Goal: Transaction & Acquisition: Download file/media

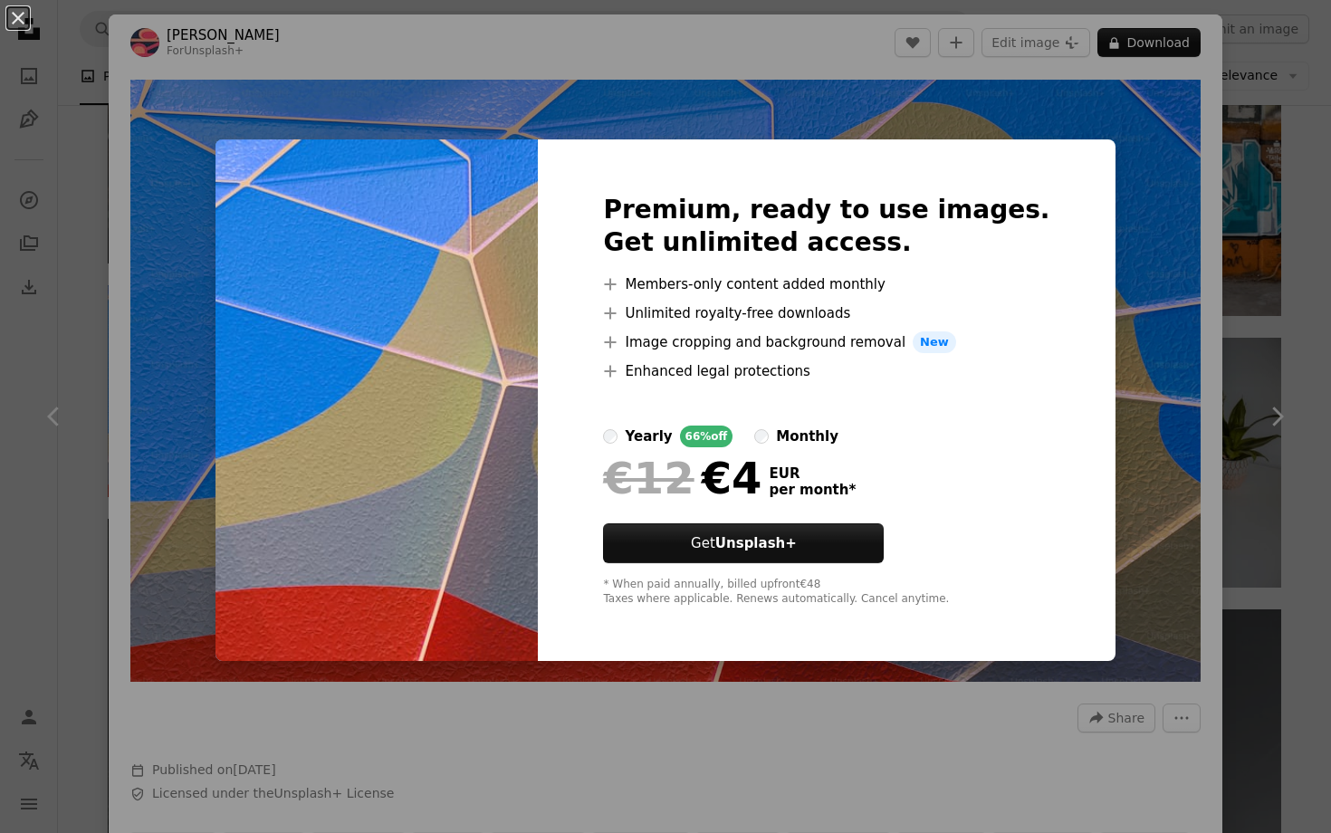
scroll to position [0, 467]
click at [1076, 166] on div "An X shape Premium, ready to use images. Get unlimited access. A plus sign Memb…" at bounding box center [665, 416] width 1331 height 833
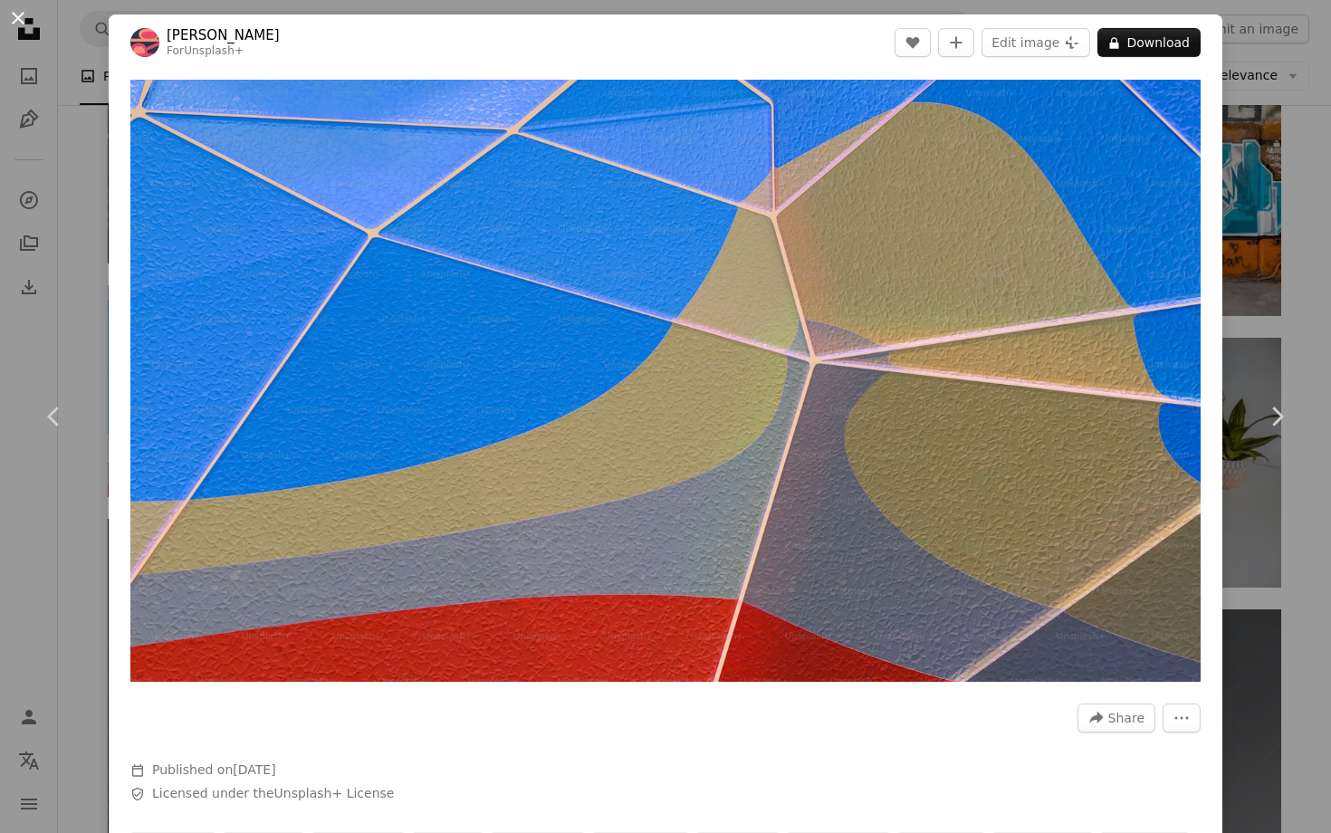
click at [14, 27] on button "An X shape" at bounding box center [18, 18] width 22 height 22
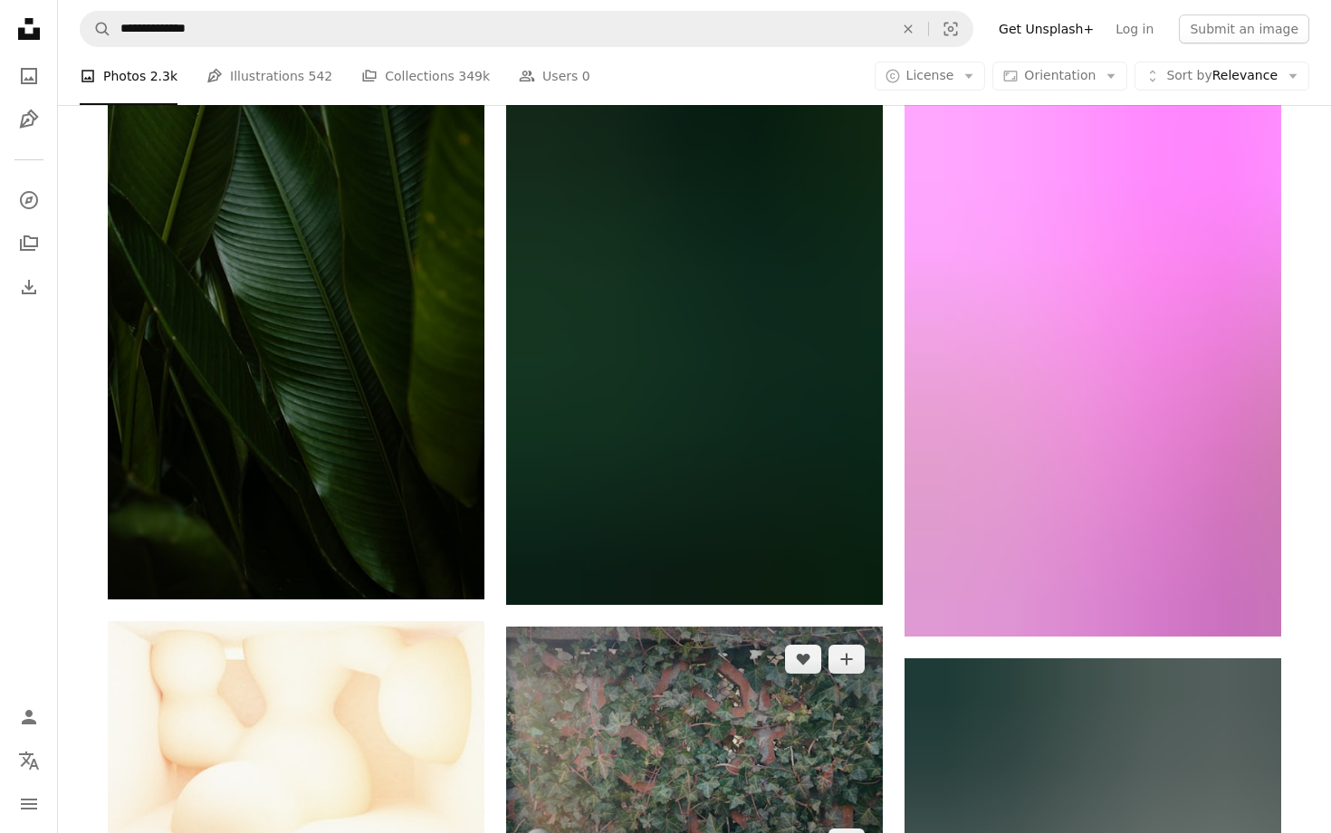
scroll to position [75167, 0]
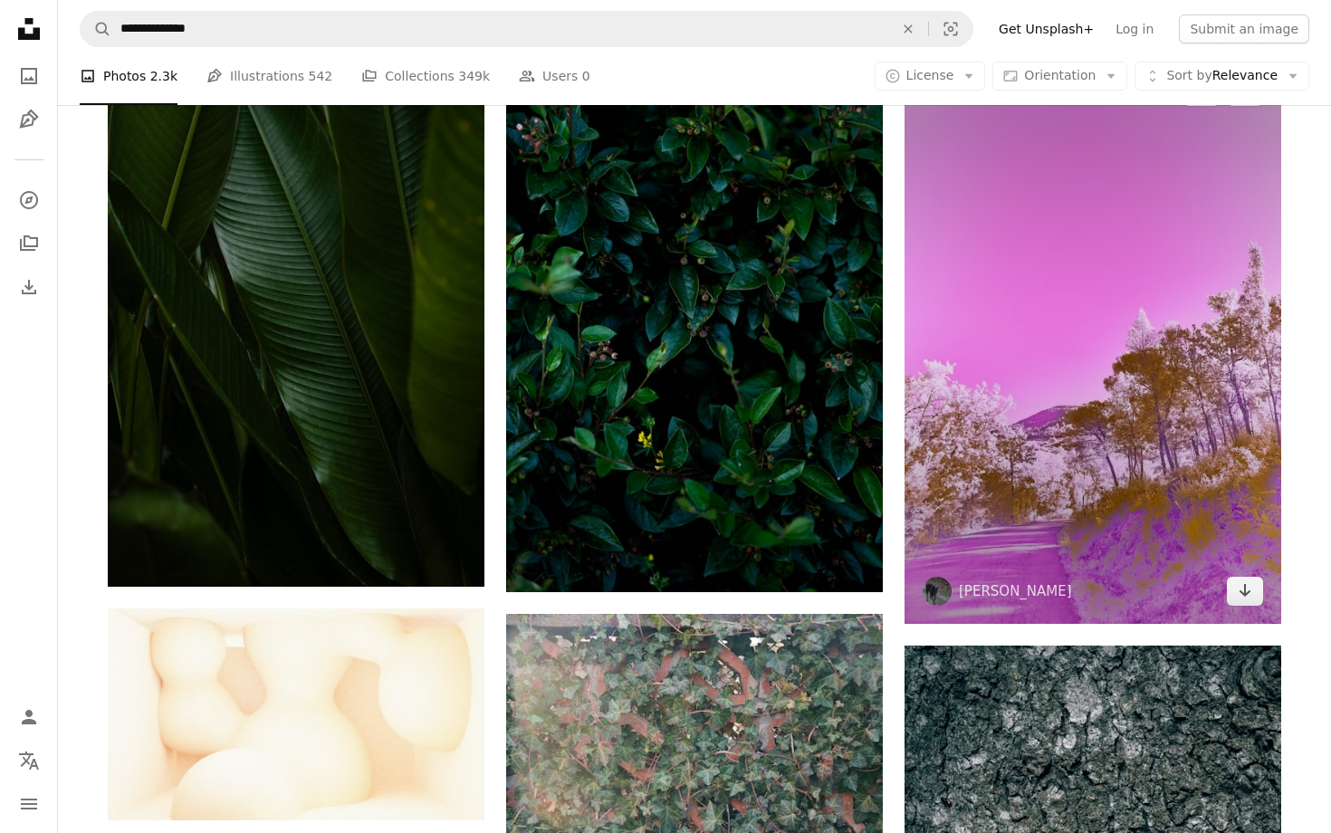
click at [998, 545] on img at bounding box center [1092, 341] width 377 height 565
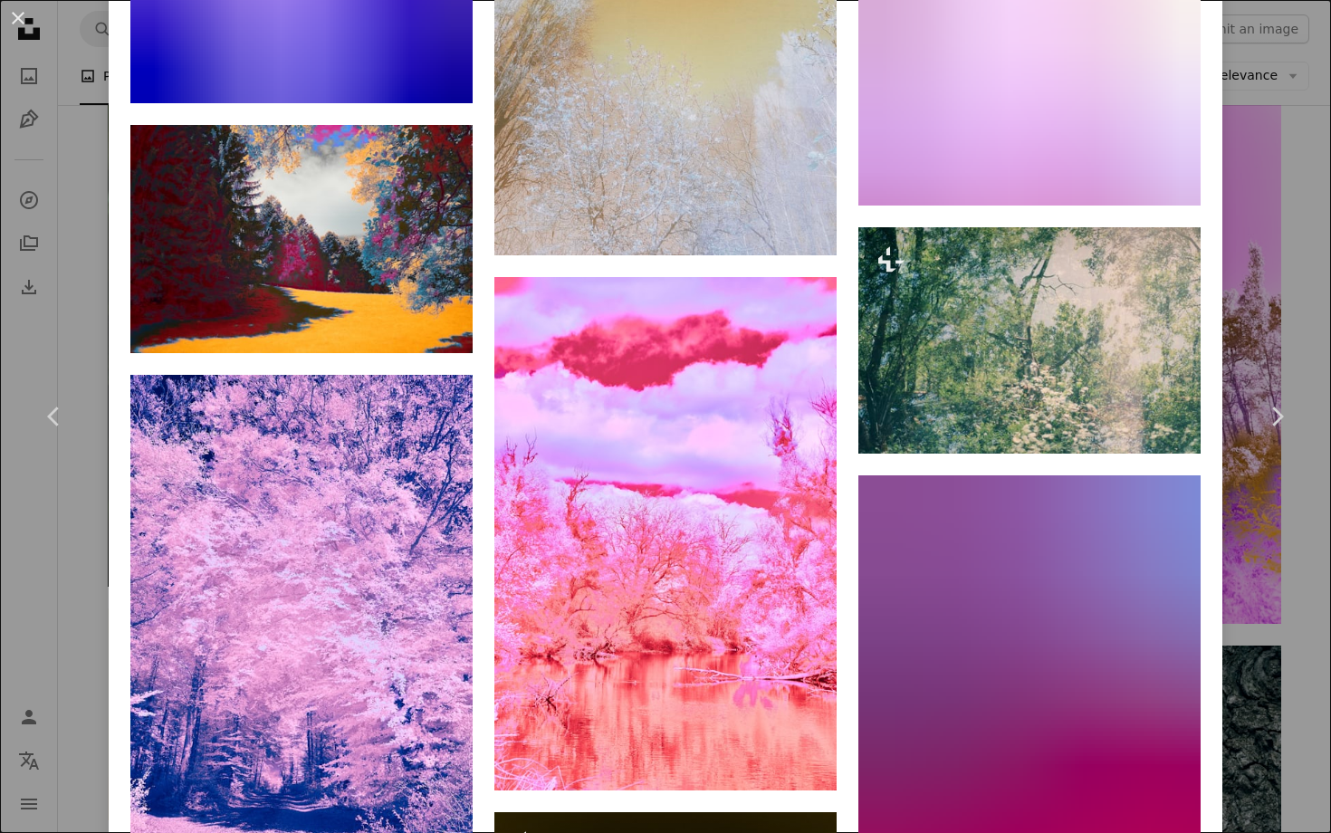
scroll to position [6004, 0]
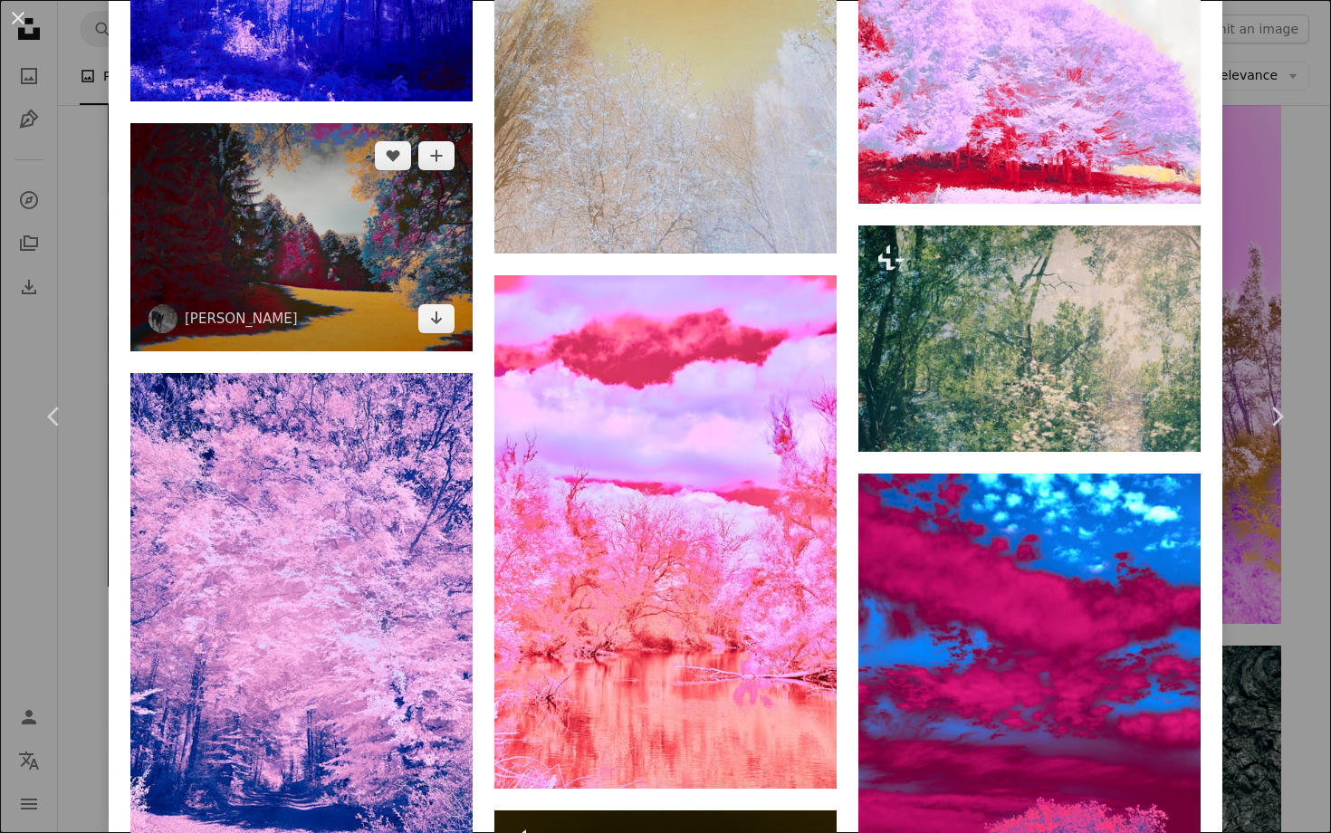
click at [321, 275] on img at bounding box center [301, 237] width 342 height 228
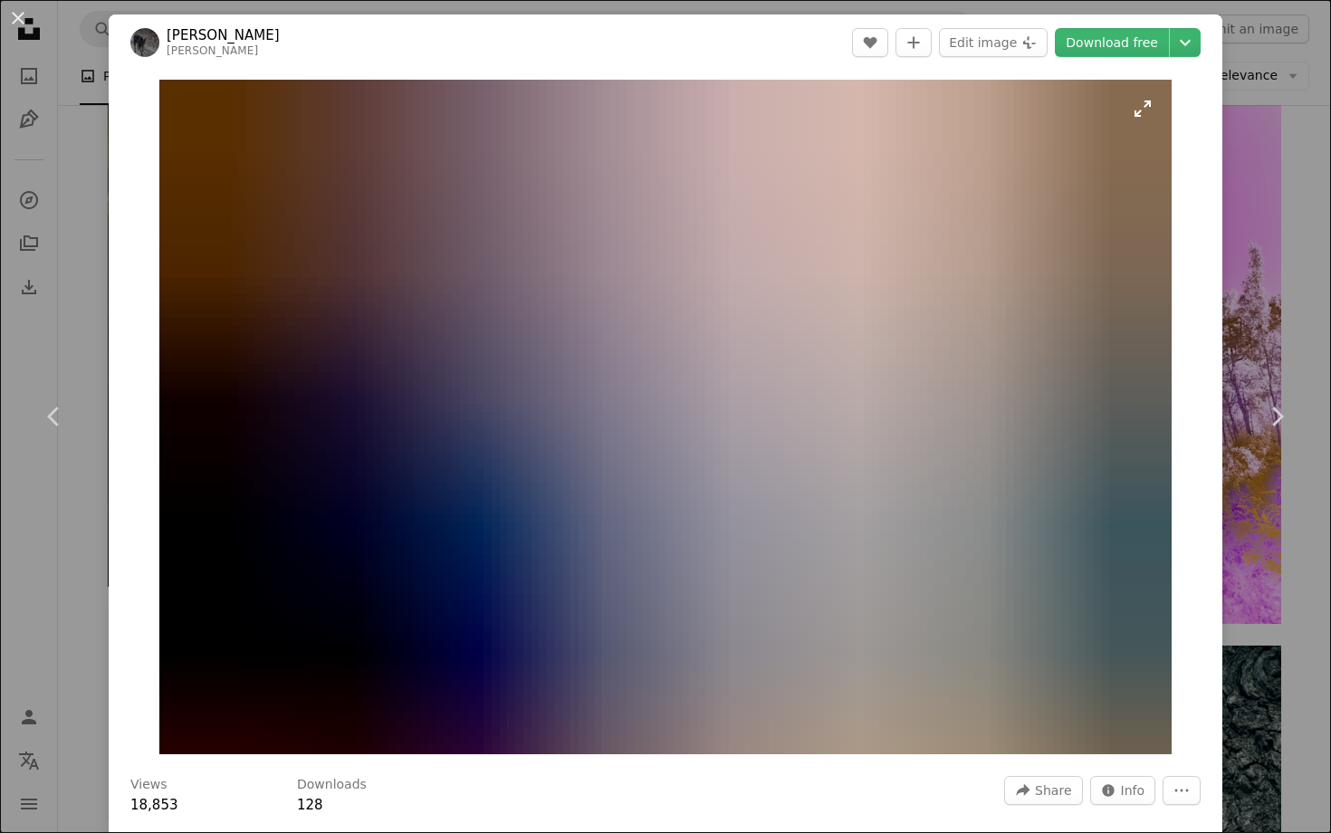
scroll to position [14, 0]
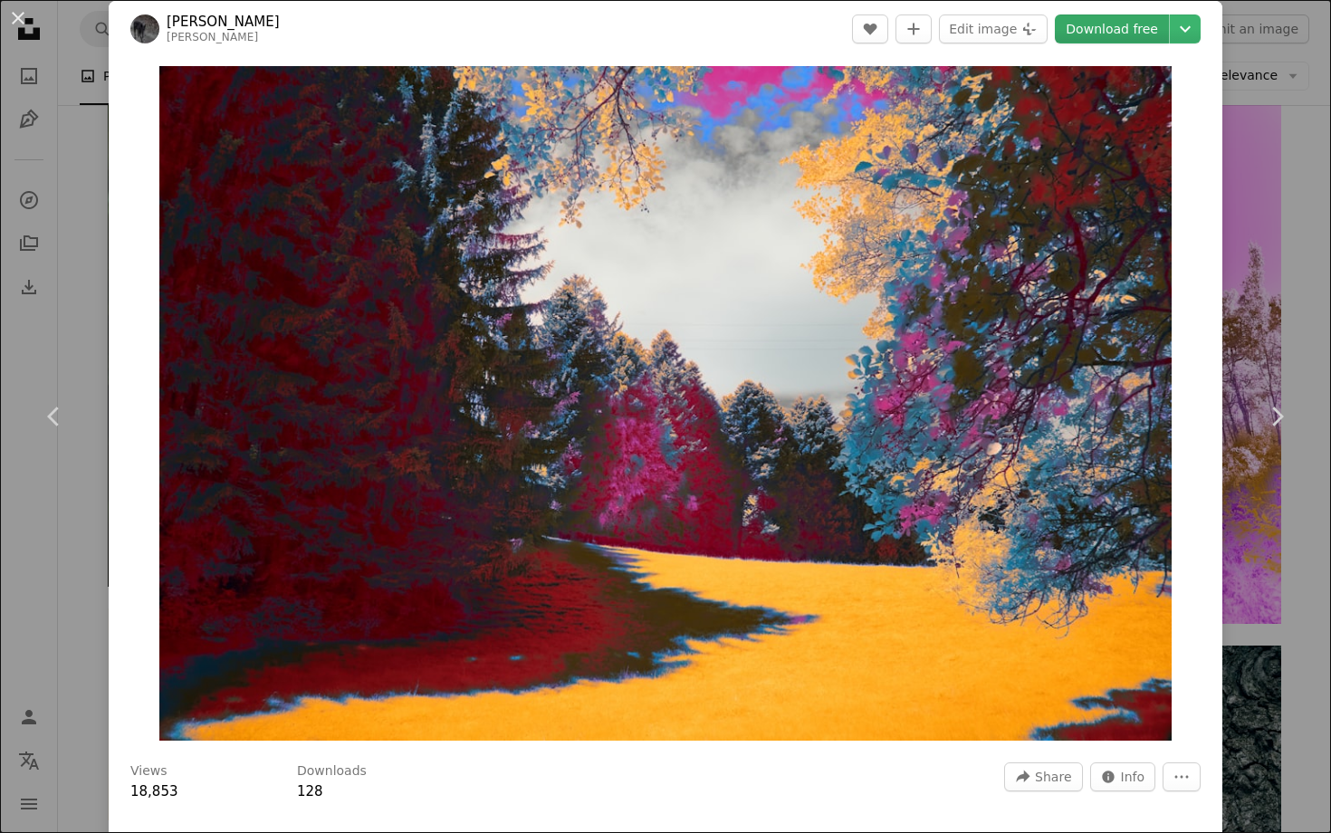
click at [1098, 25] on link "Download free" at bounding box center [1112, 28] width 114 height 29
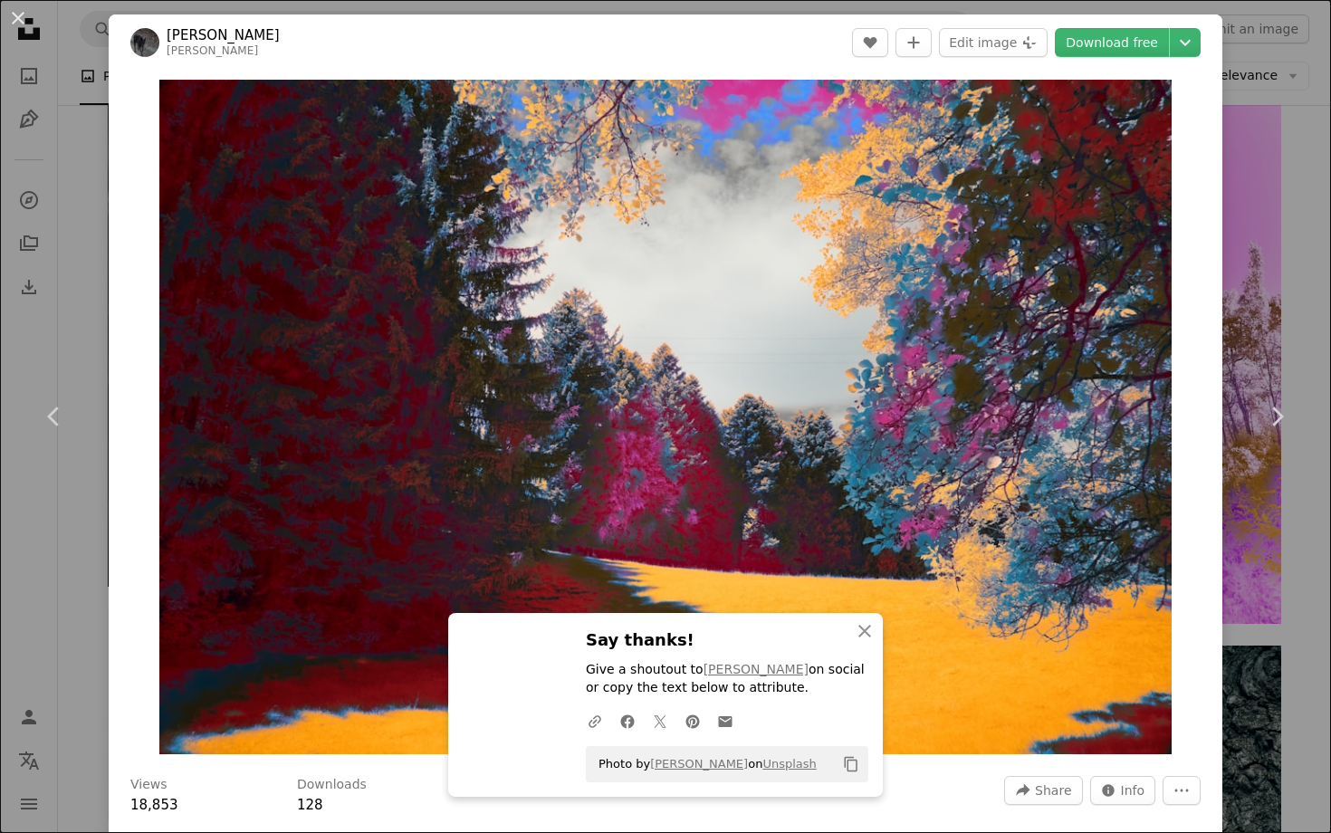
scroll to position [0, 0]
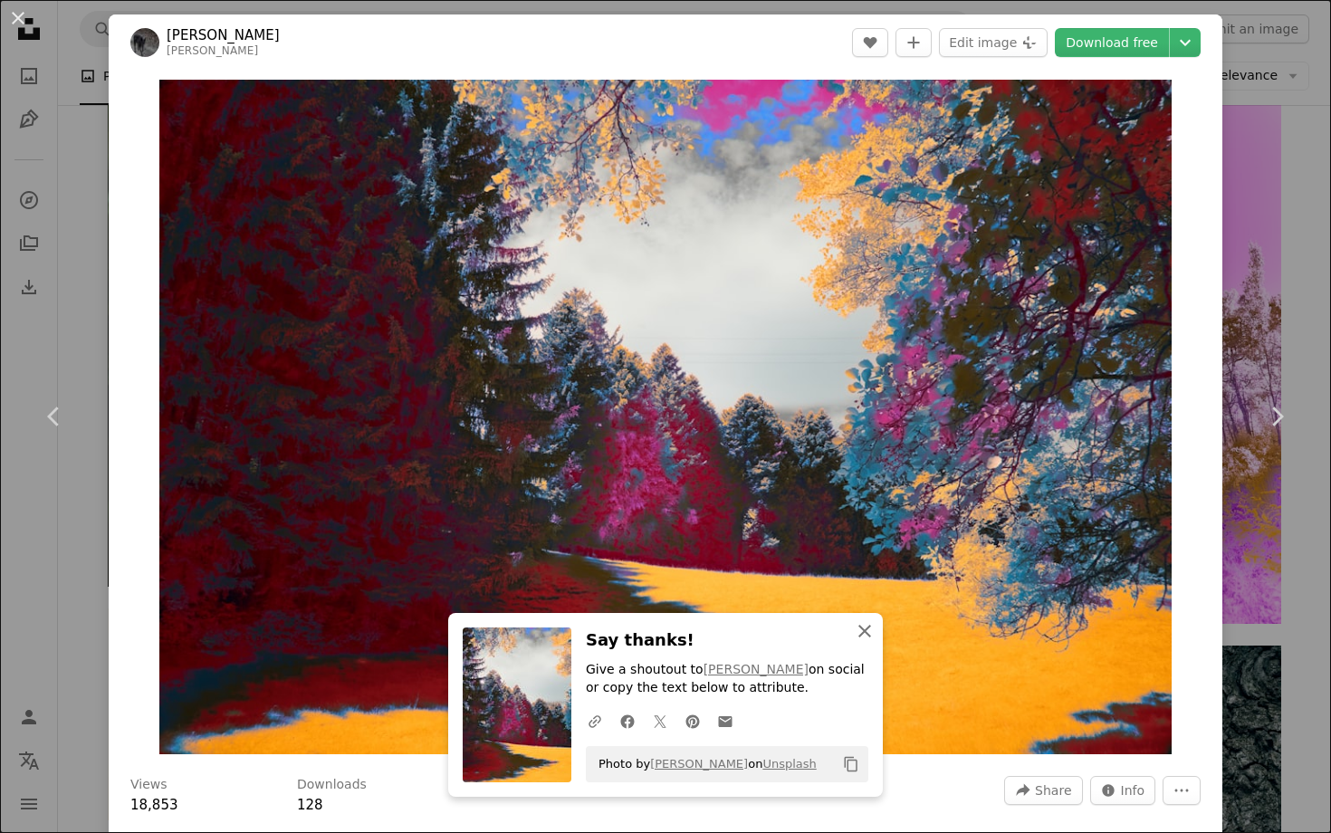
click at [863, 631] on icon "button" at bounding box center [864, 631] width 13 height 13
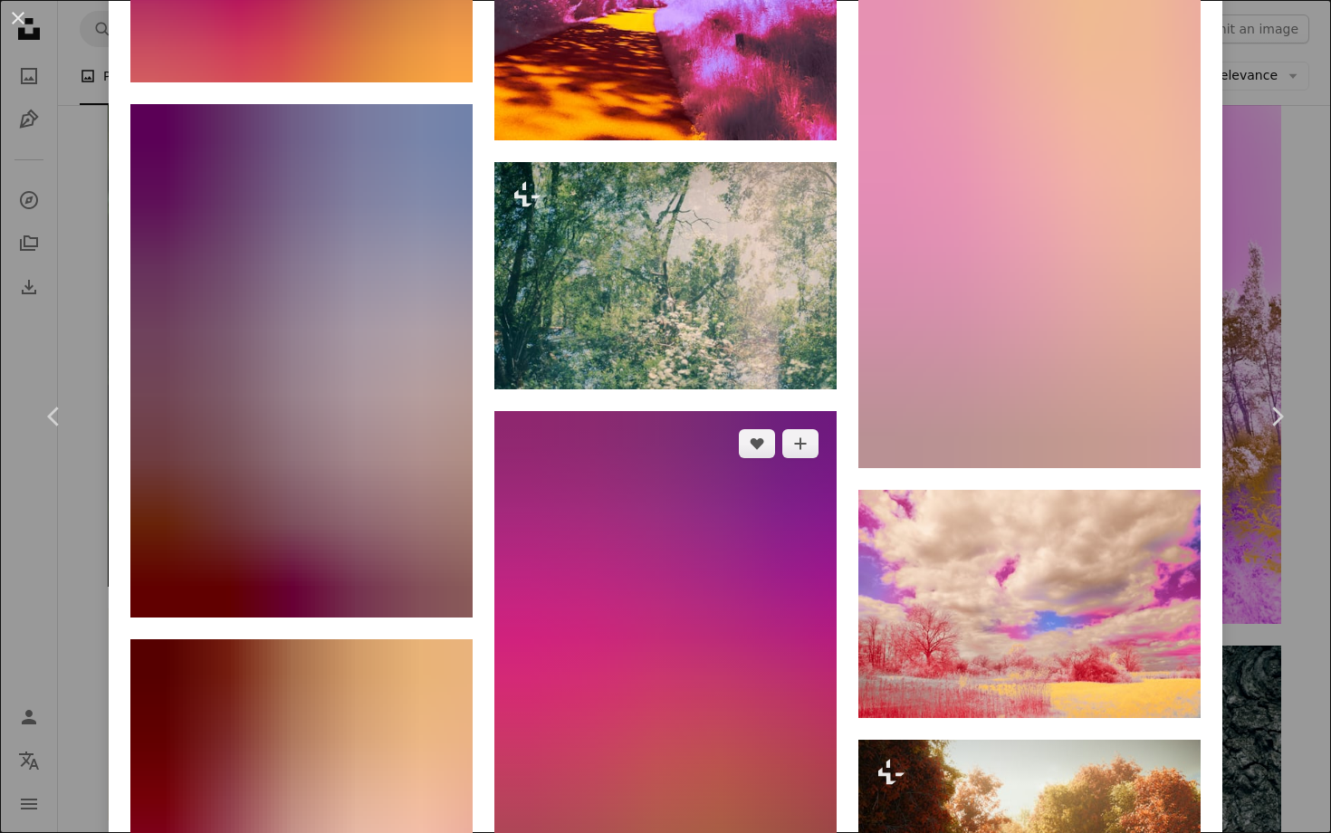
scroll to position [15263, 0]
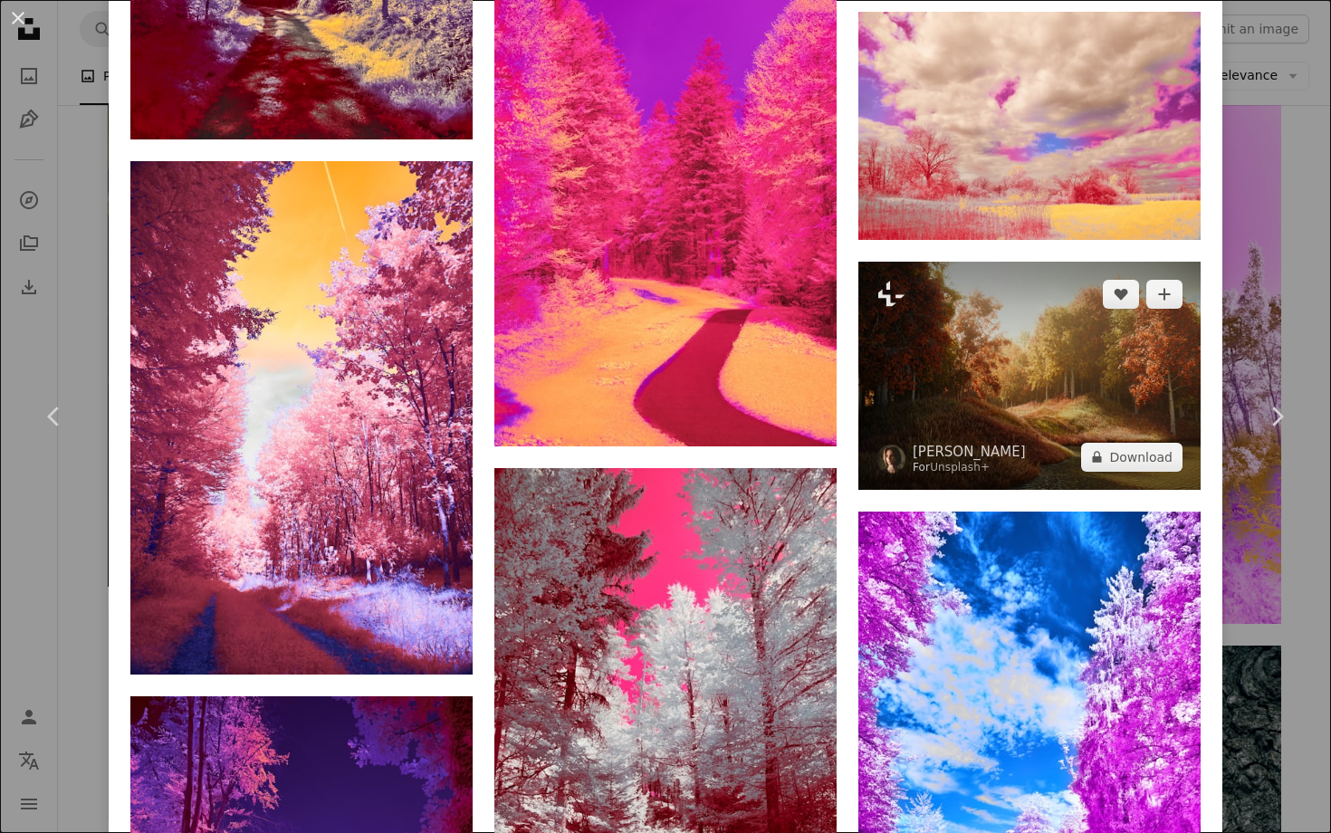
click at [1027, 409] on img at bounding box center [1029, 376] width 342 height 228
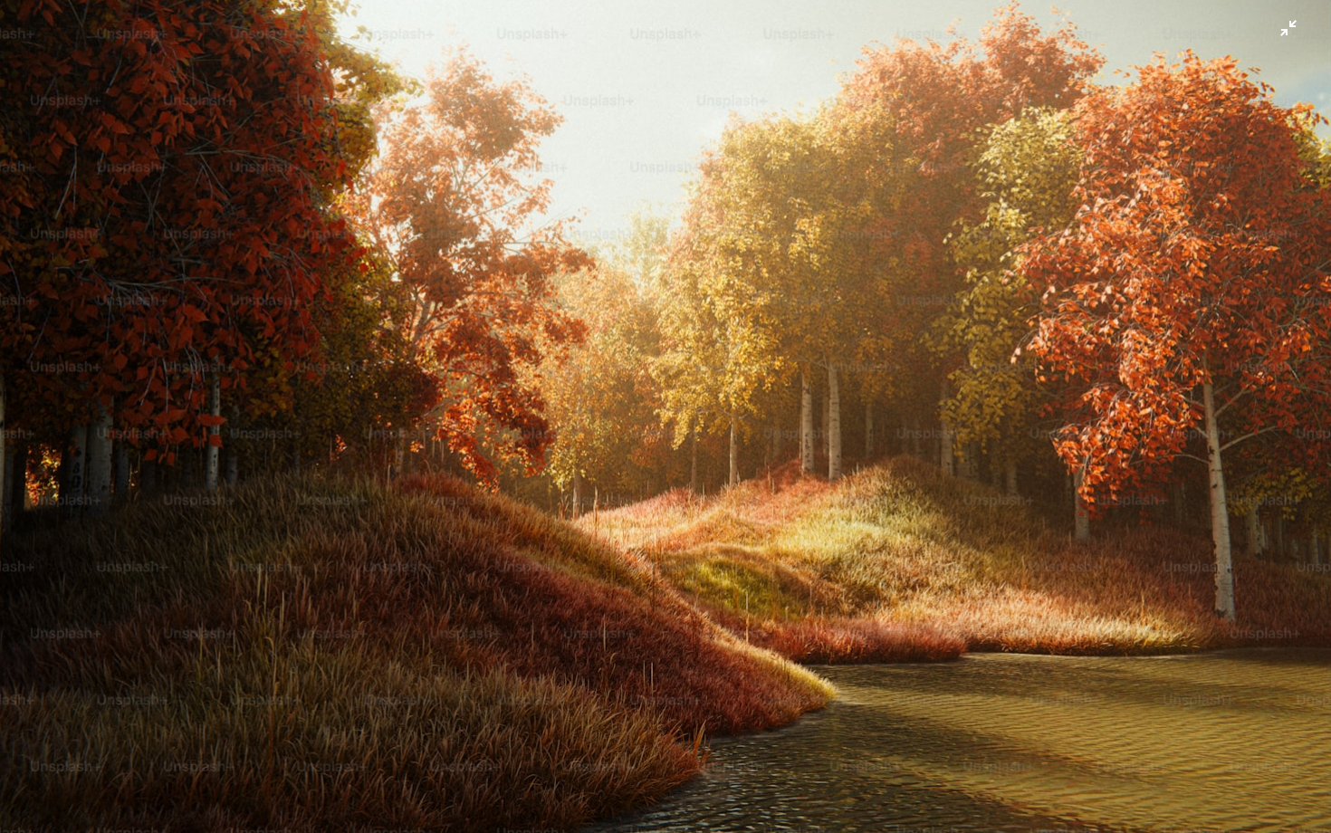
scroll to position [53, 0]
click at [1294, 30] on img "Zoom out on this image" at bounding box center [665, 390] width 1333 height 888
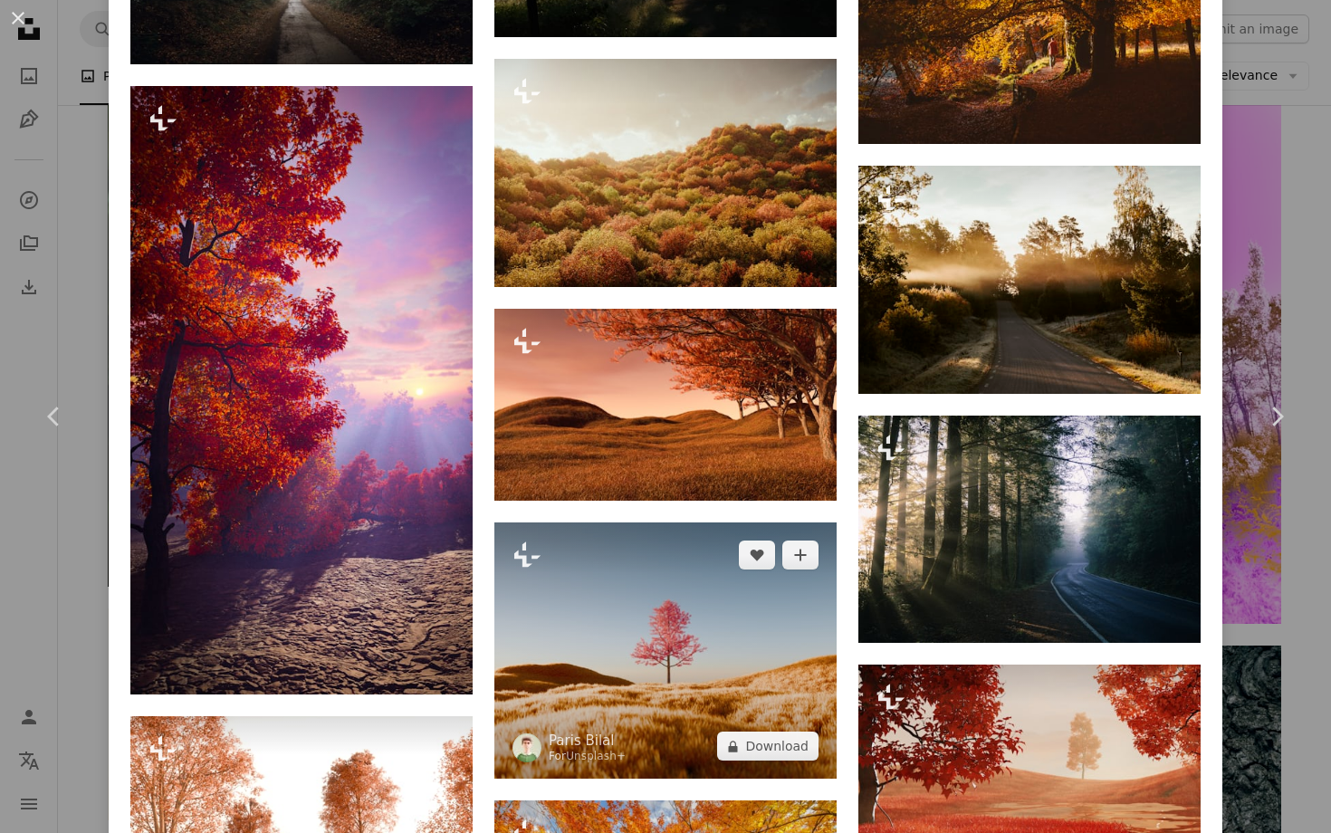
scroll to position [2639, 0]
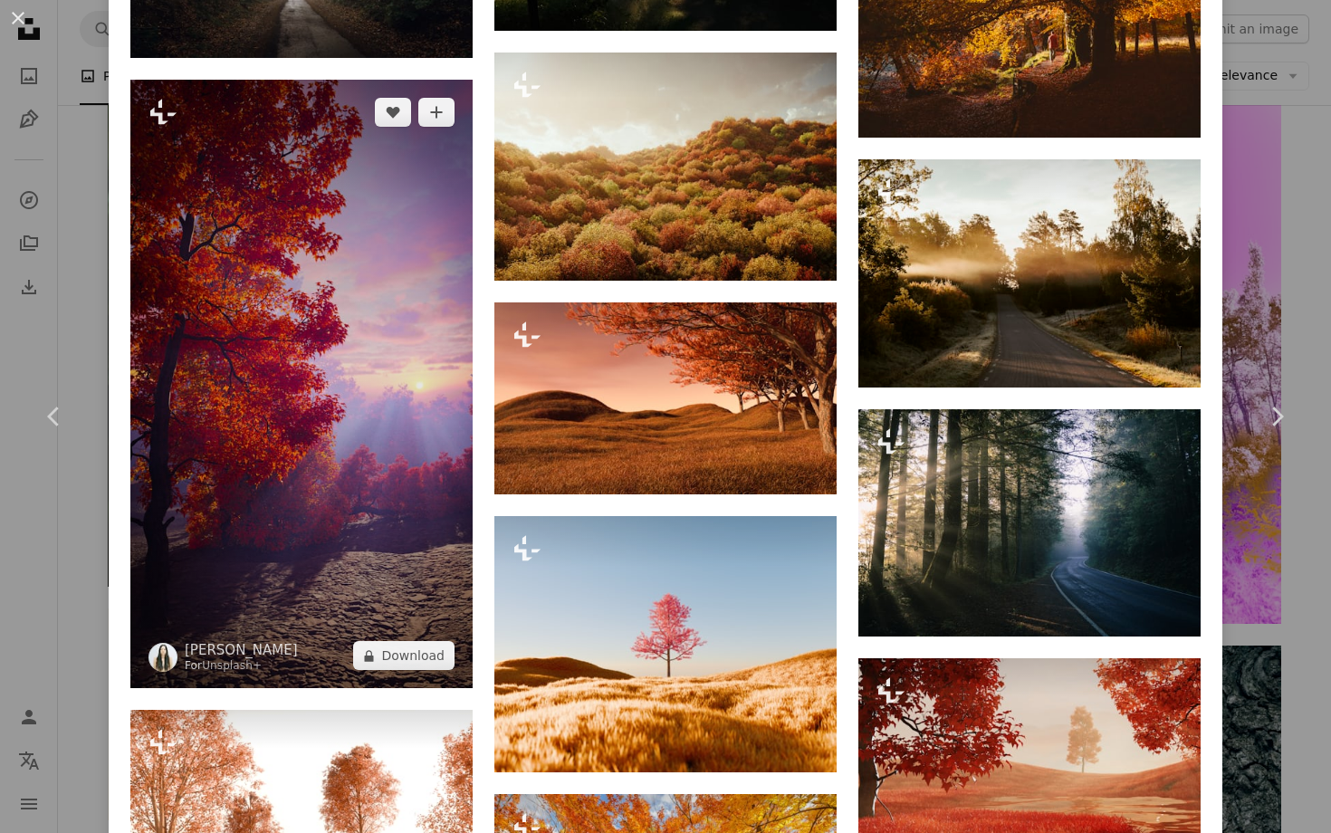
click at [388, 545] on img at bounding box center [301, 384] width 342 height 608
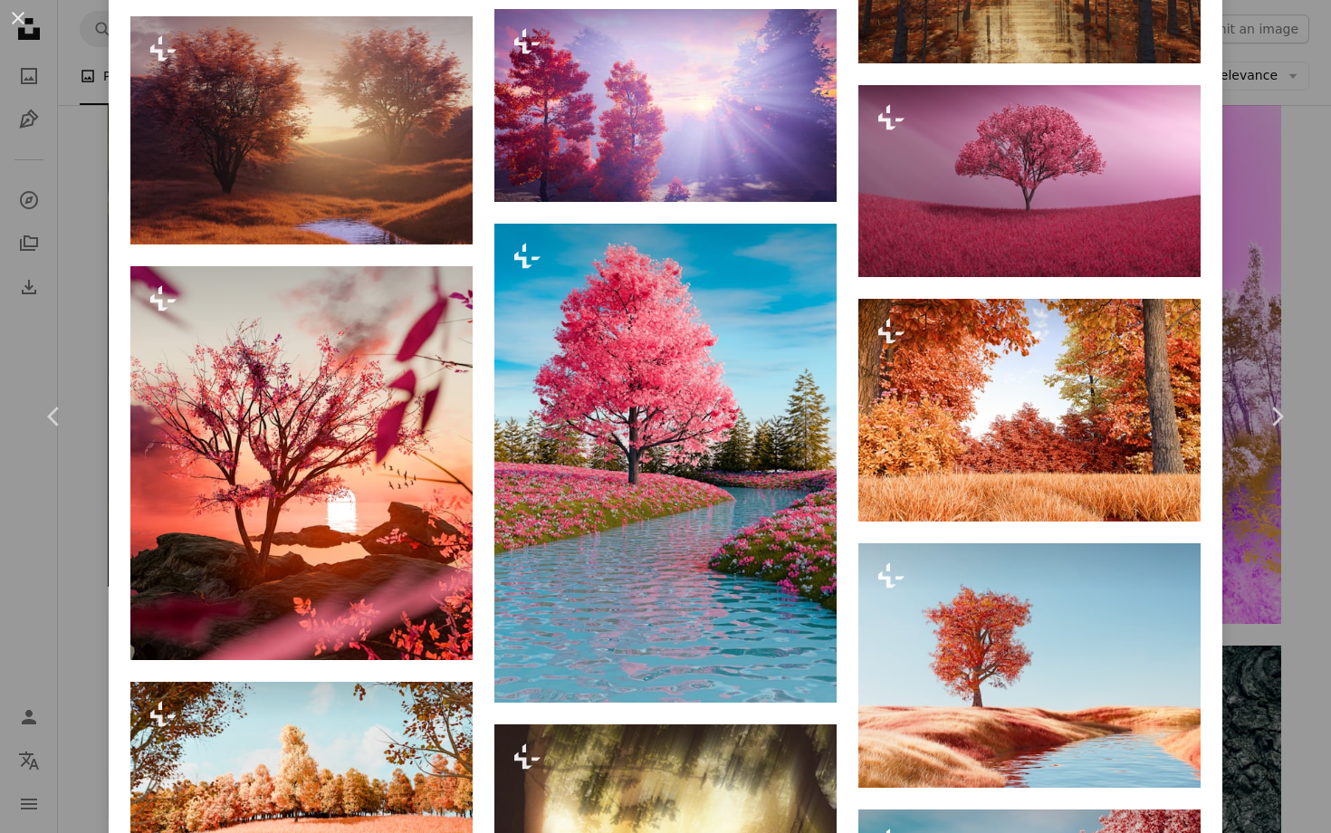
scroll to position [2172, 0]
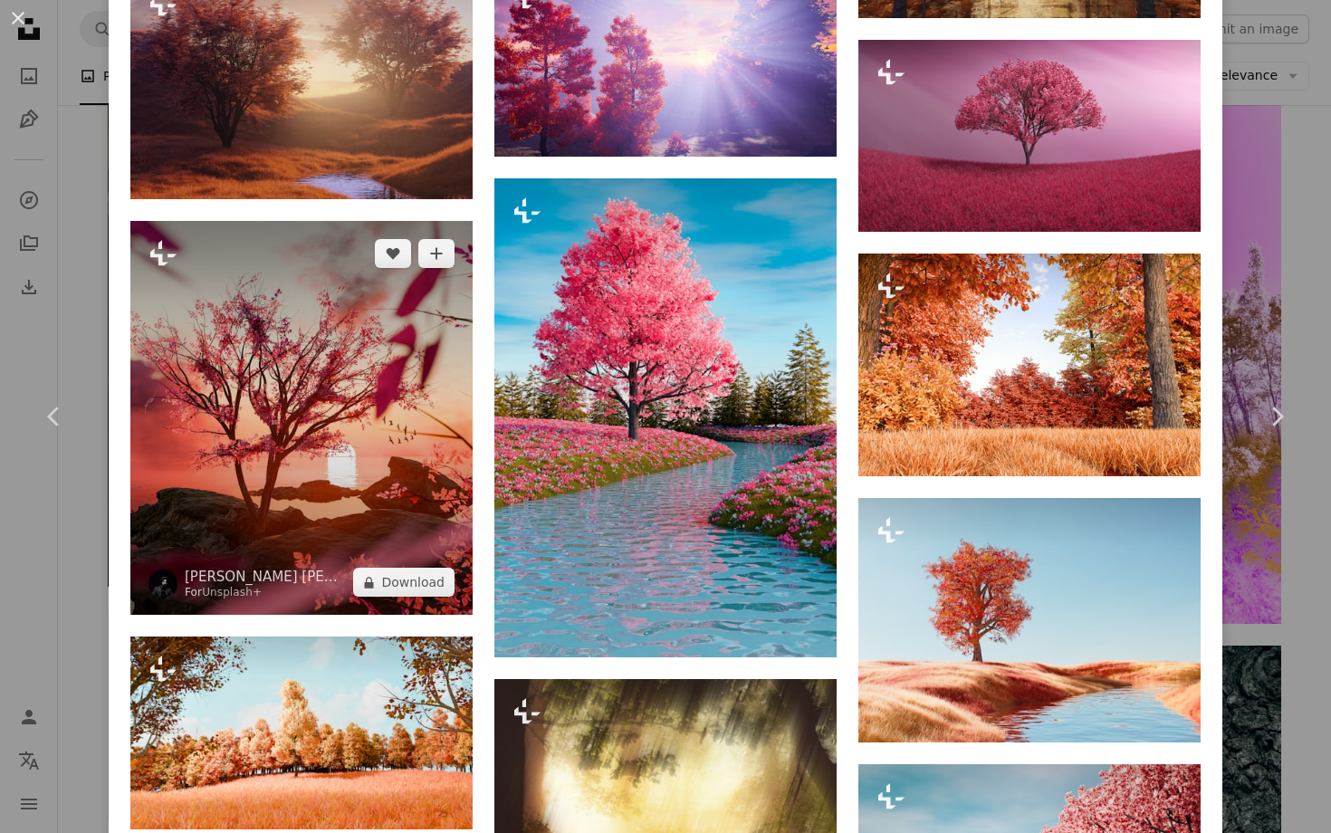
click at [333, 425] on img at bounding box center [301, 418] width 342 height 394
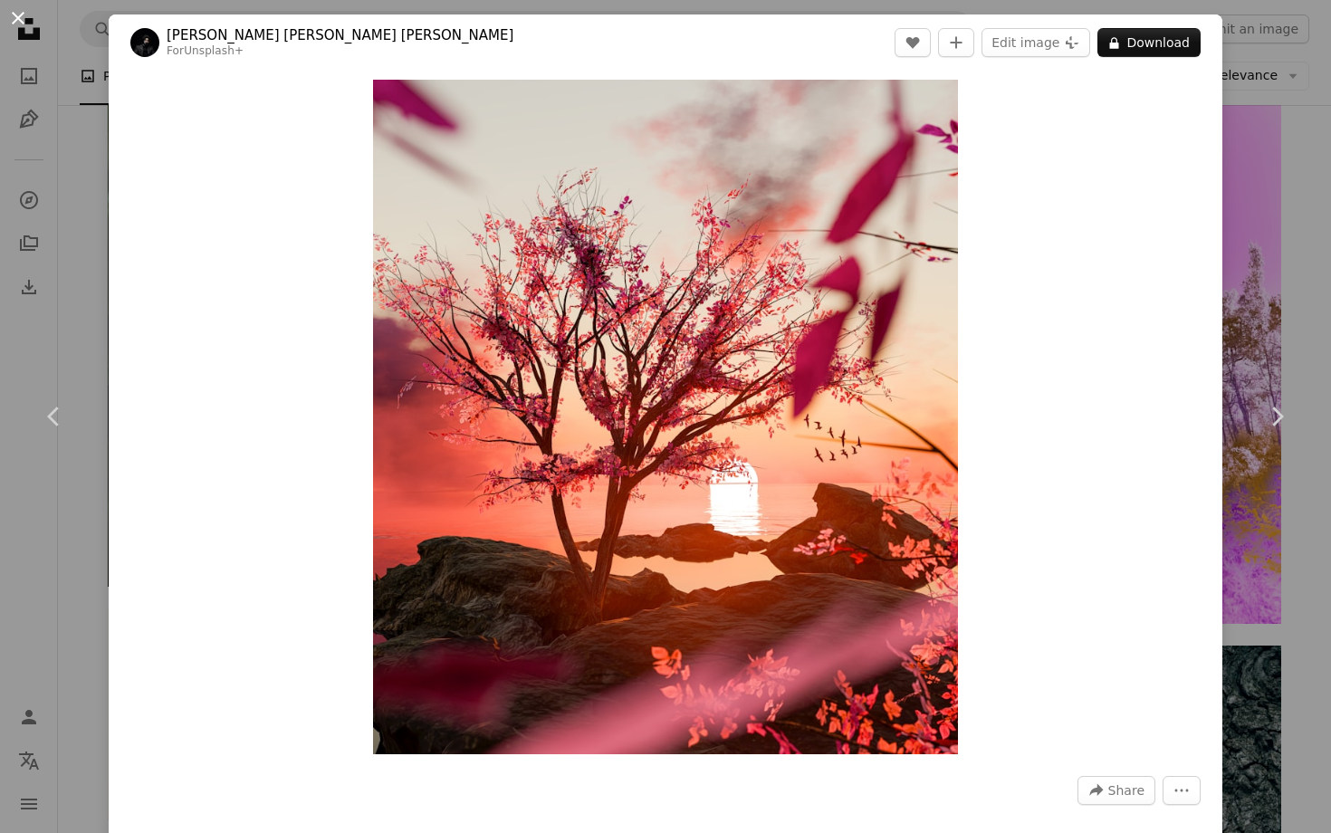
click at [22, 7] on button "An X shape" at bounding box center [18, 18] width 22 height 22
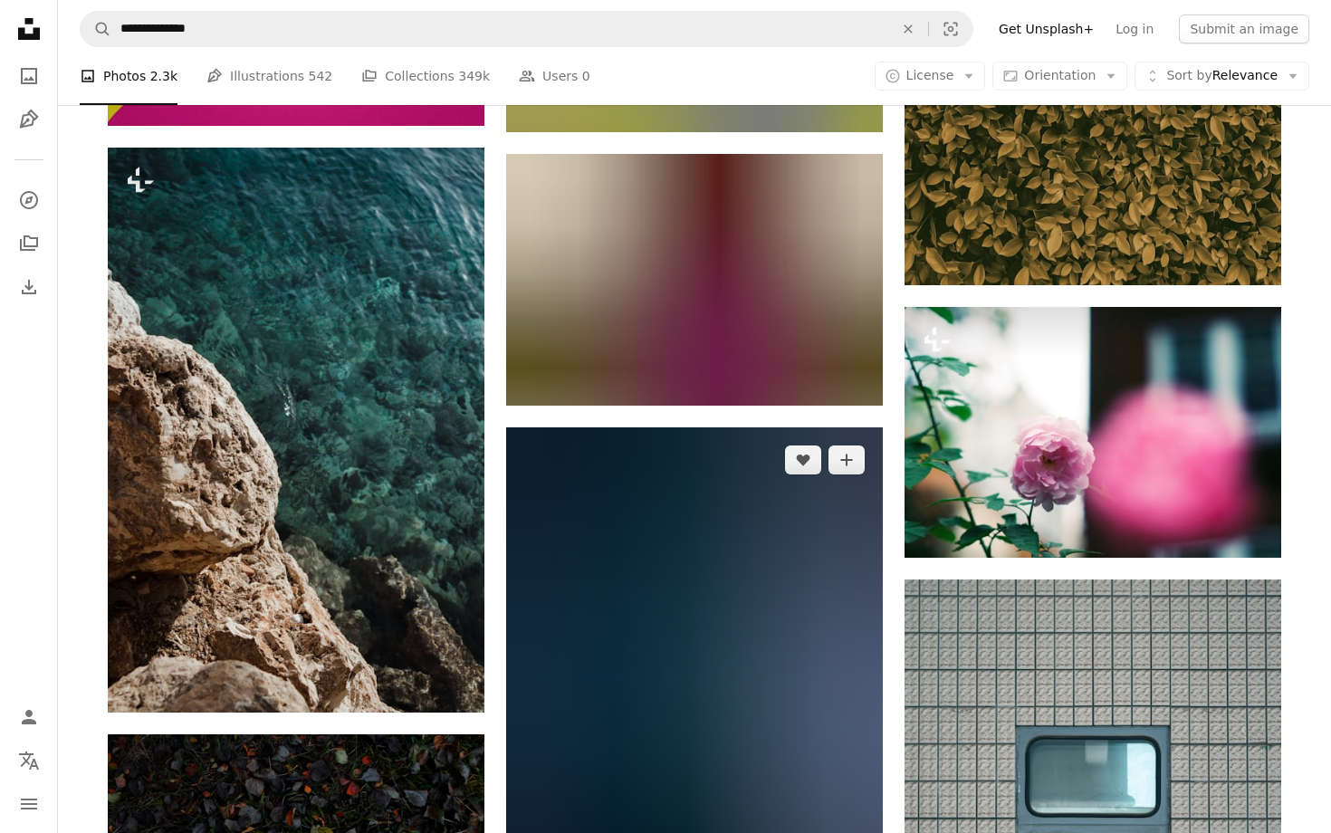
scroll to position [85026, 0]
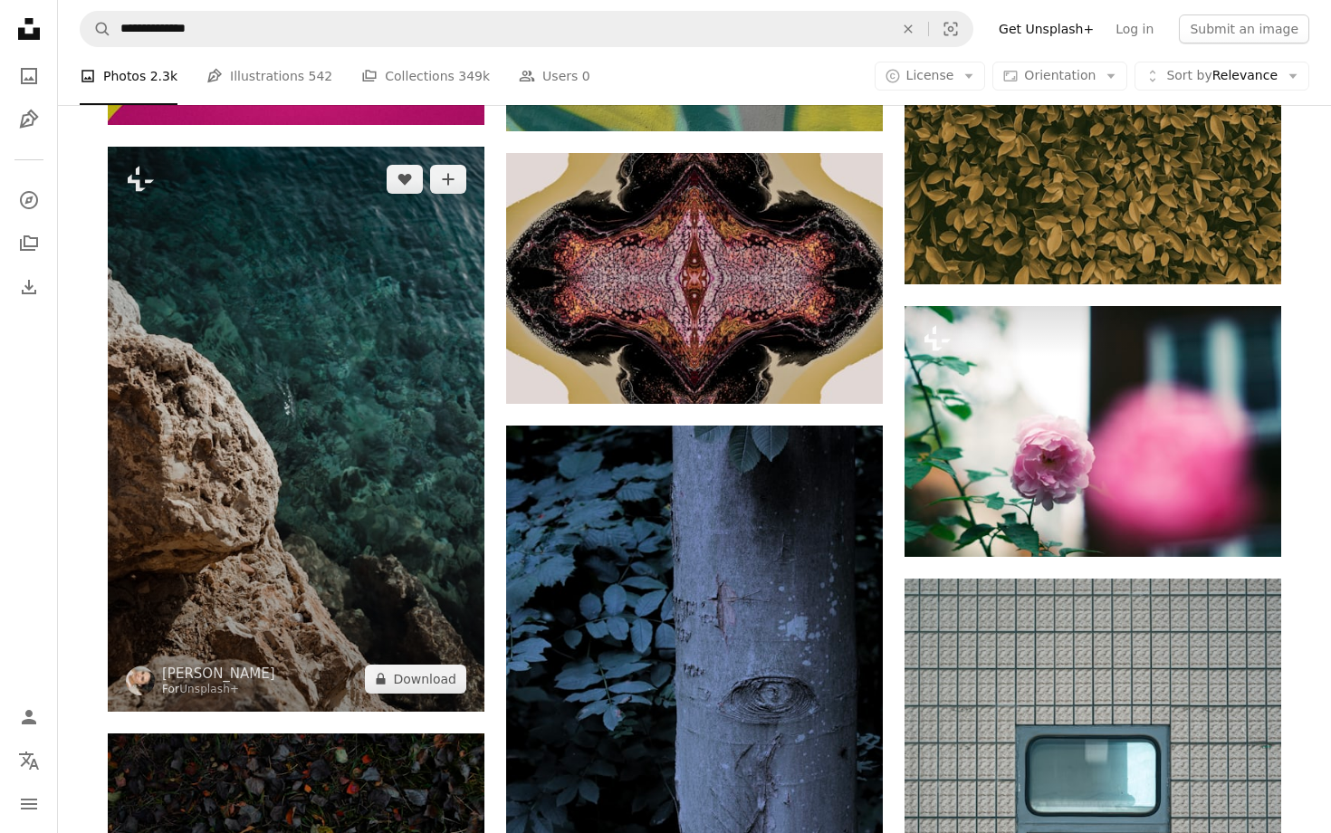
click at [397, 556] on img at bounding box center [296, 429] width 377 height 565
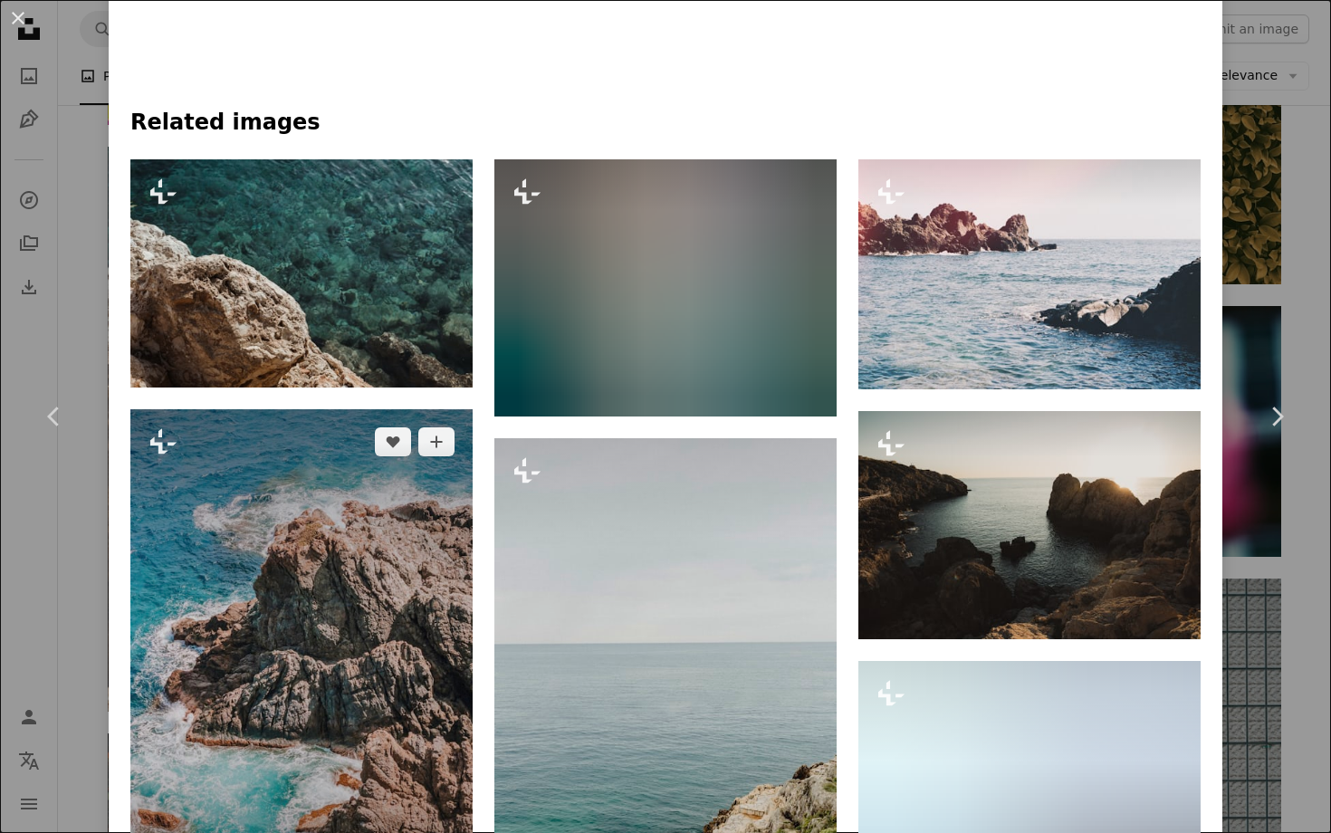
scroll to position [1337, 0]
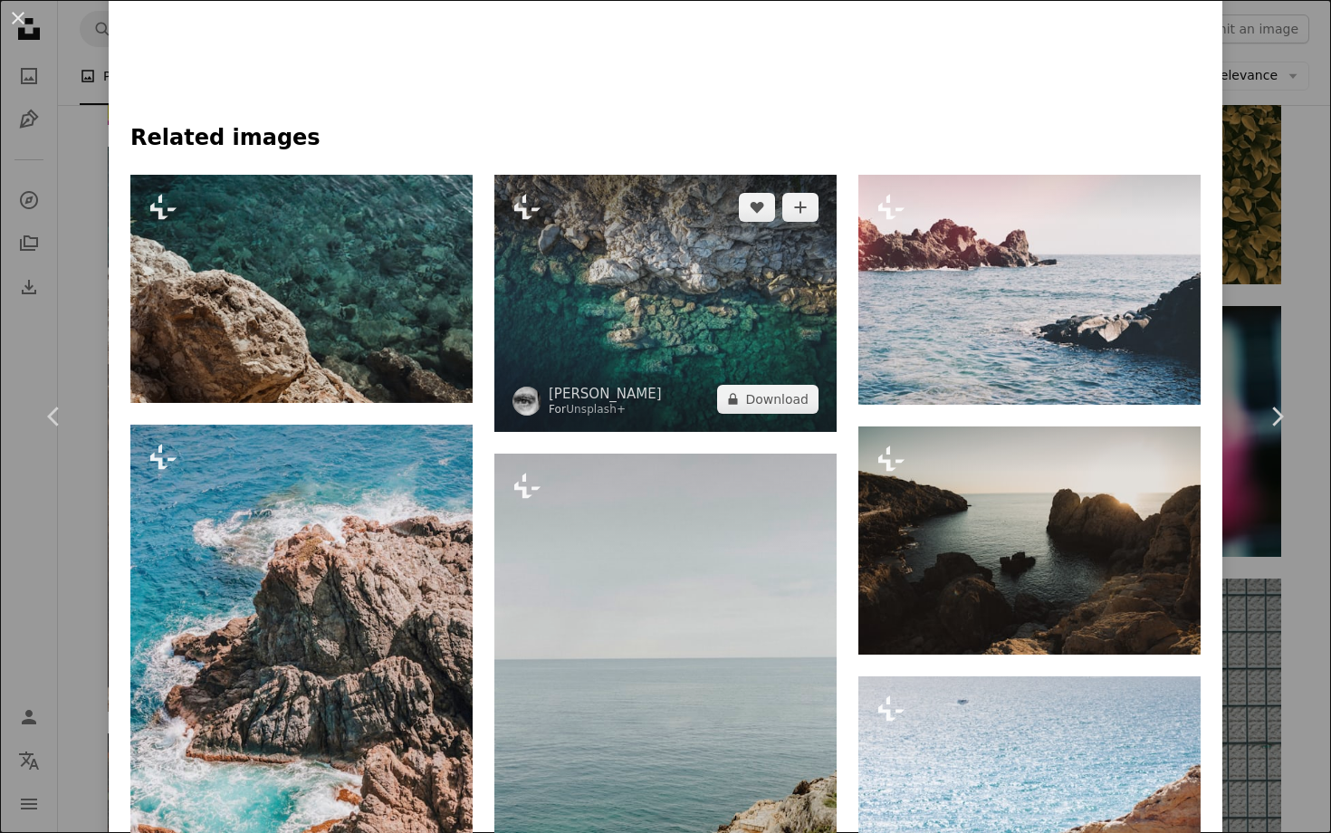
click at [705, 247] on img at bounding box center [665, 303] width 342 height 257
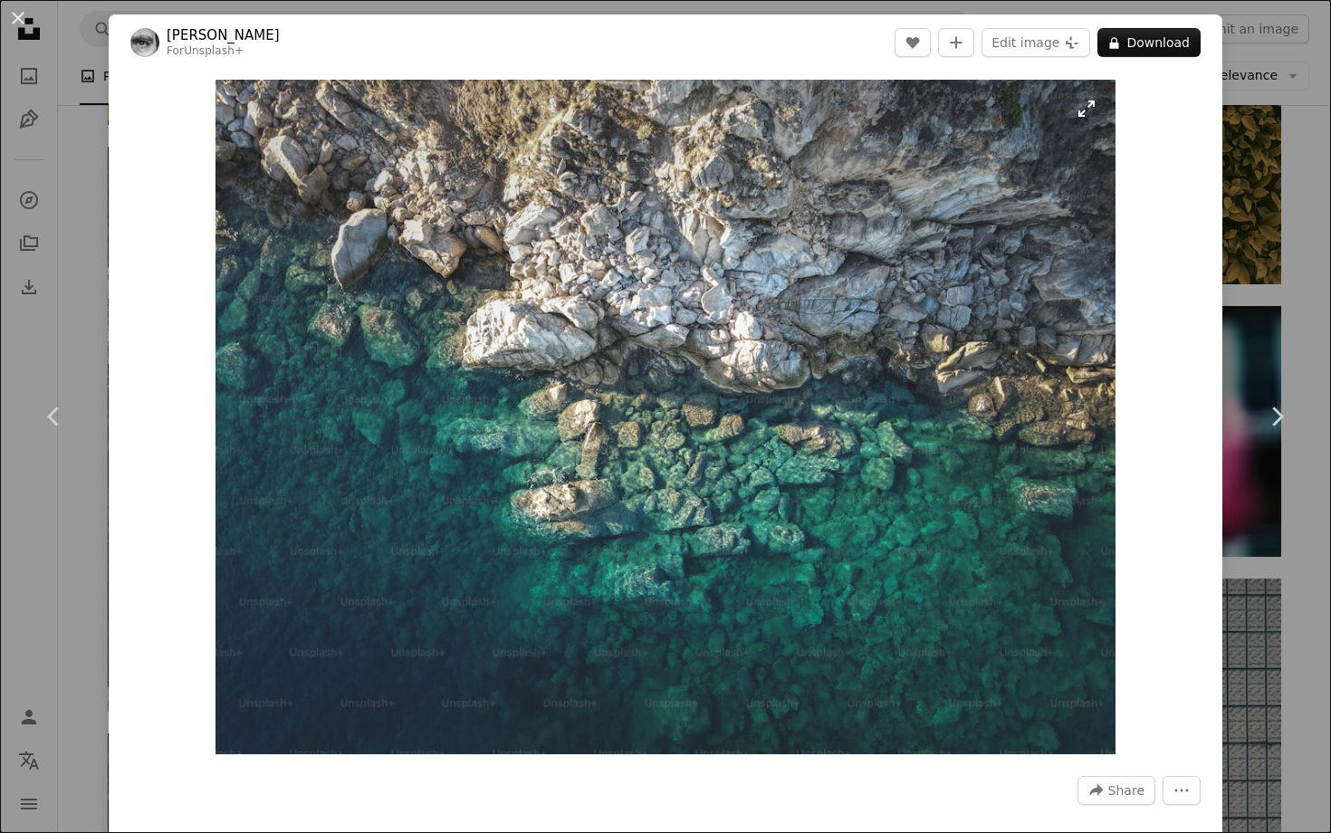
scroll to position [1, 0]
click at [1141, 44] on button "A lock Download" at bounding box center [1148, 41] width 103 height 29
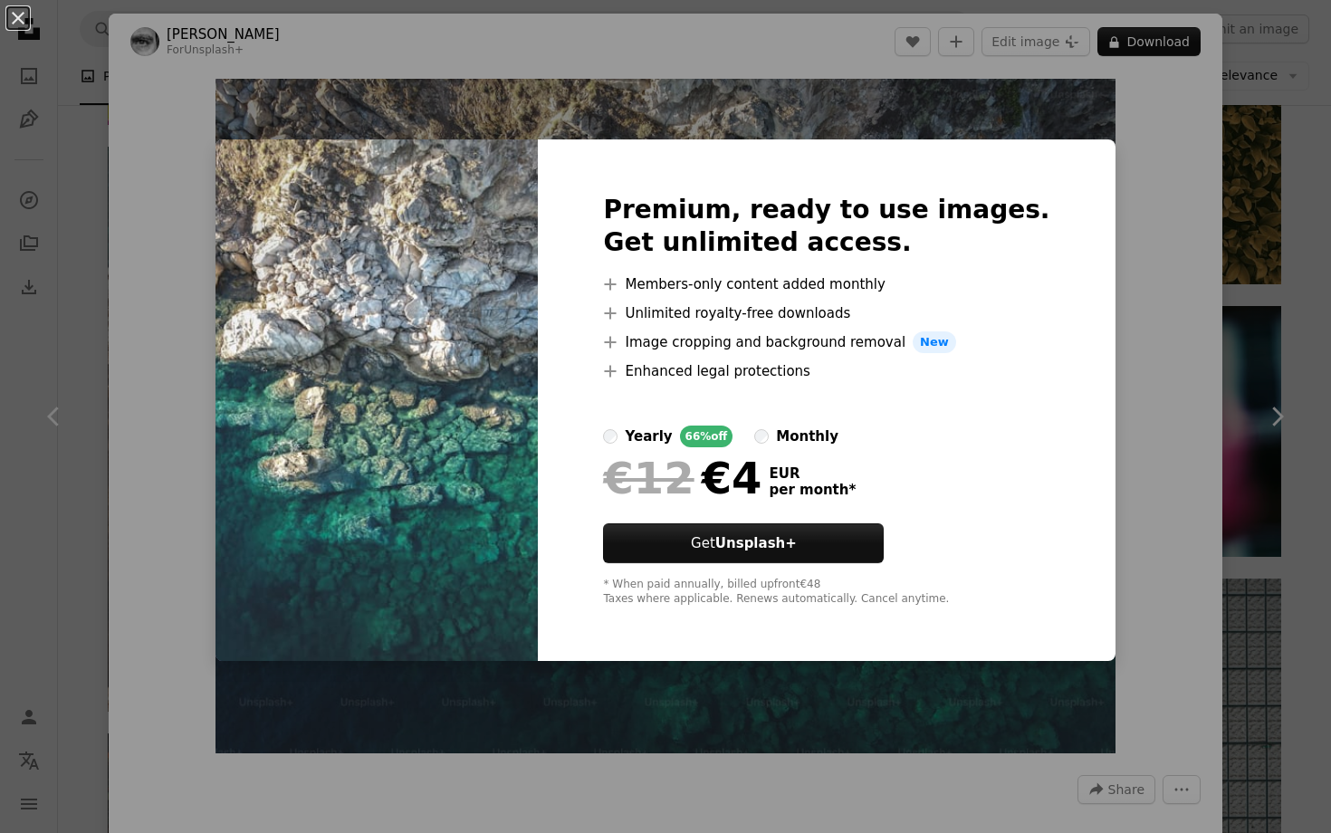
click at [1144, 160] on div "An X shape Premium, ready to use images. Get unlimited access. A plus sign Memb…" at bounding box center [665, 416] width 1331 height 833
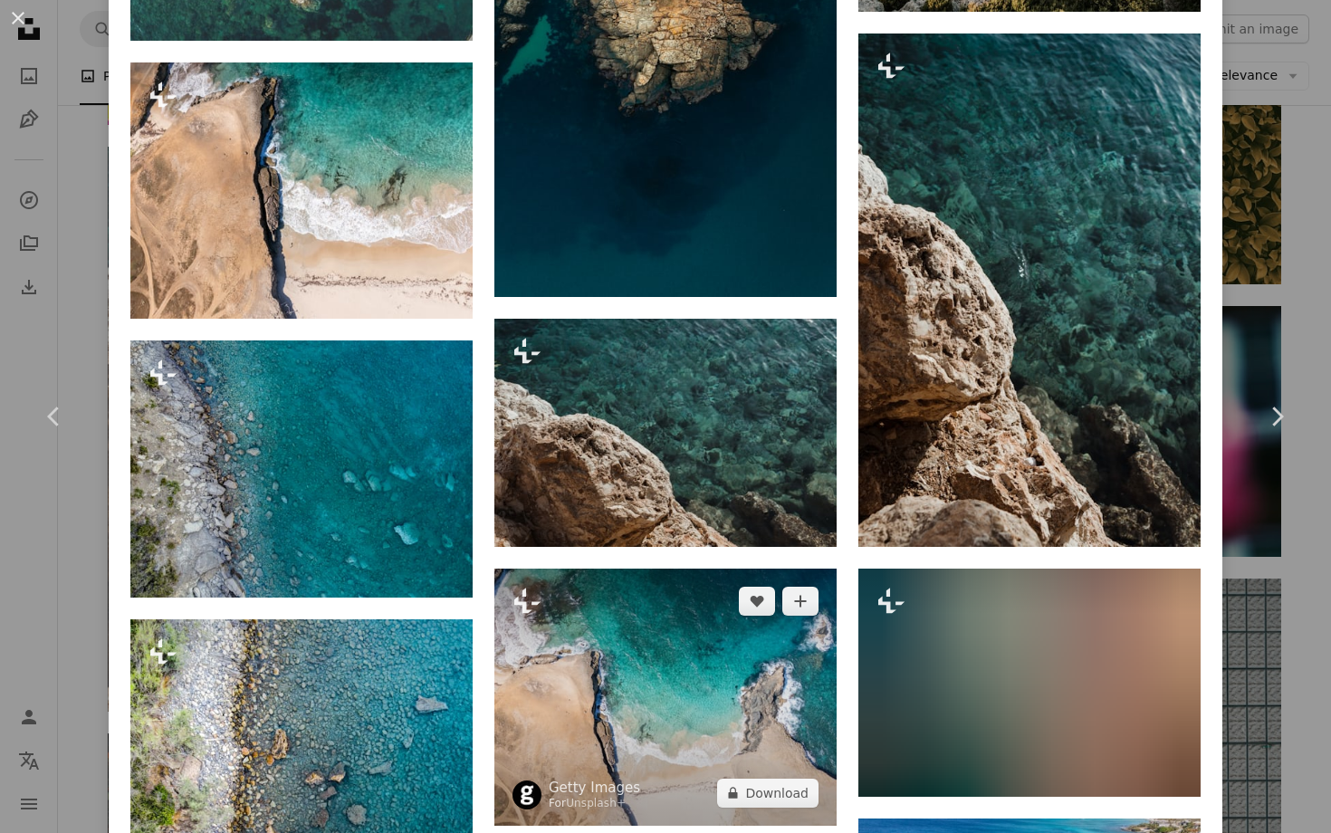
scroll to position [1629, 0]
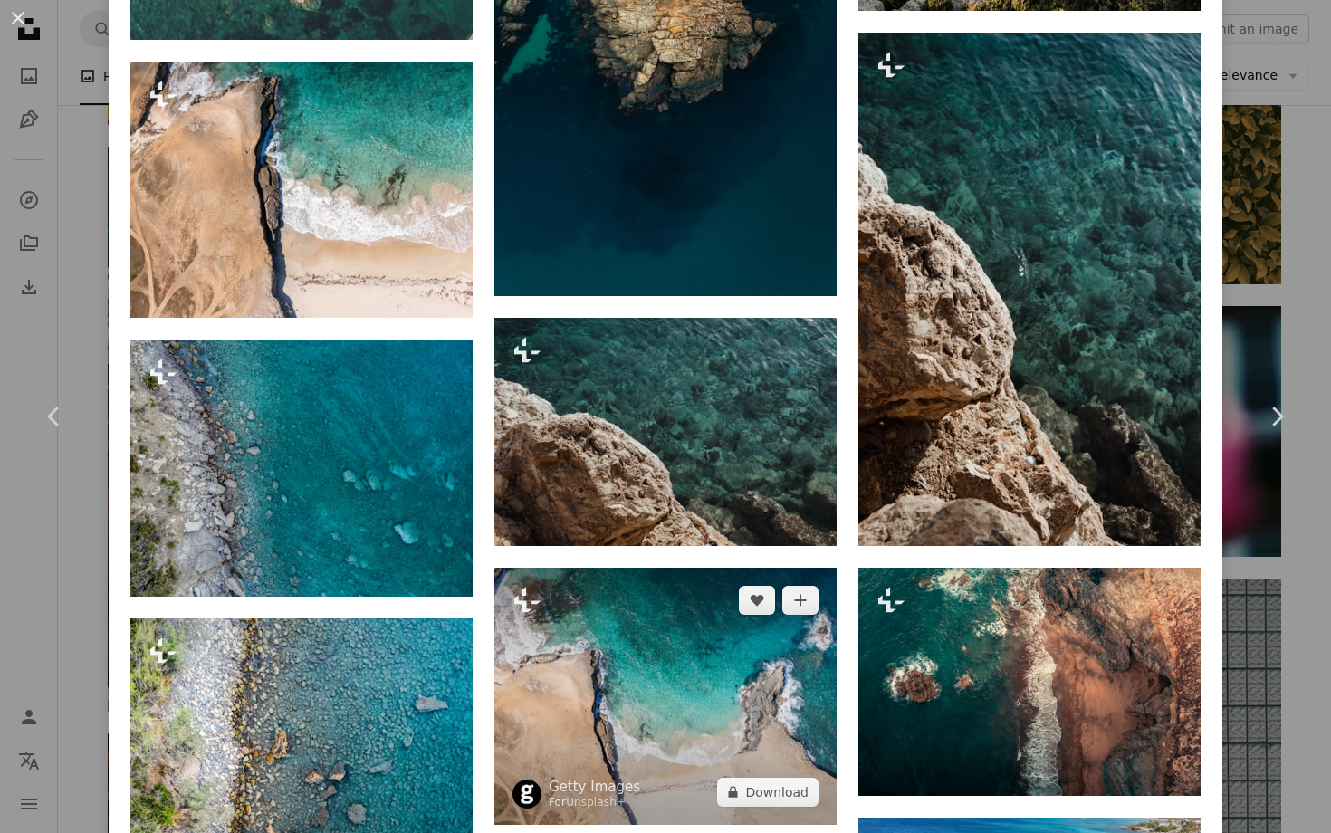
click at [616, 663] on img at bounding box center [665, 696] width 342 height 257
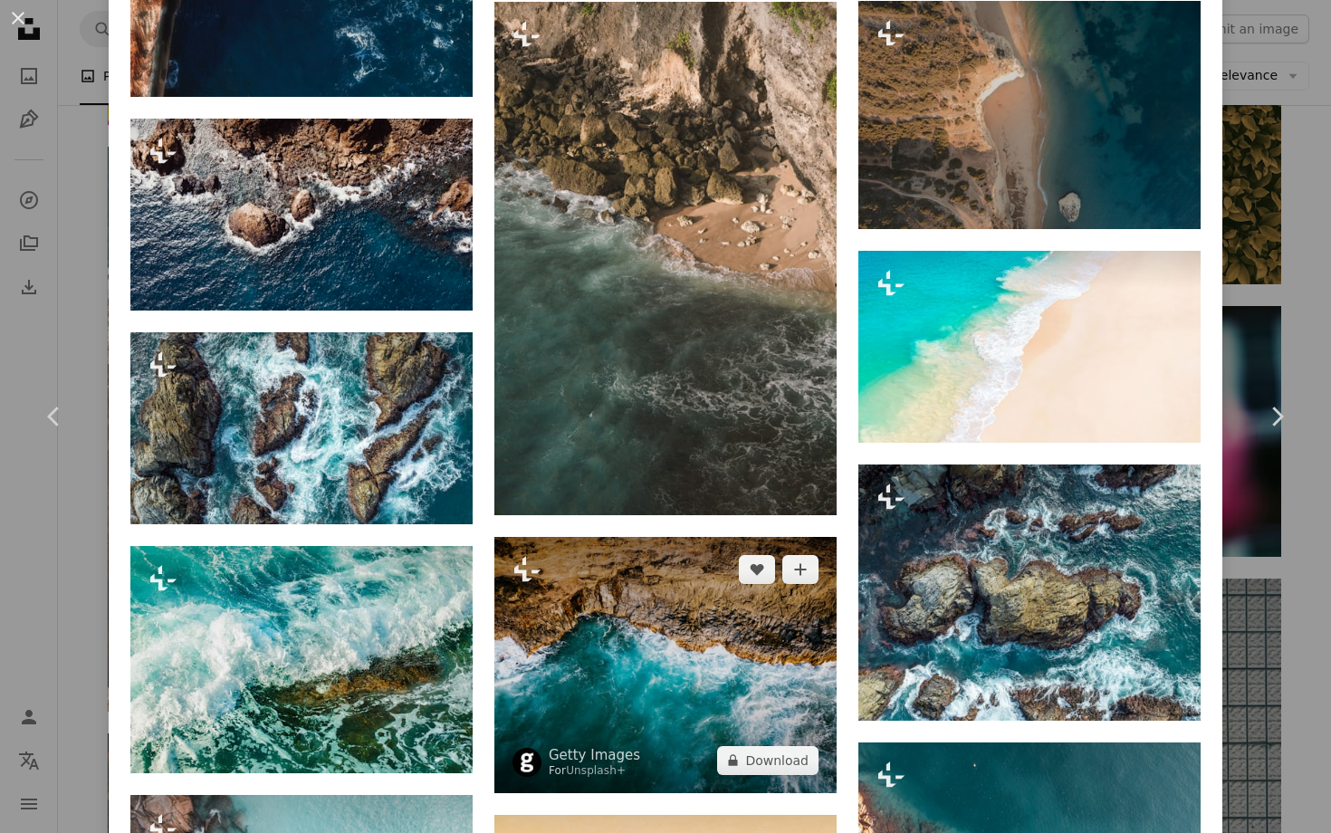
scroll to position [4981, 0]
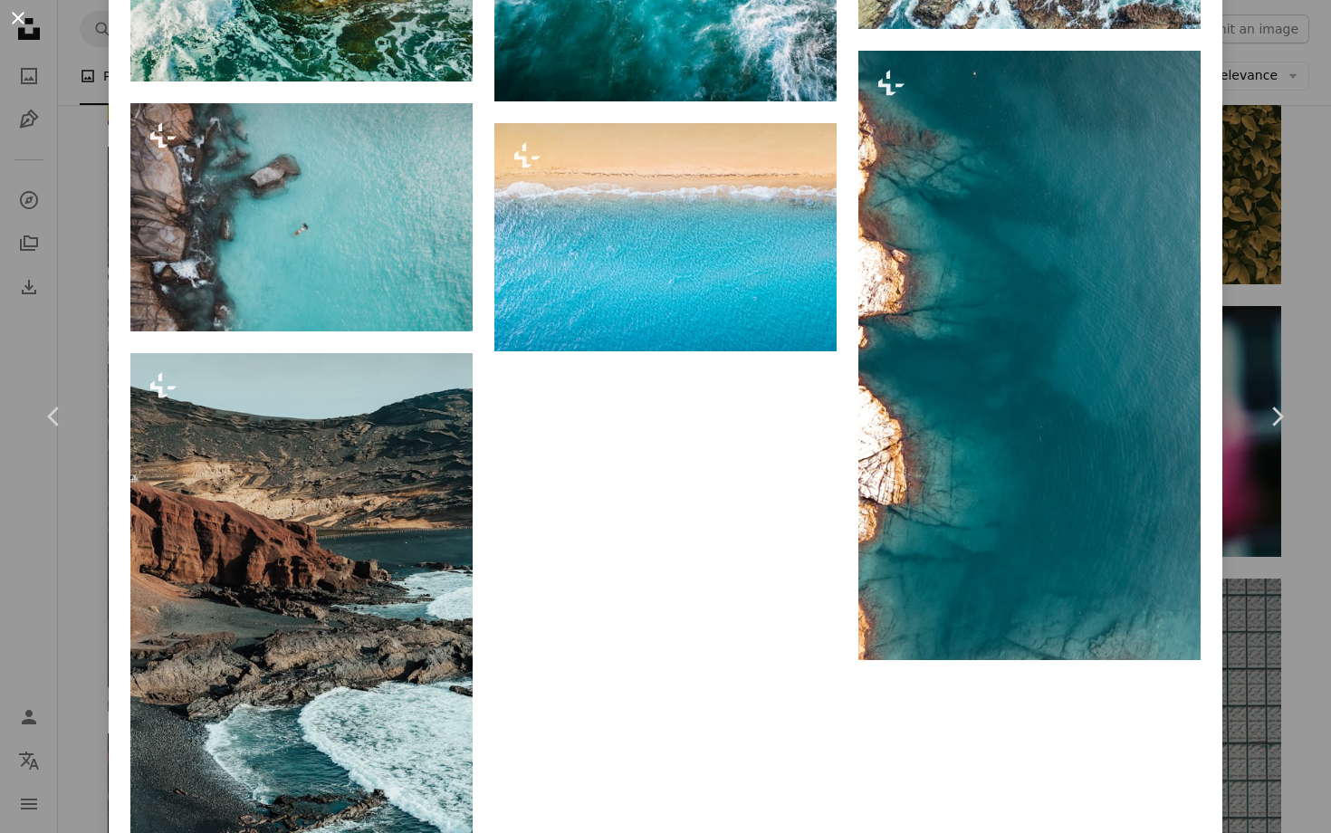
click at [20, 19] on button "An X shape" at bounding box center [18, 18] width 22 height 22
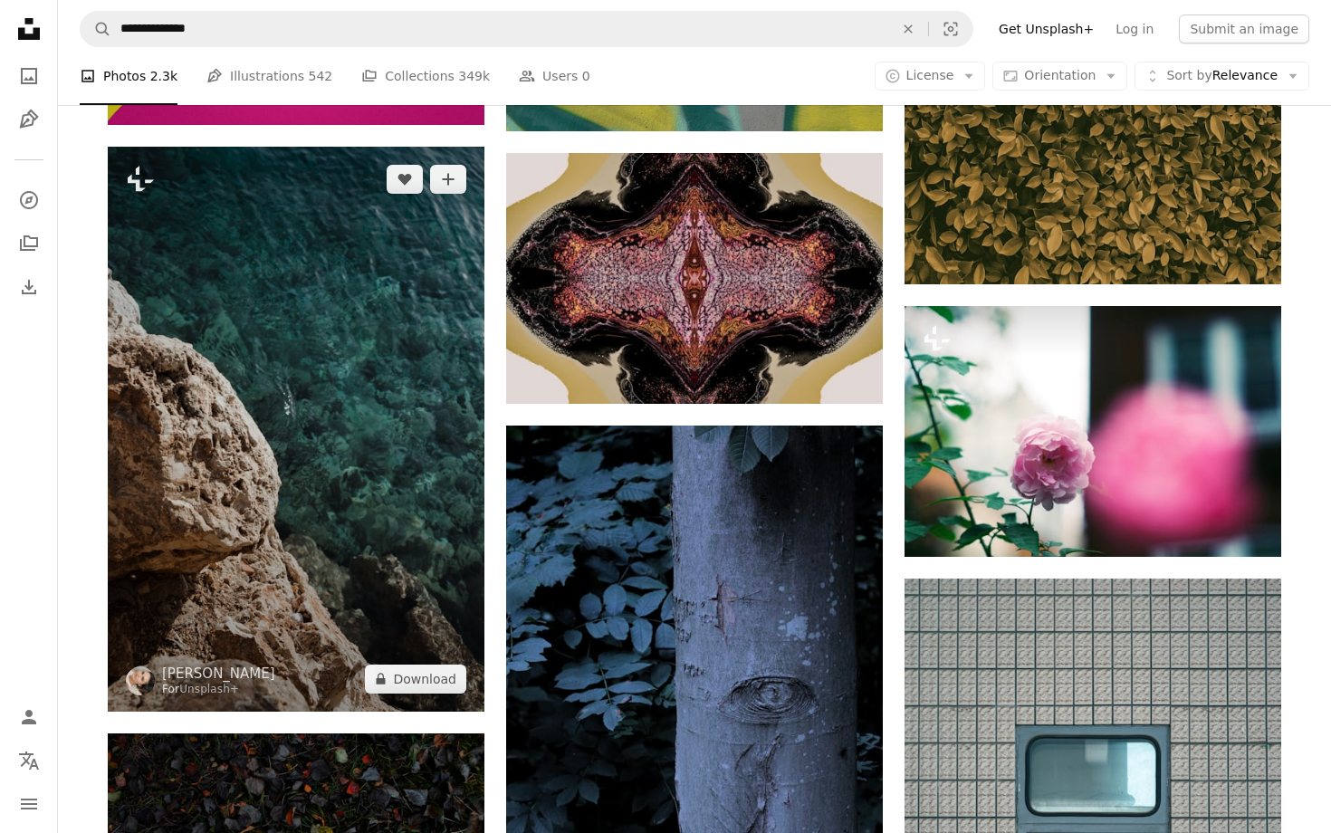
click at [339, 382] on img at bounding box center [296, 429] width 377 height 565
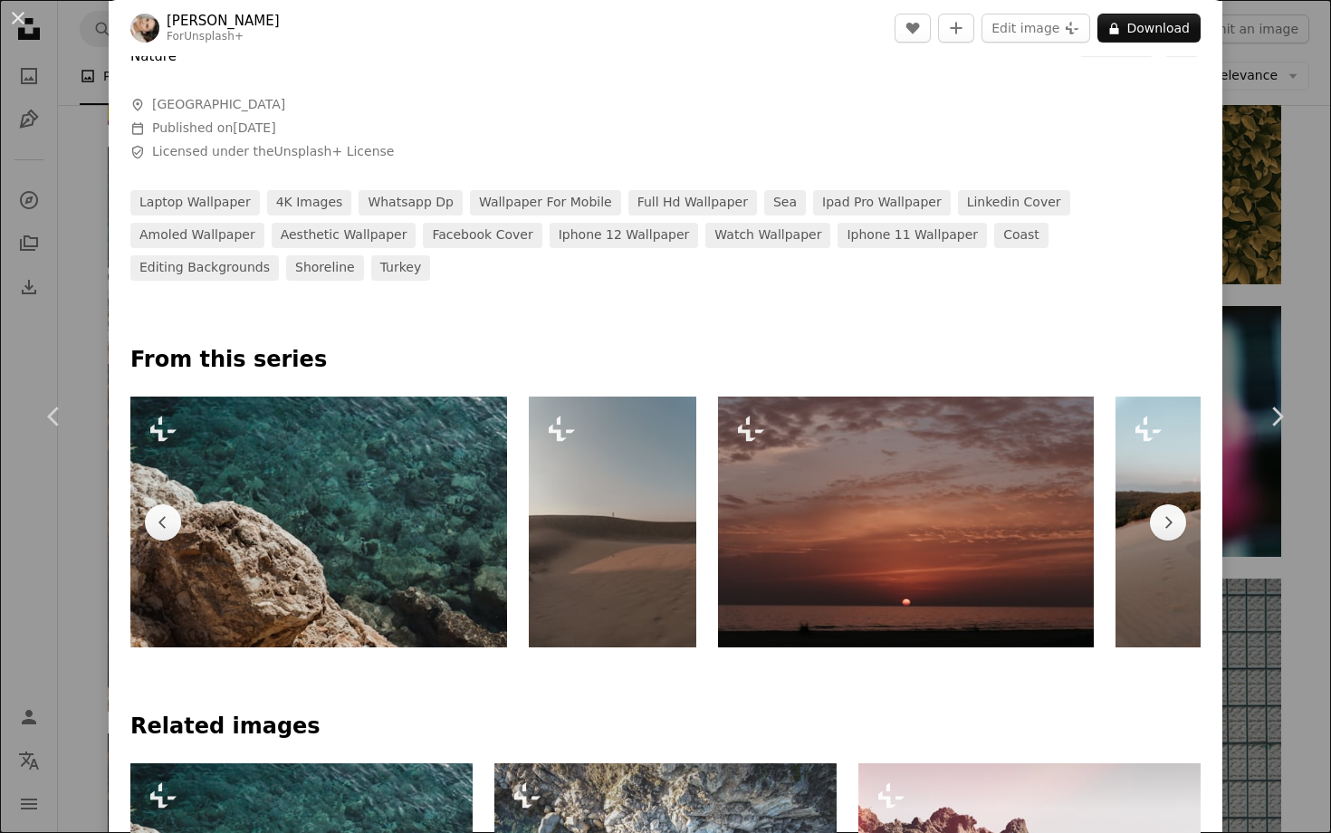
scroll to position [864, 0]
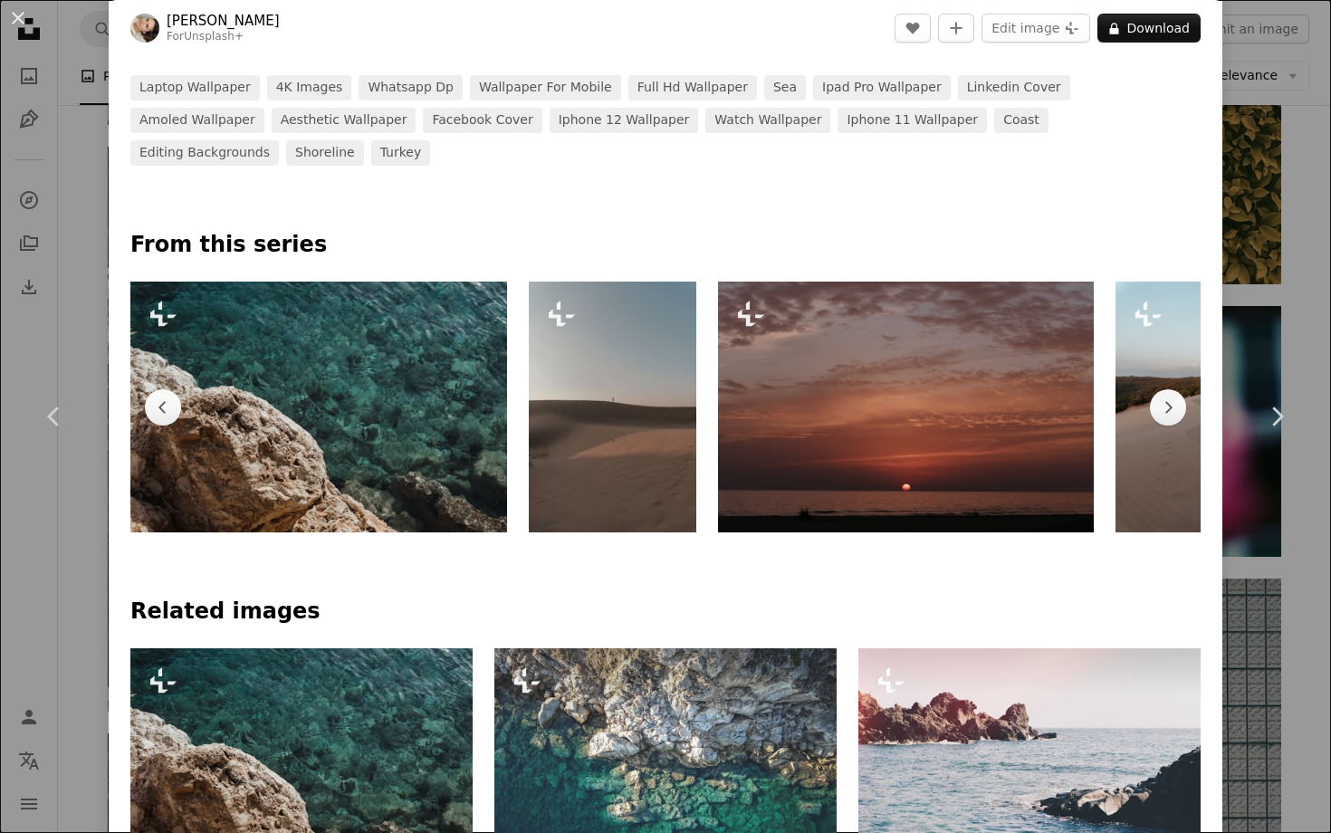
click at [383, 324] on img at bounding box center [318, 407] width 377 height 251
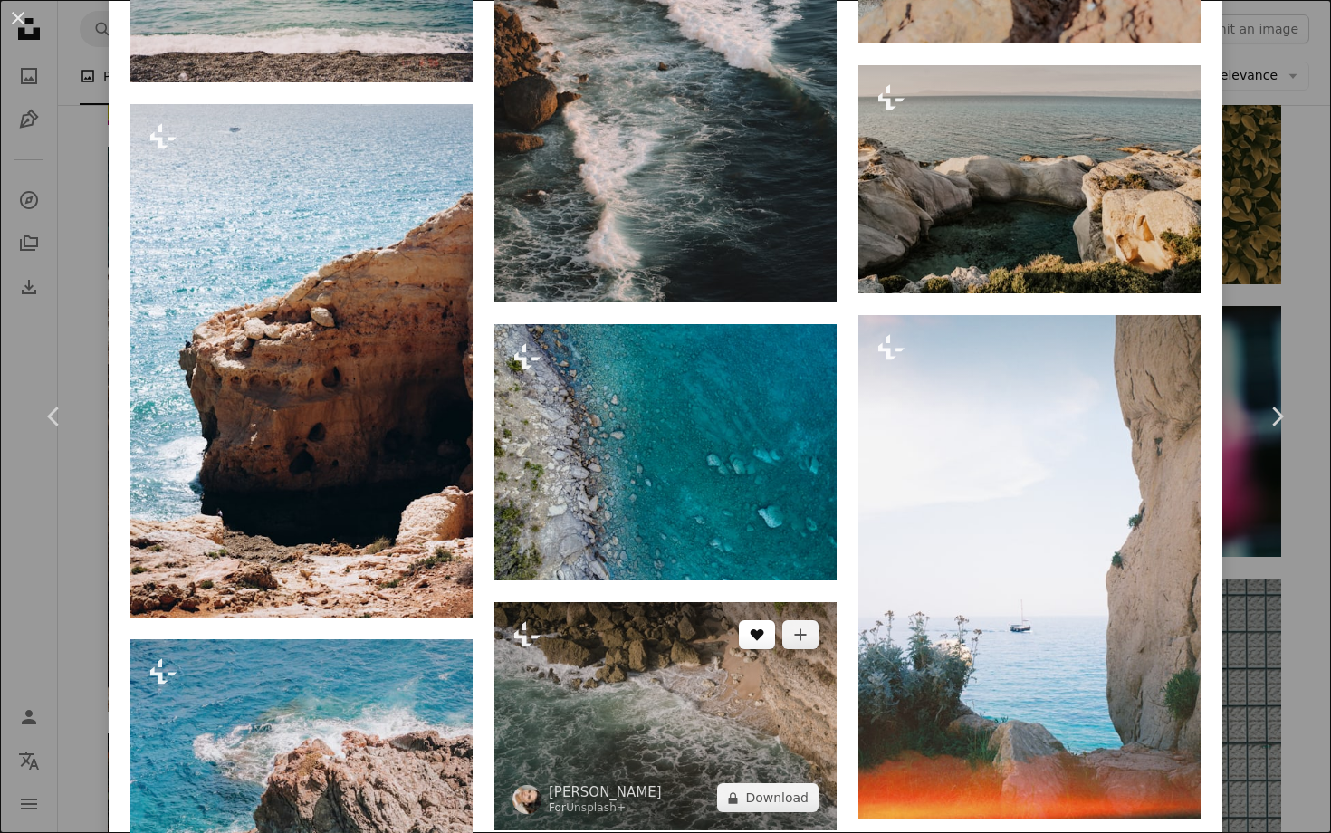
scroll to position [2710, 0]
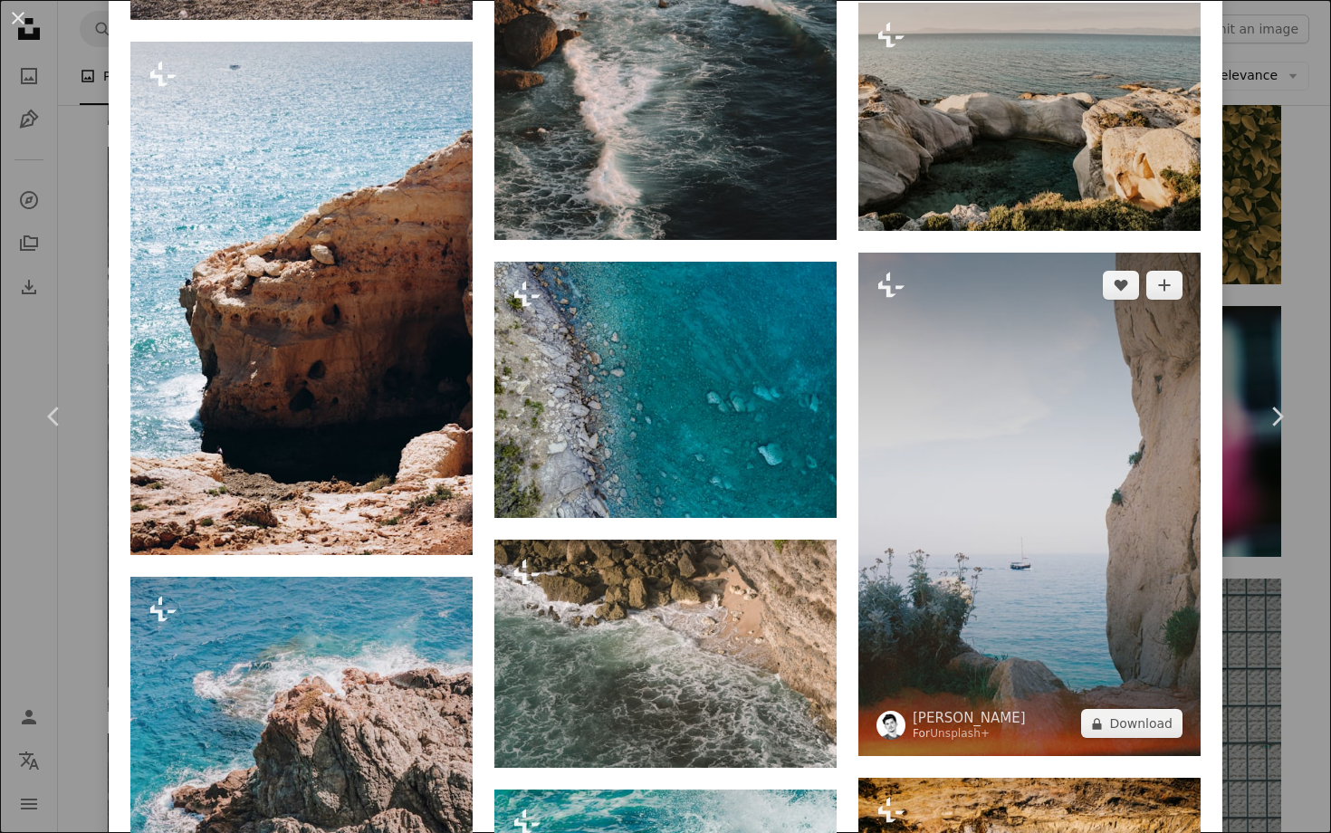
click at [1048, 621] on img at bounding box center [1029, 504] width 342 height 503
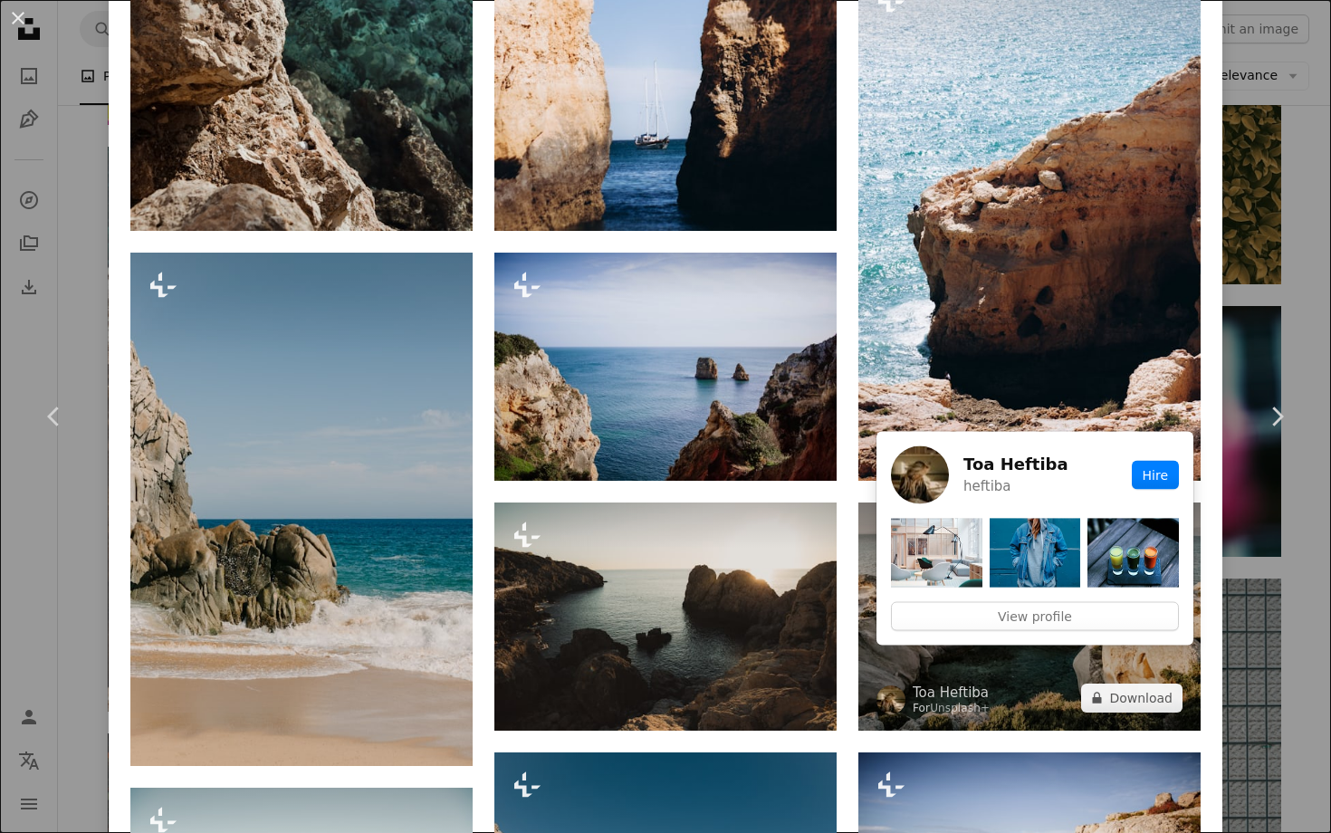
scroll to position [1744, 0]
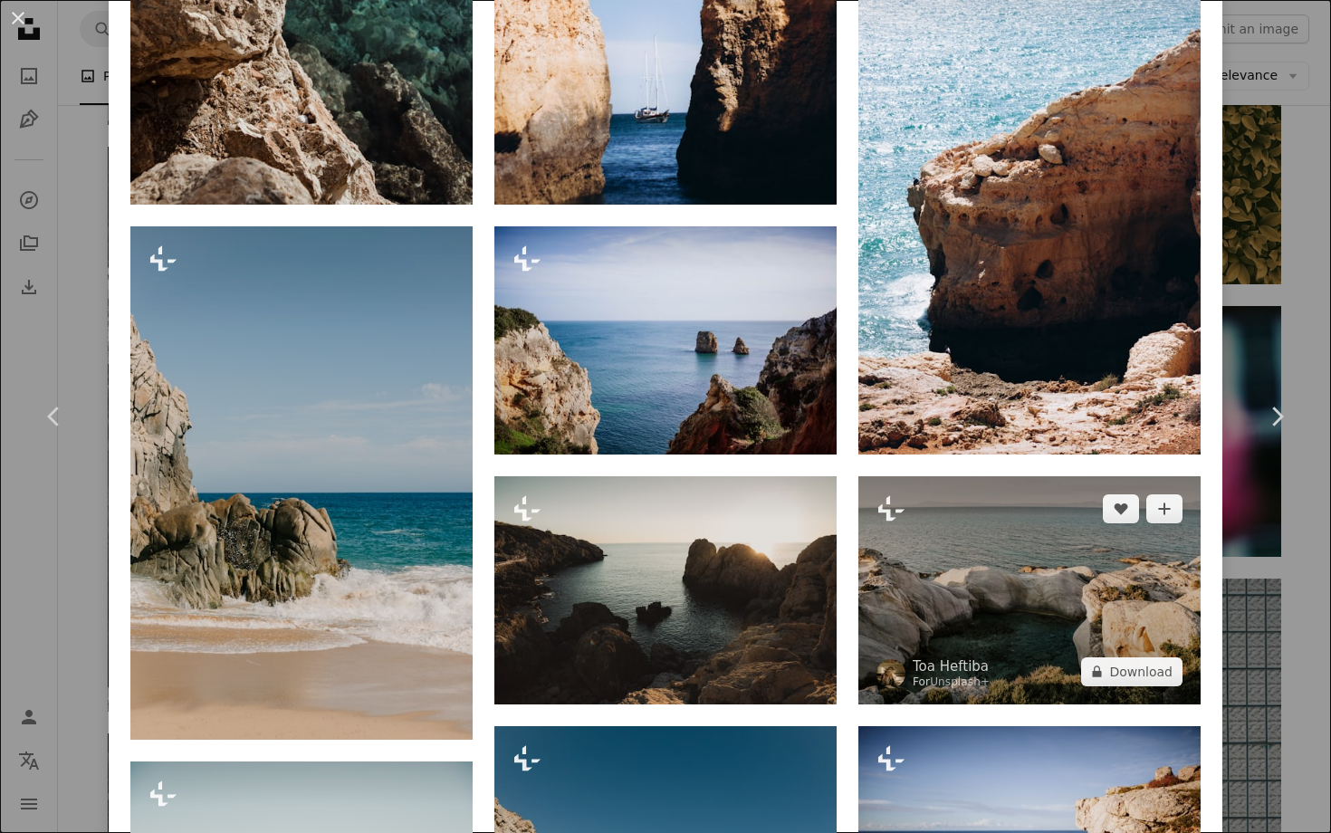
click at [935, 645] on img at bounding box center [1029, 590] width 342 height 228
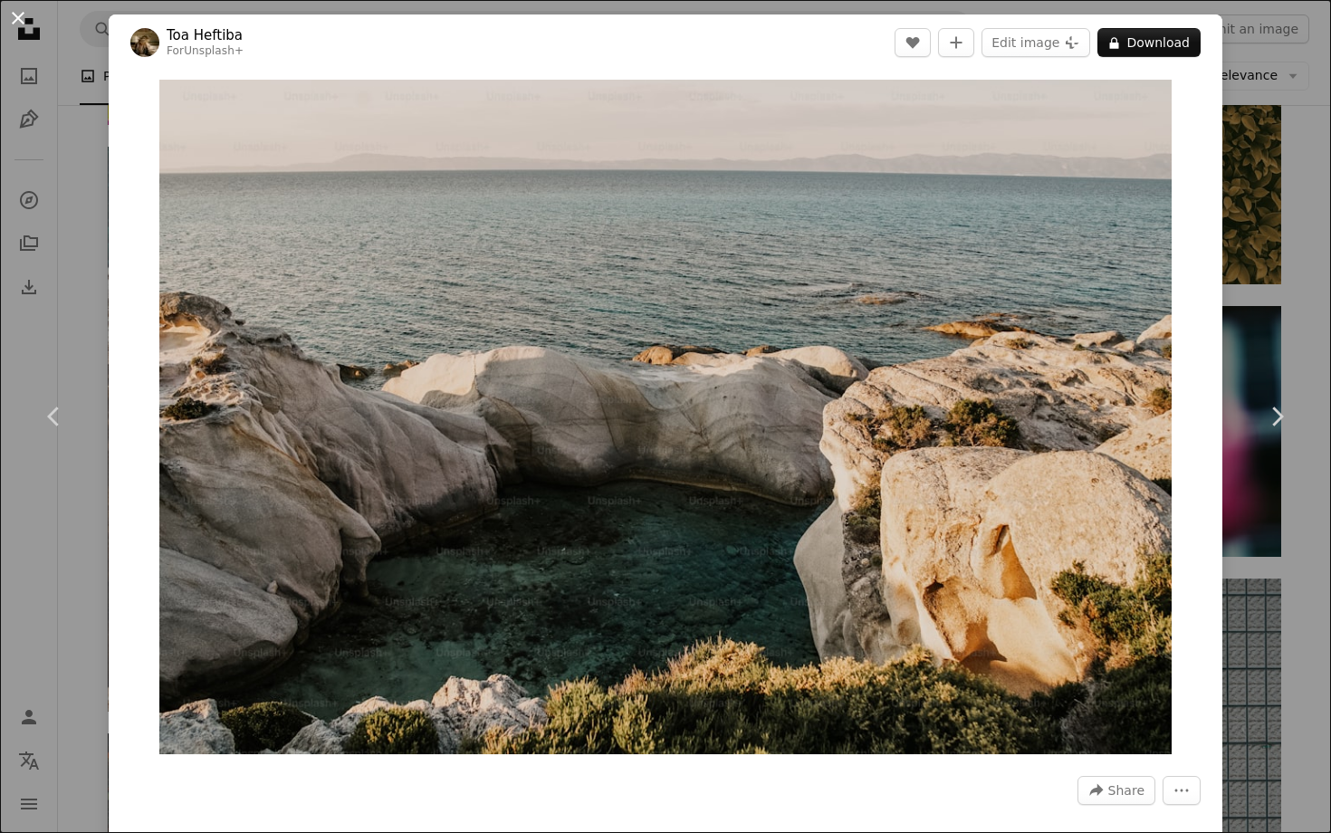
click at [20, 21] on button "An X shape" at bounding box center [18, 18] width 22 height 22
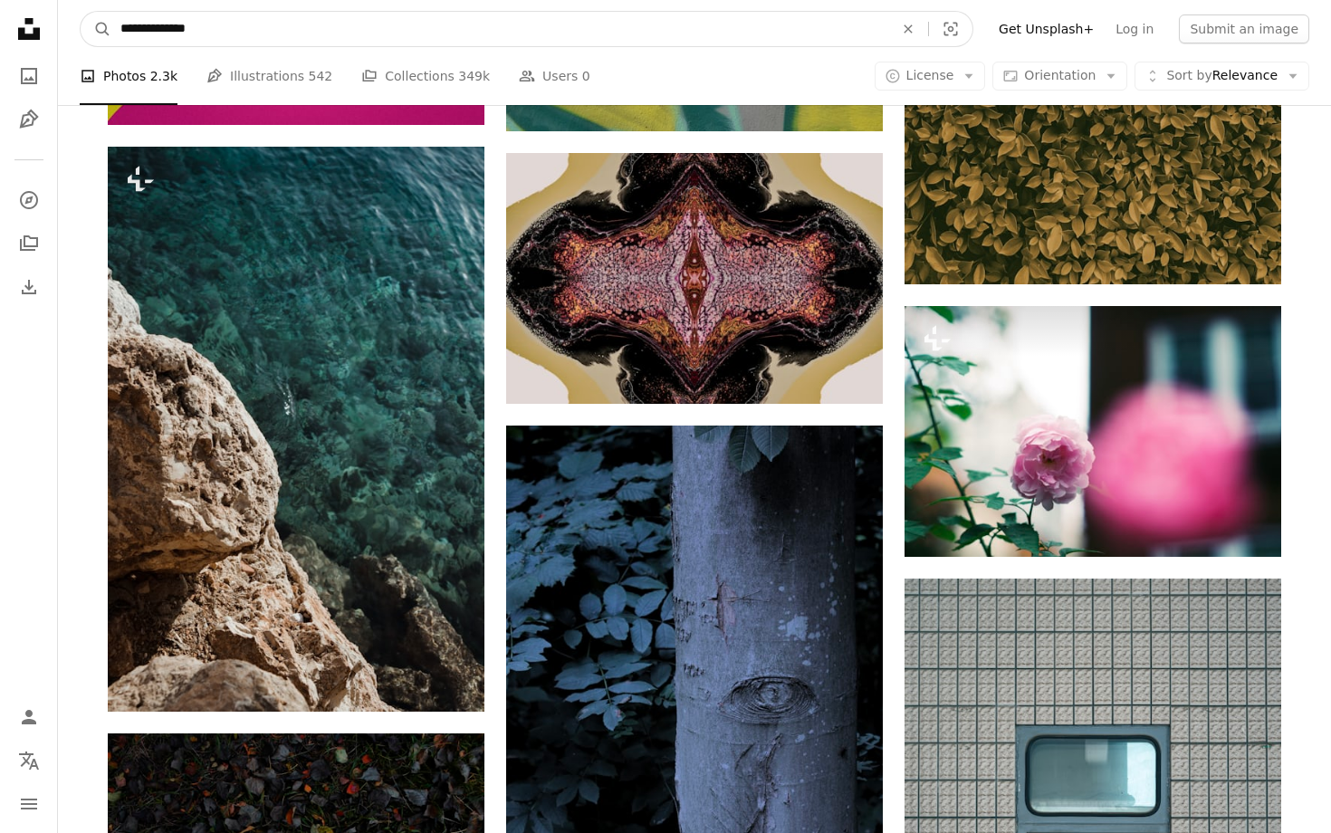
click at [311, 37] on input "**********" at bounding box center [499, 29] width 777 height 34
drag, startPoint x: 298, startPoint y: 39, endPoint x: 86, endPoint y: 32, distance: 212.0
click at [86, 32] on form "**********" at bounding box center [526, 29] width 893 height 36
type input "*"
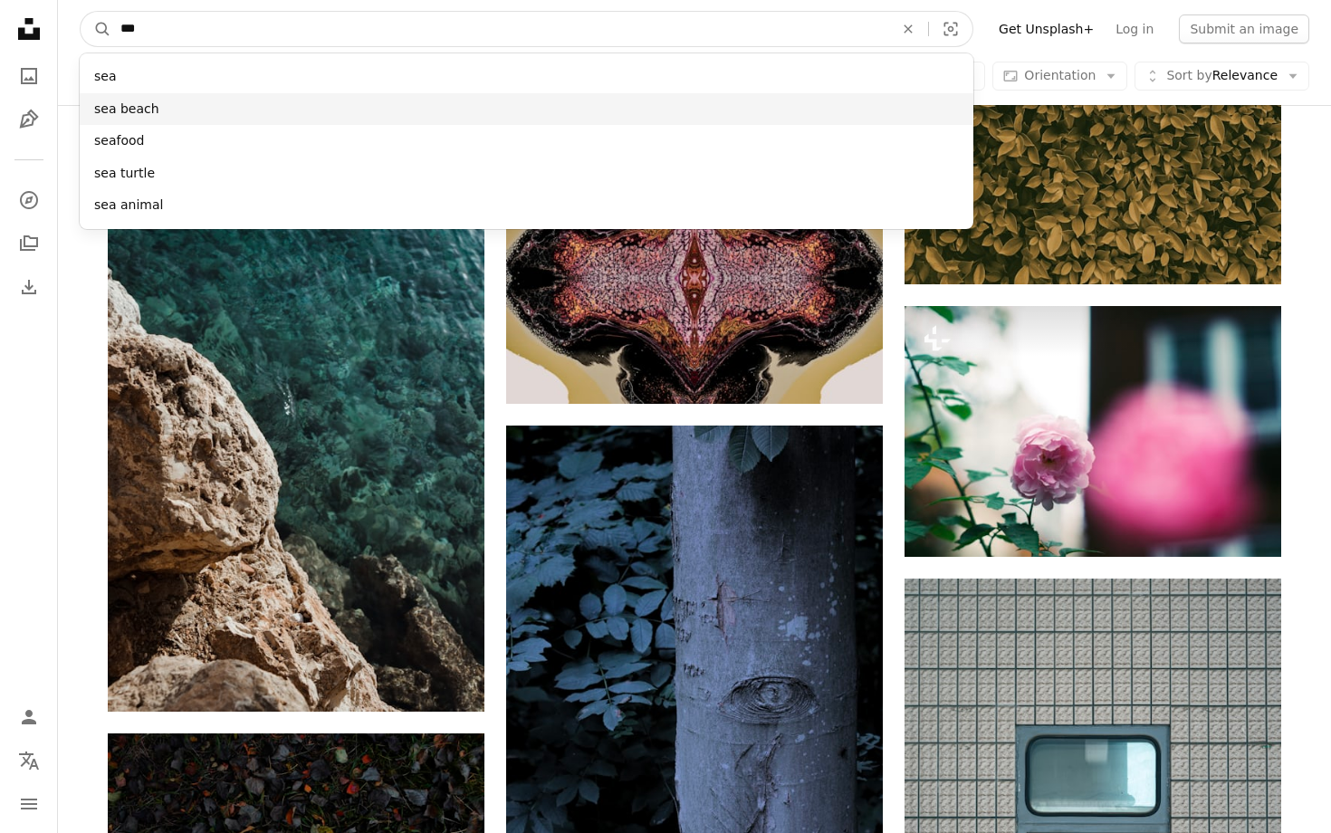
type input "***"
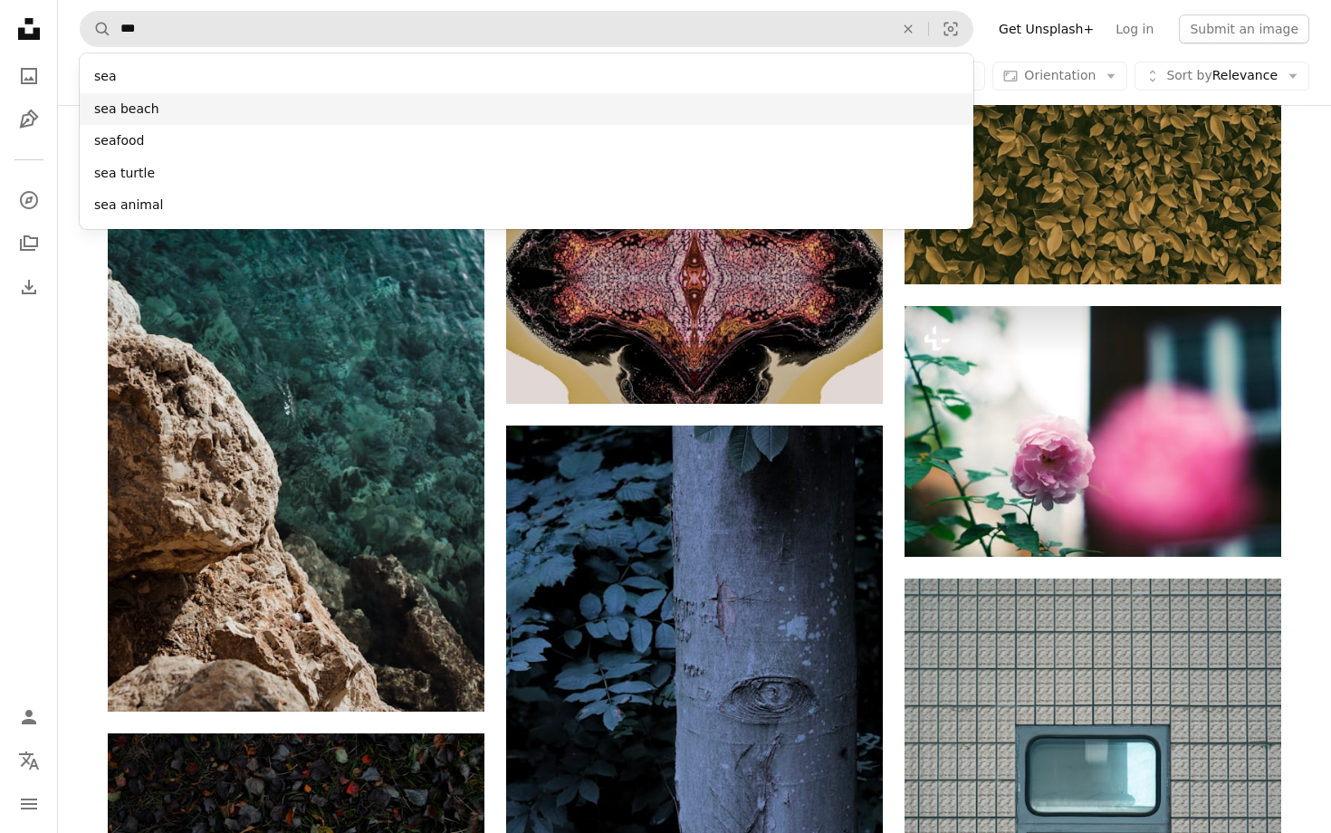
click at [119, 112] on div "sea beach" at bounding box center [526, 109] width 893 height 33
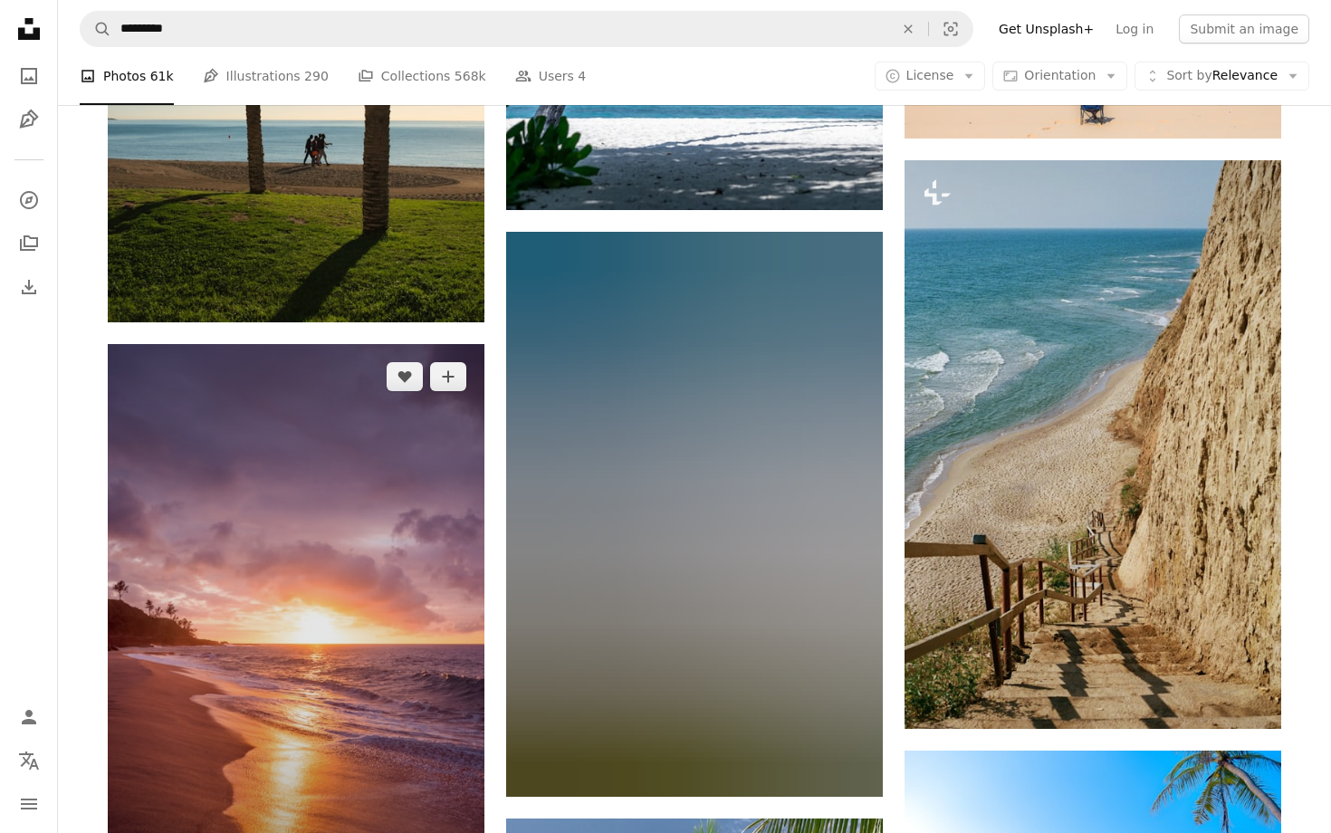
scroll to position [2625, 0]
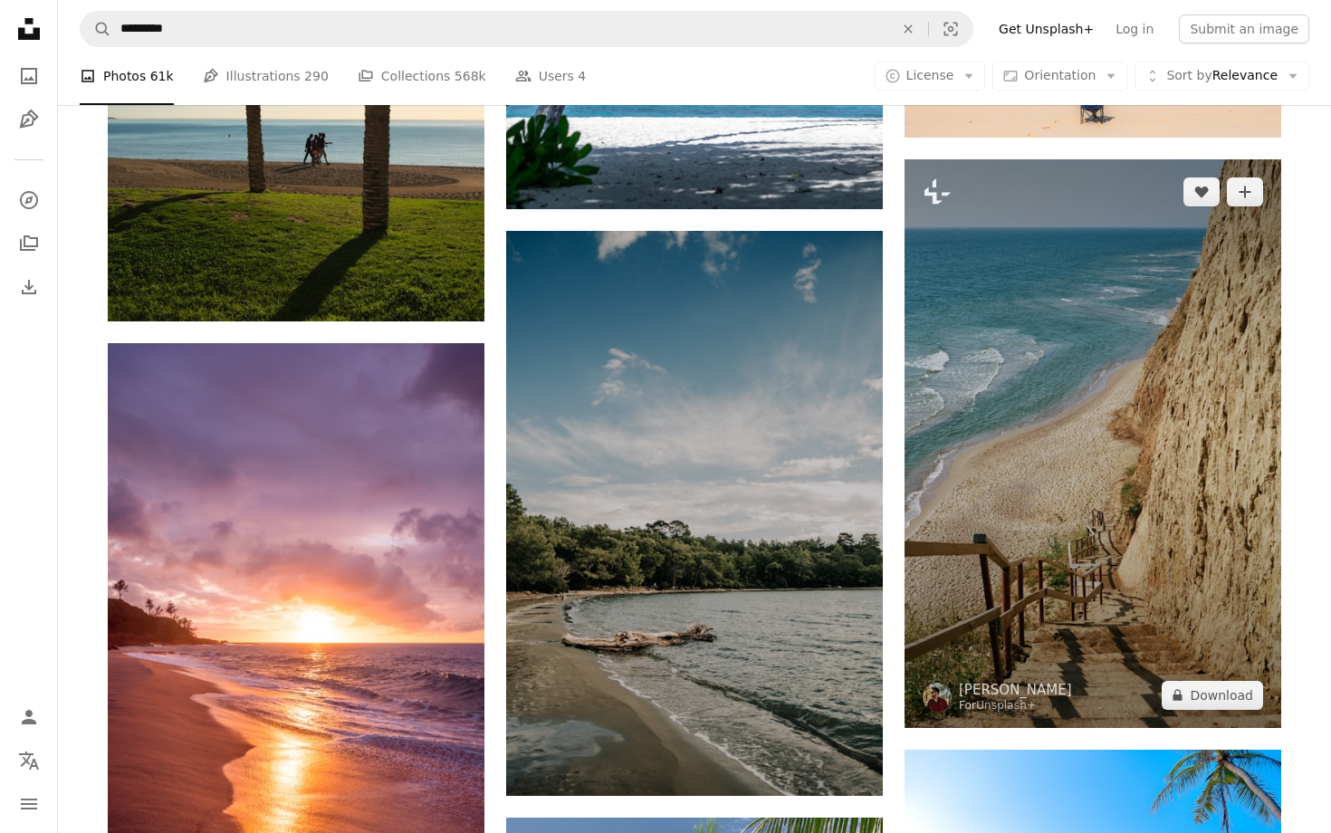
click at [1047, 620] on img at bounding box center [1092, 443] width 377 height 568
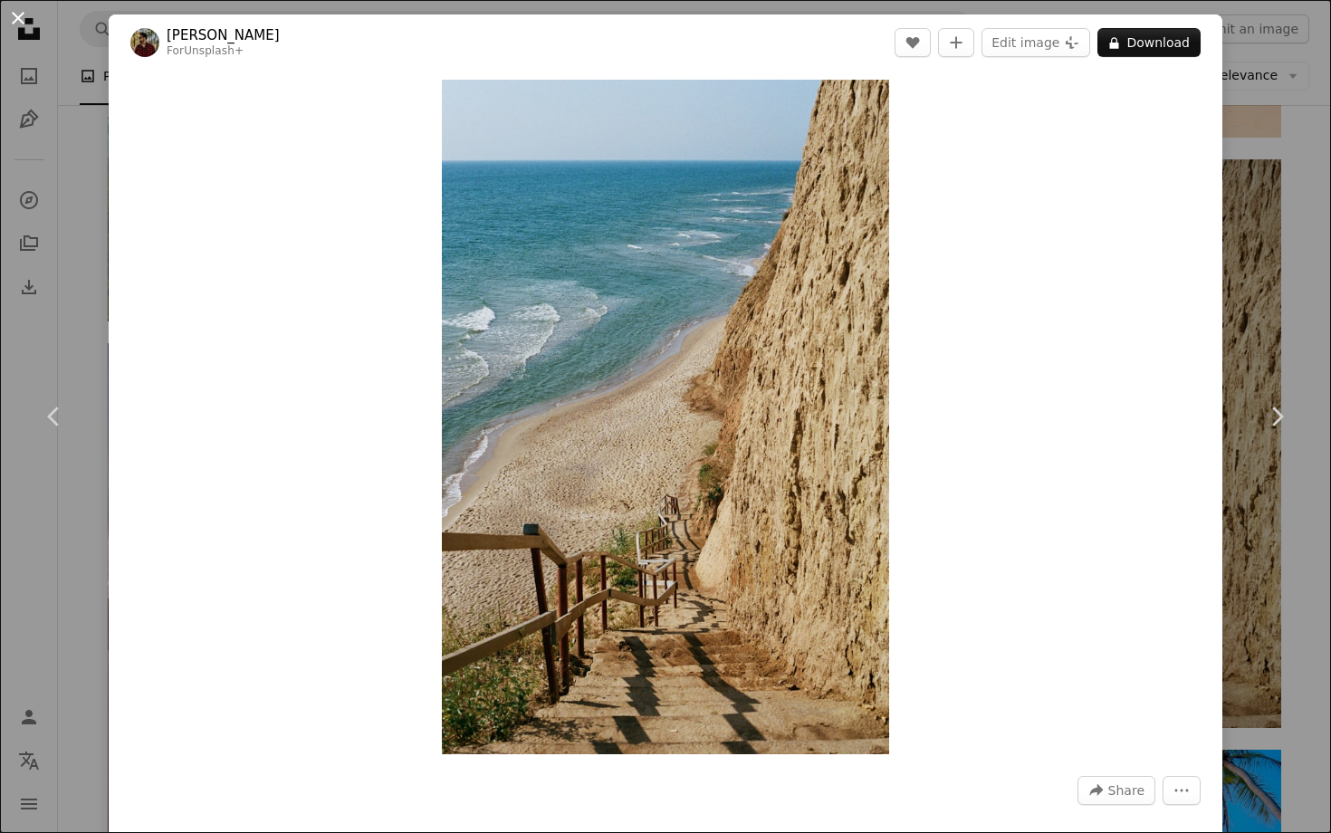
click at [19, 28] on button "An X shape" at bounding box center [18, 18] width 22 height 22
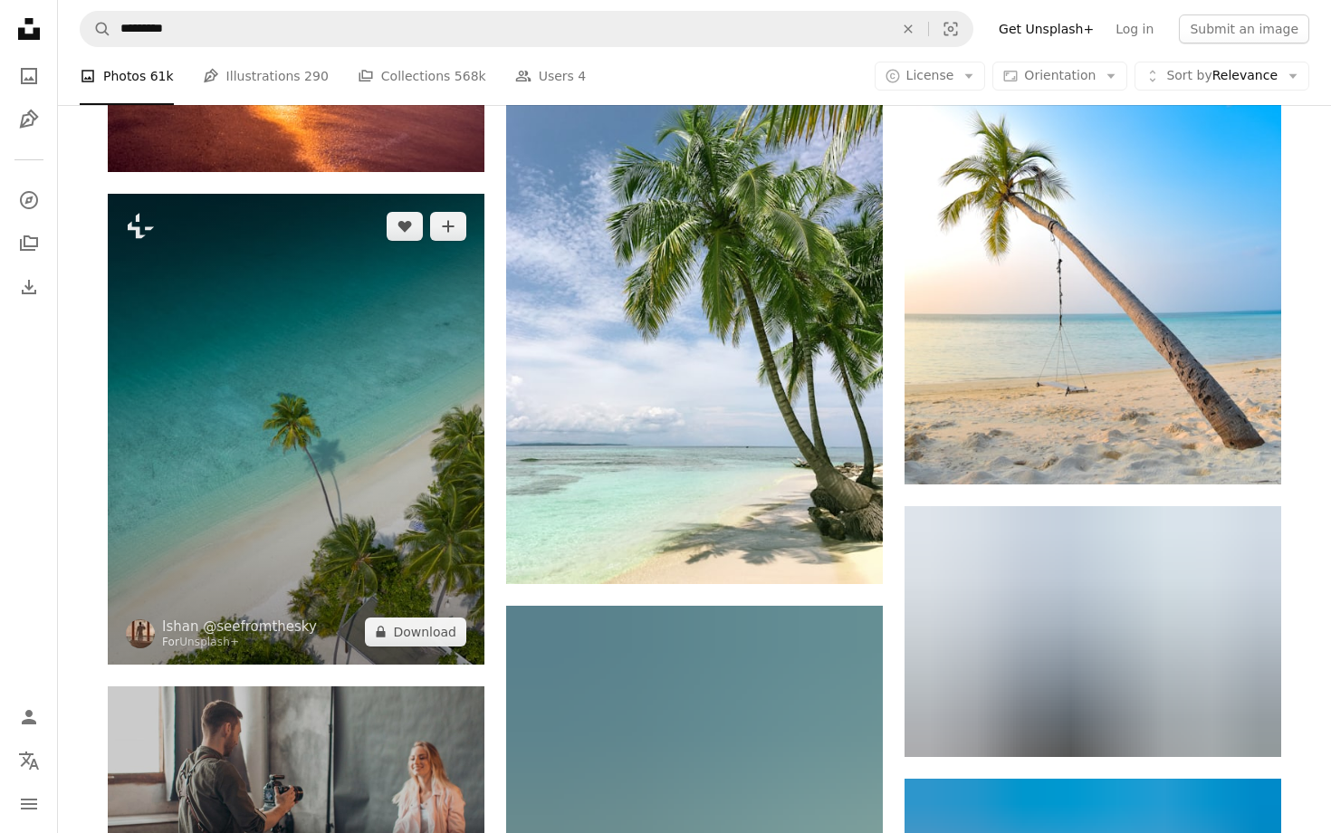
scroll to position [3363, 0]
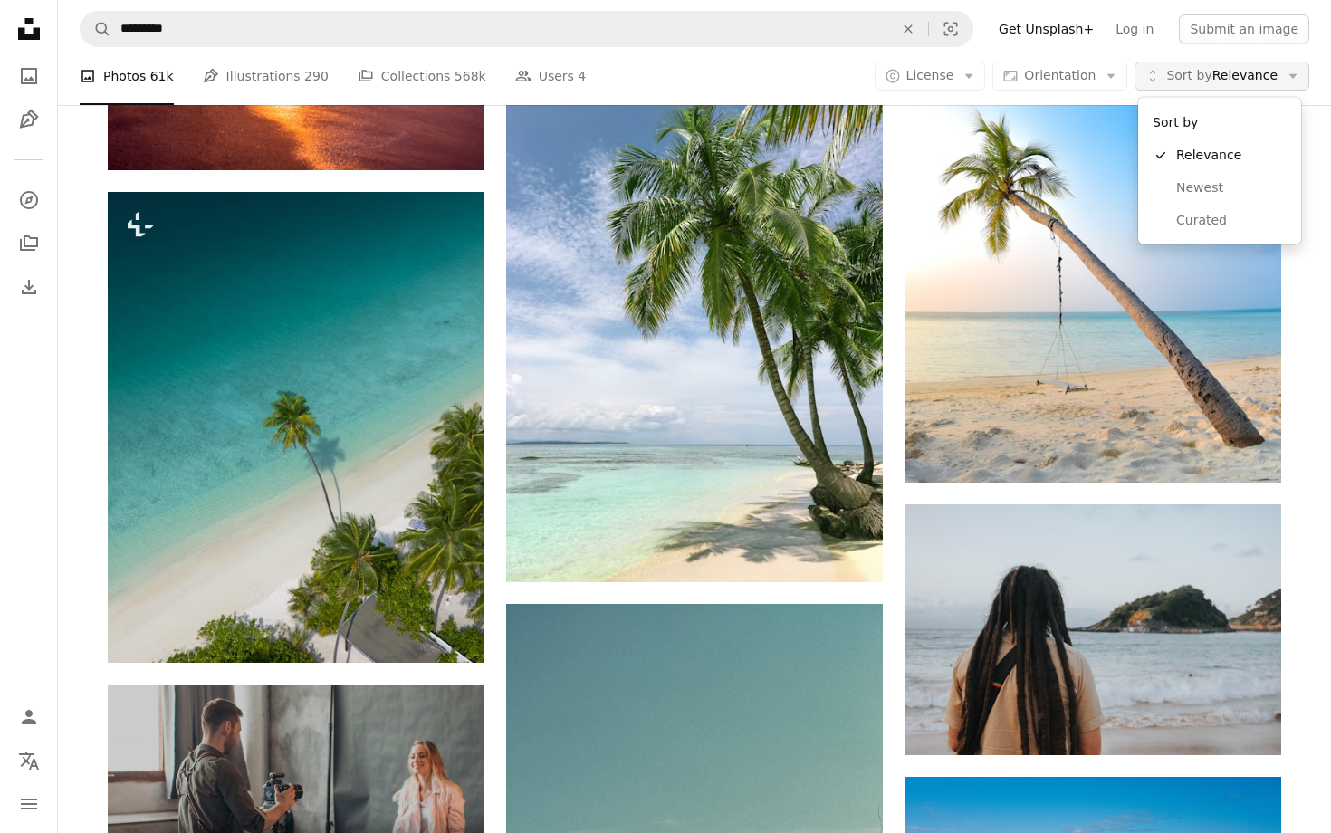
click at [1168, 72] on button "Unfold Sort by Relevance Arrow down" at bounding box center [1221, 76] width 175 height 29
click at [974, 79] on body "A X shape Unsplash uses cookies and similar technologies to secure our site, pr…" at bounding box center [665, 143] width 1331 height 7012
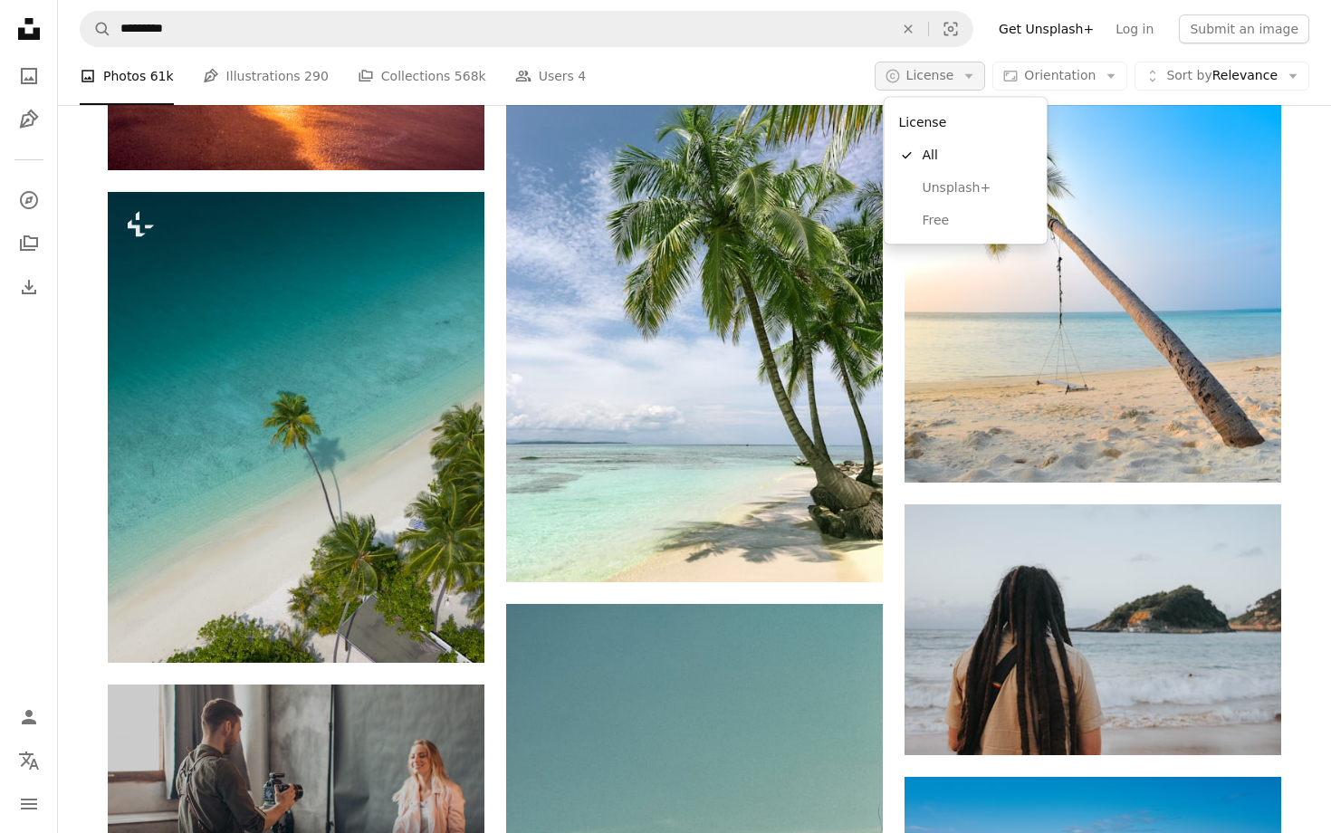
click at [963, 78] on button "A copyright icon © License Arrow down" at bounding box center [929, 76] width 111 height 29
click at [933, 207] on link "Free" at bounding box center [966, 220] width 148 height 33
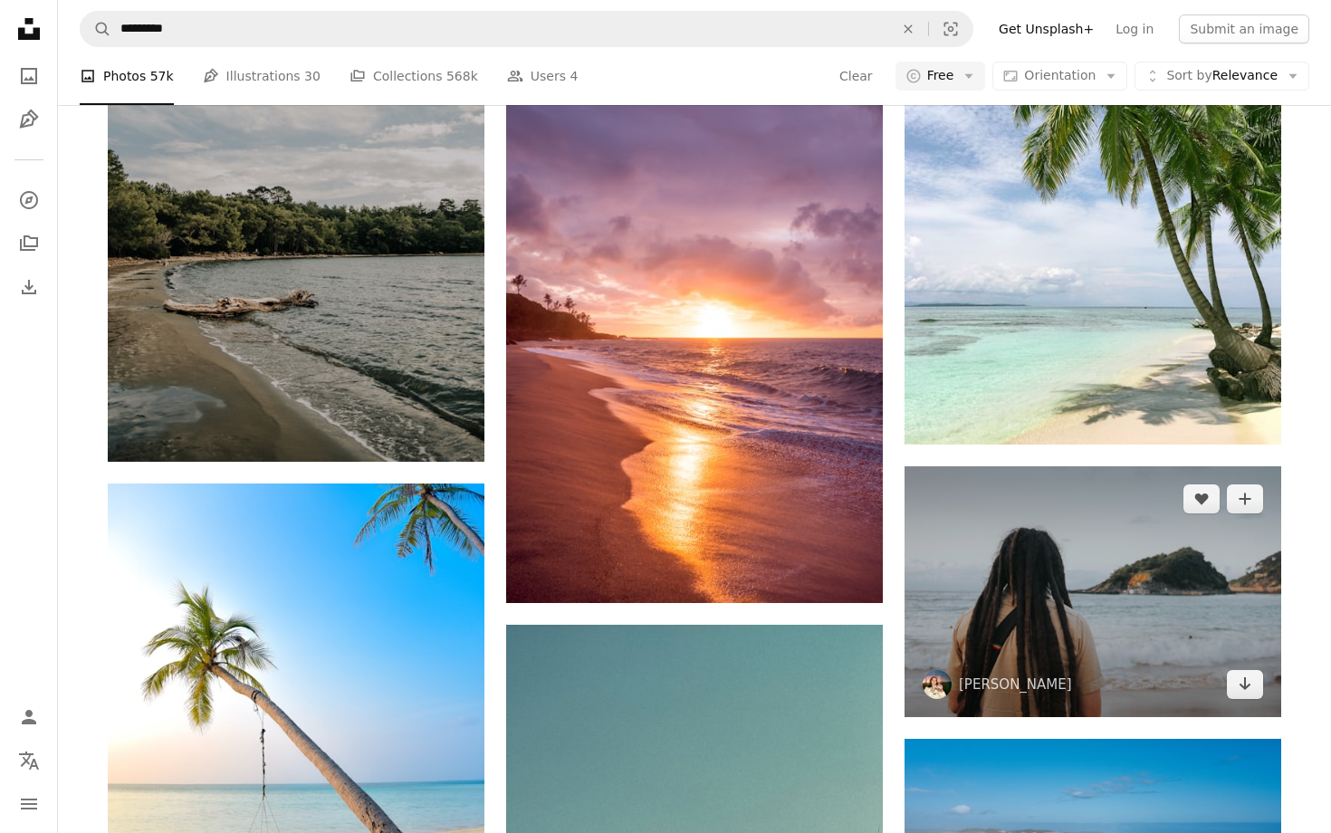
scroll to position [2243, 0]
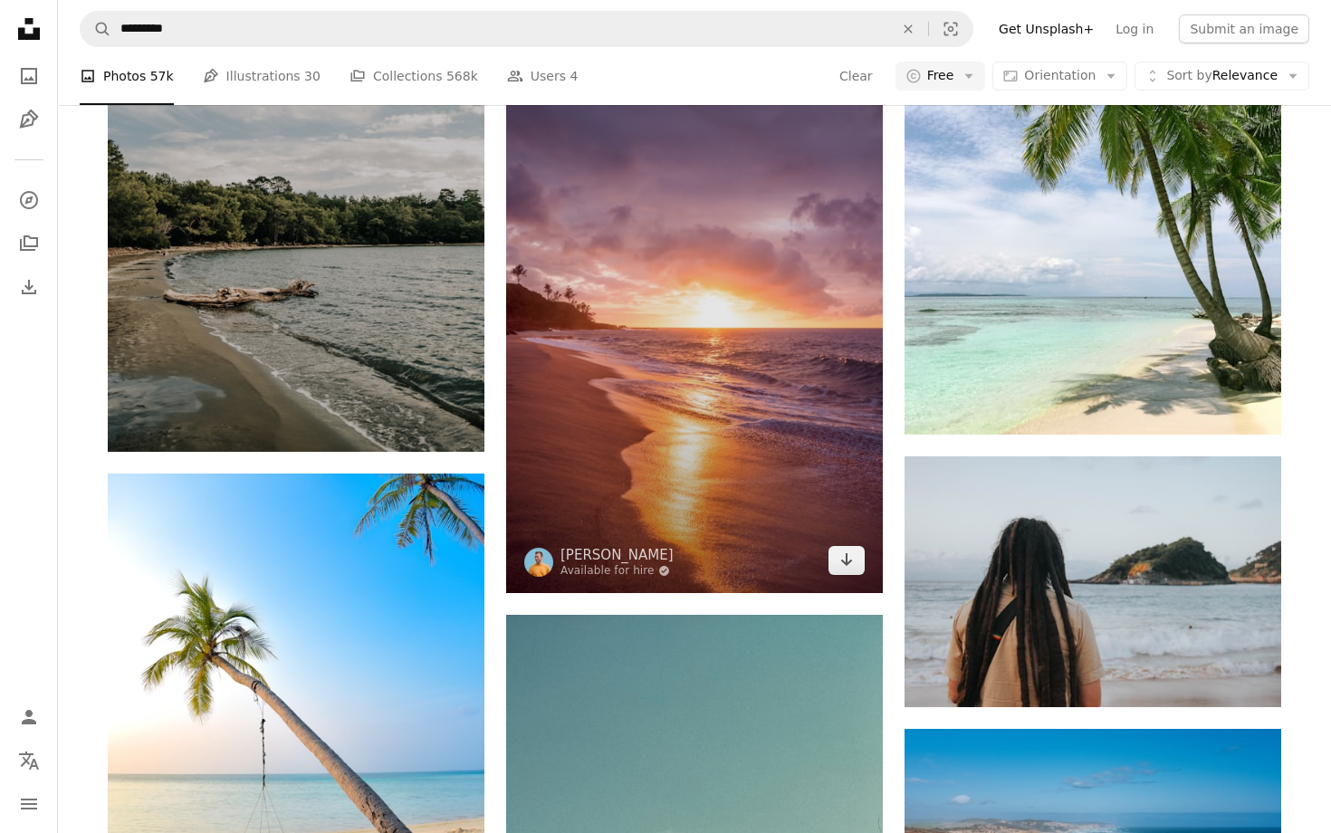
click at [693, 520] on img at bounding box center [694, 310] width 377 height 565
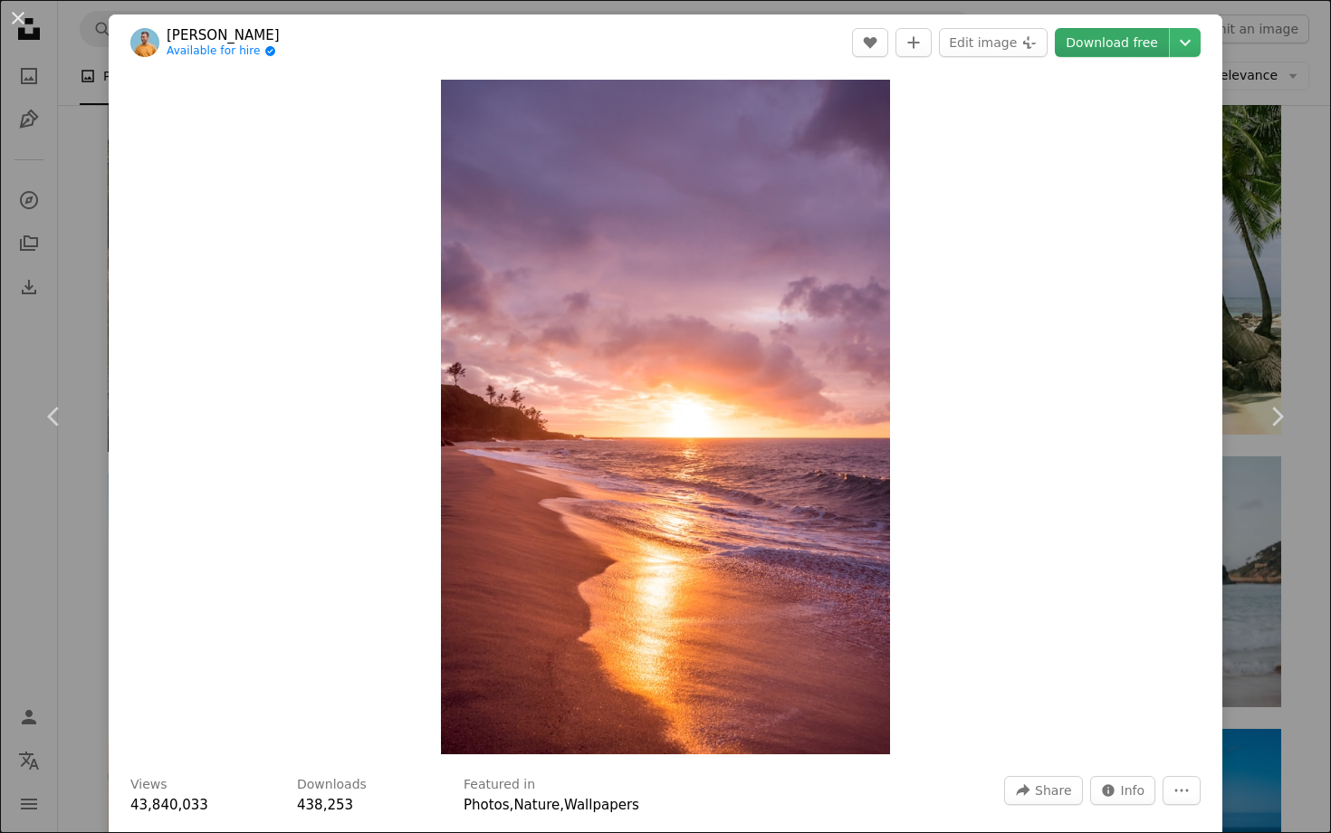
click at [1126, 43] on link "Download free" at bounding box center [1112, 42] width 114 height 29
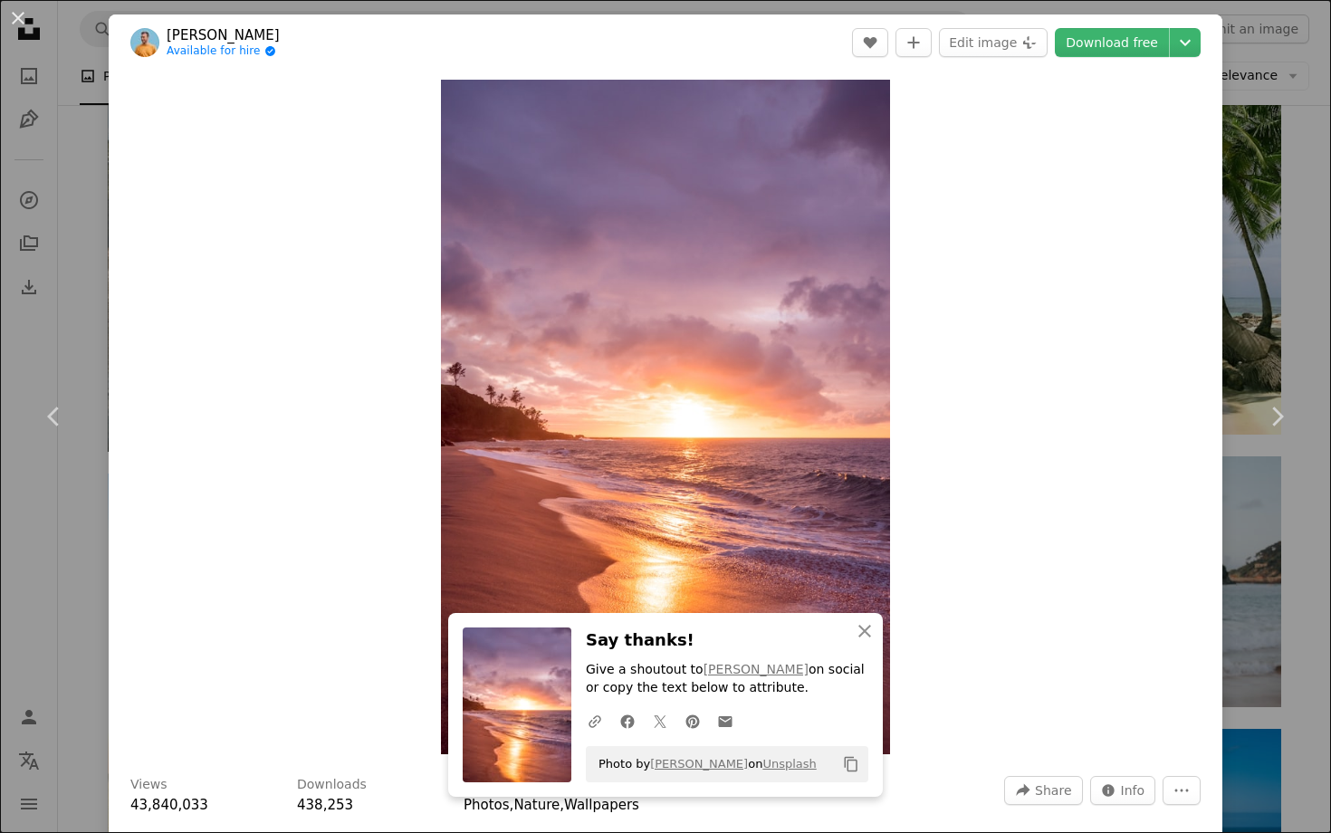
click at [1278, 198] on div "An X shape Chevron left Chevron right [PERSON_NAME] Available for hire A checkm…" at bounding box center [665, 416] width 1331 height 833
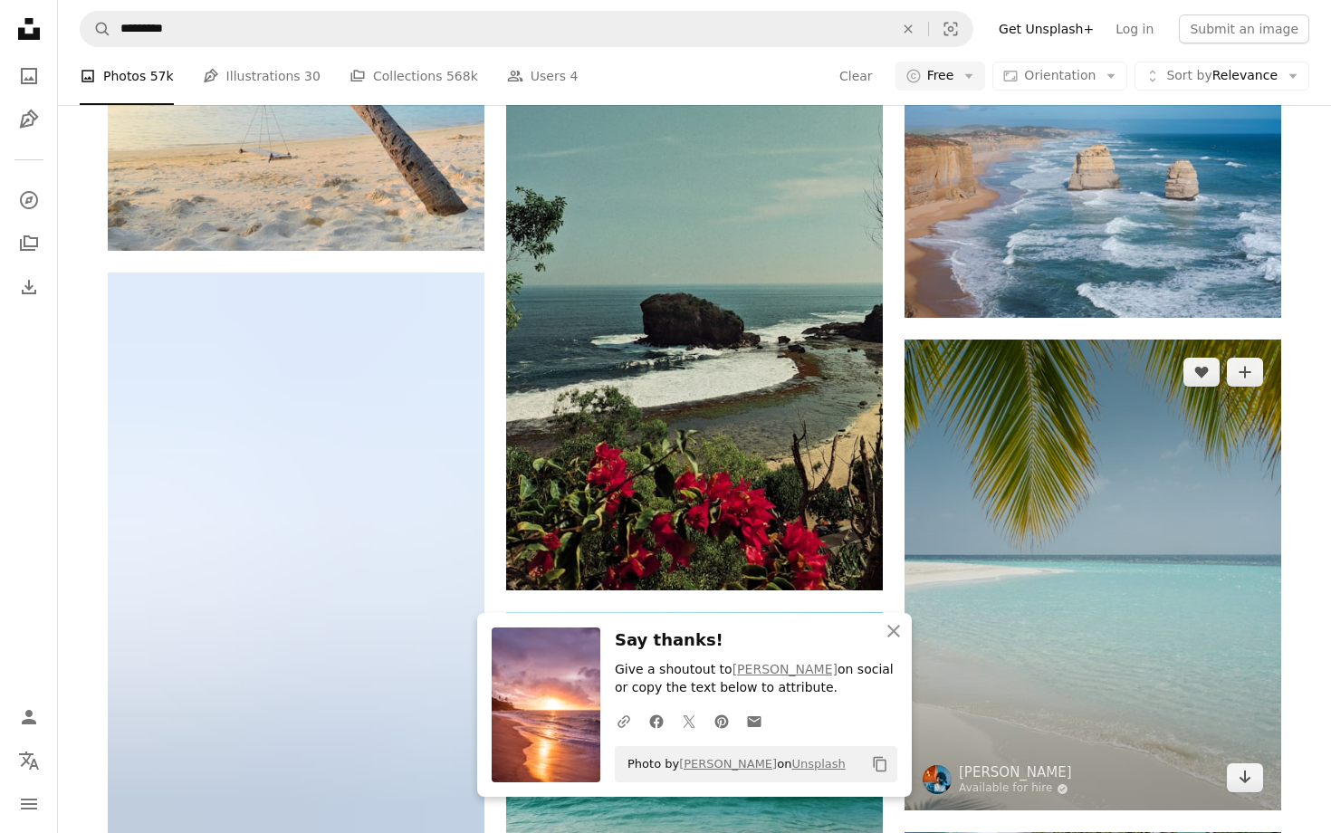
scroll to position [2938, 0]
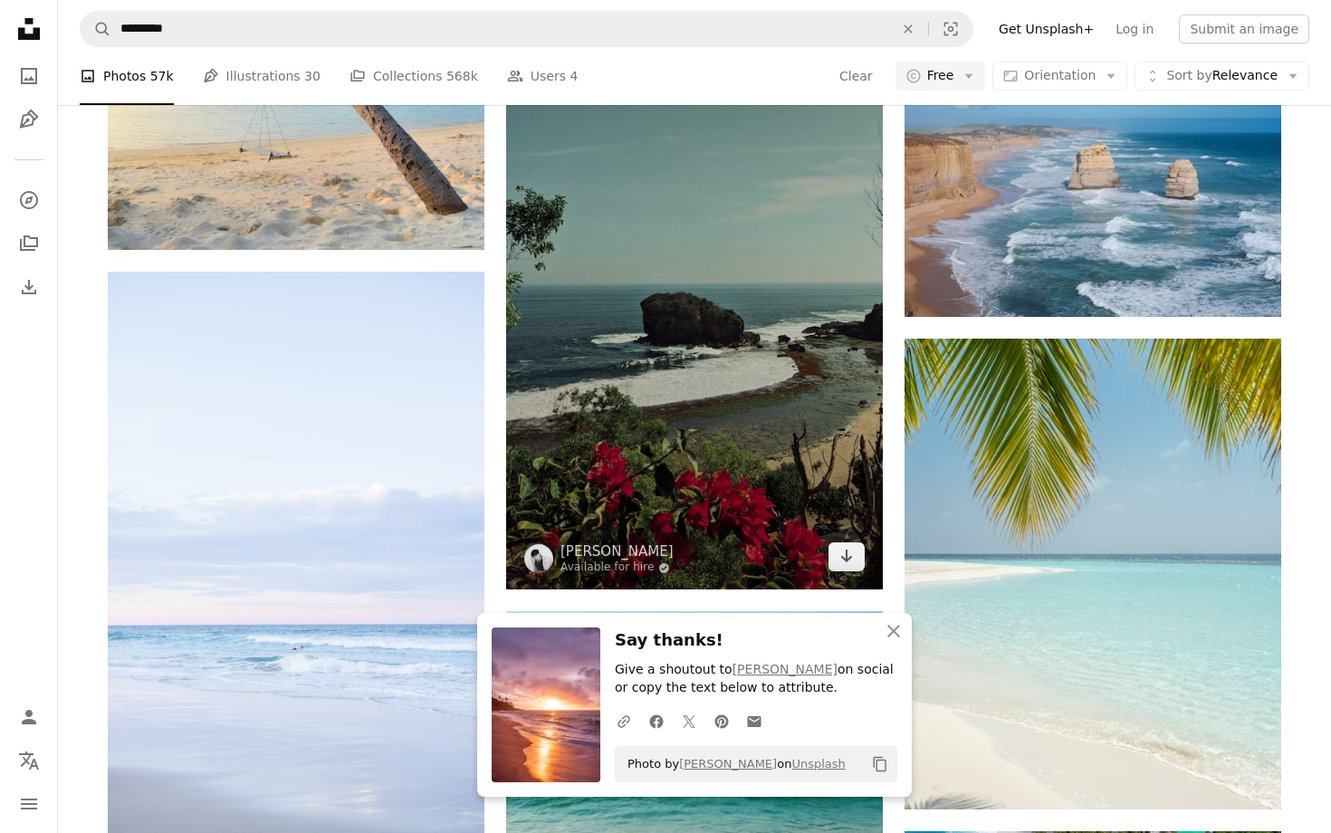
click at [776, 507] on img at bounding box center [694, 255] width 377 height 670
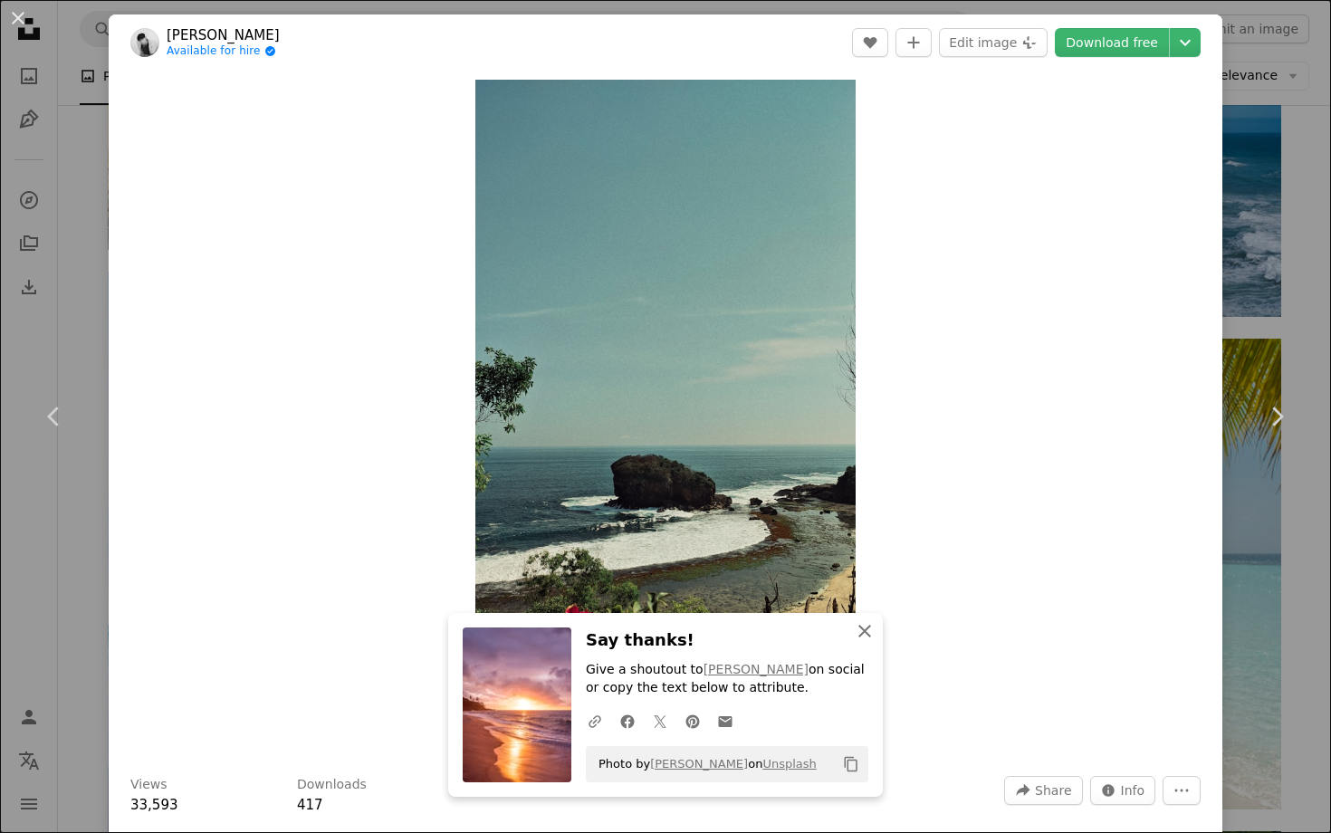
click at [870, 617] on button "An X shape Close" at bounding box center [864, 631] width 36 height 36
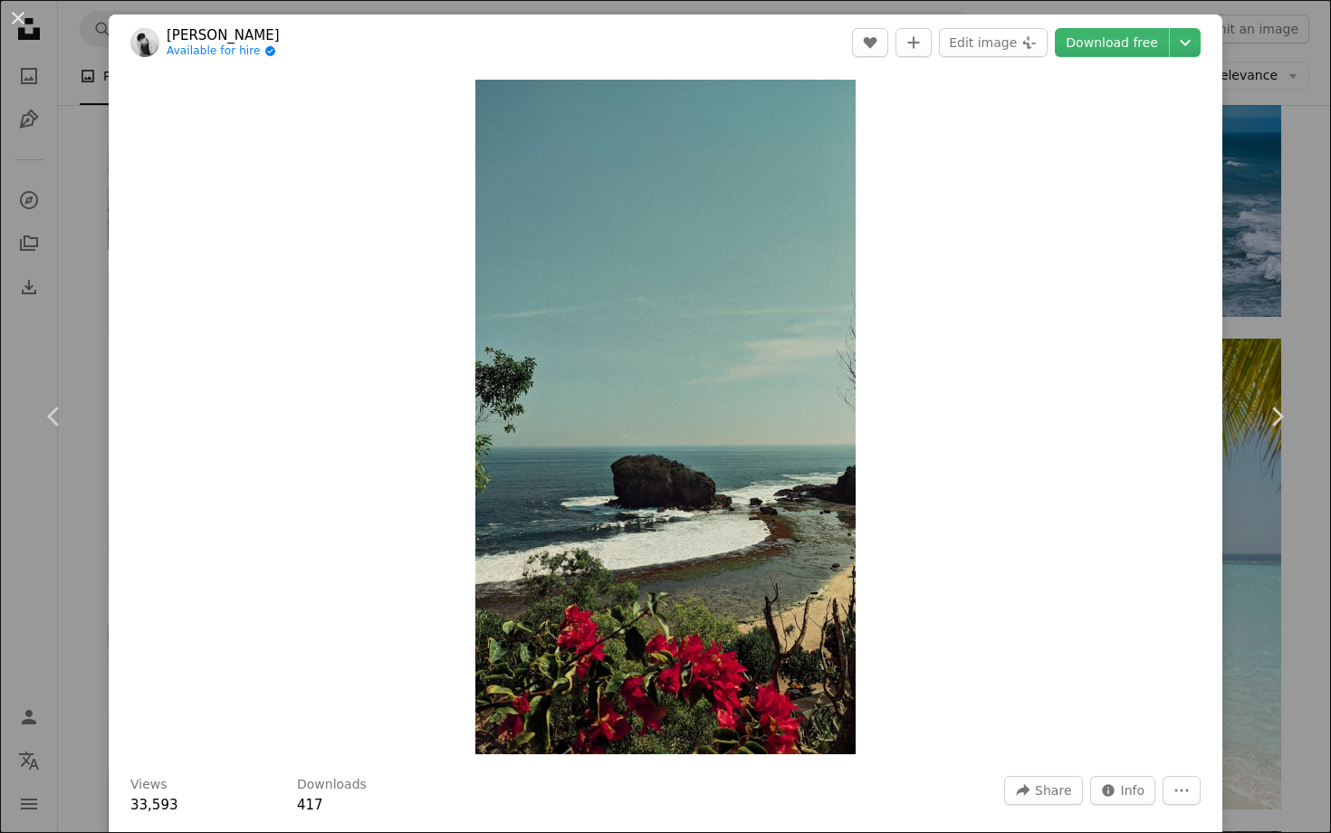
click at [1306, 170] on div "An X shape Chevron left Chevron right [PERSON_NAME] Available for hire A checkm…" at bounding box center [665, 416] width 1331 height 833
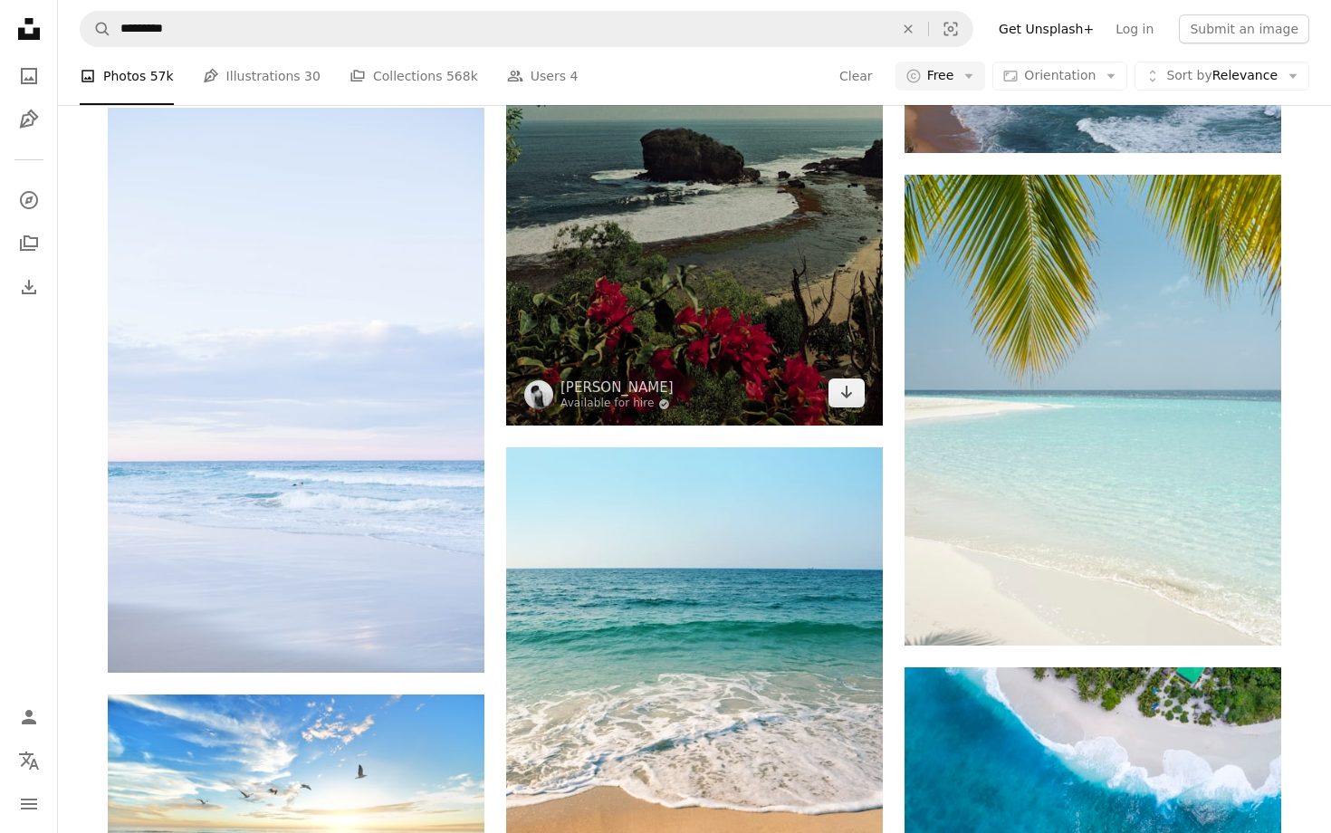
scroll to position [3098, 0]
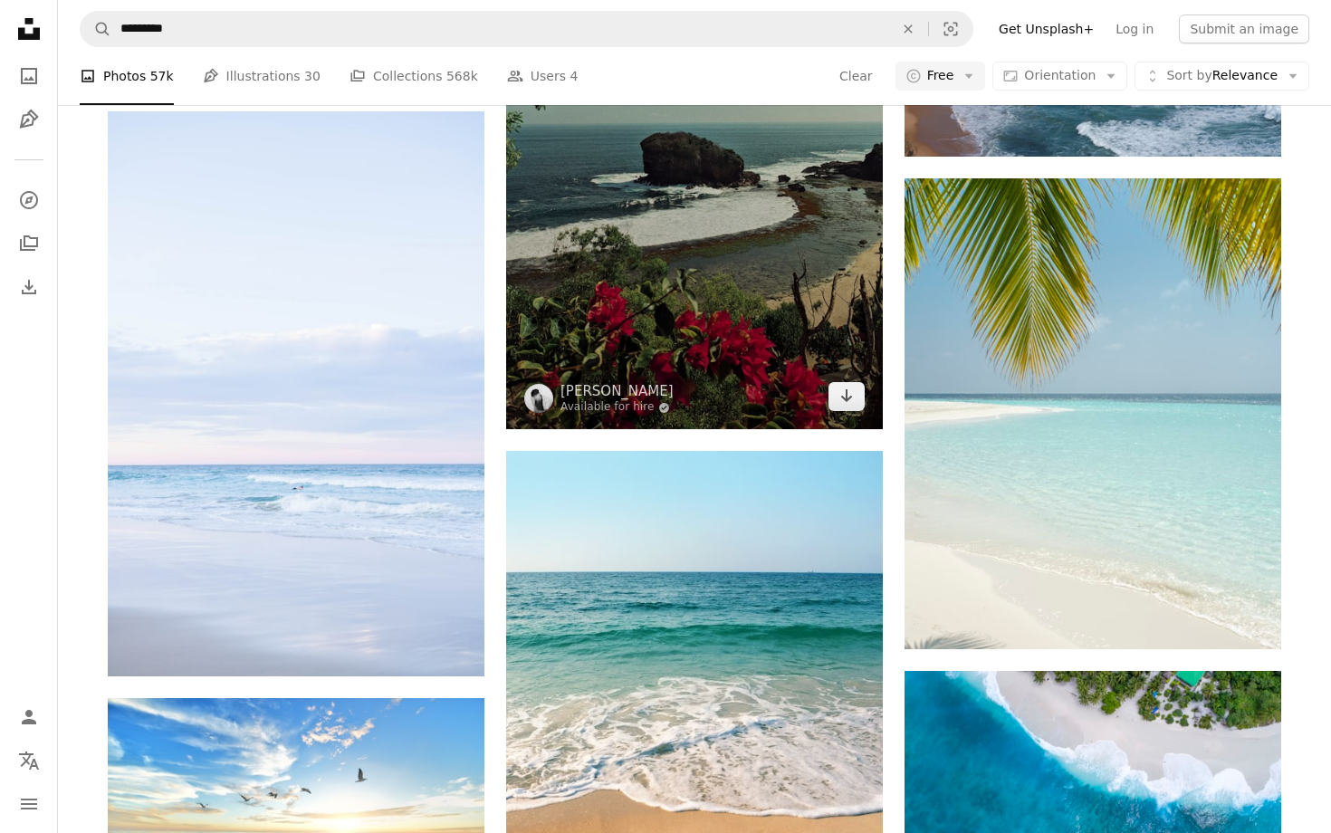
click at [645, 188] on img at bounding box center [694, 95] width 377 height 670
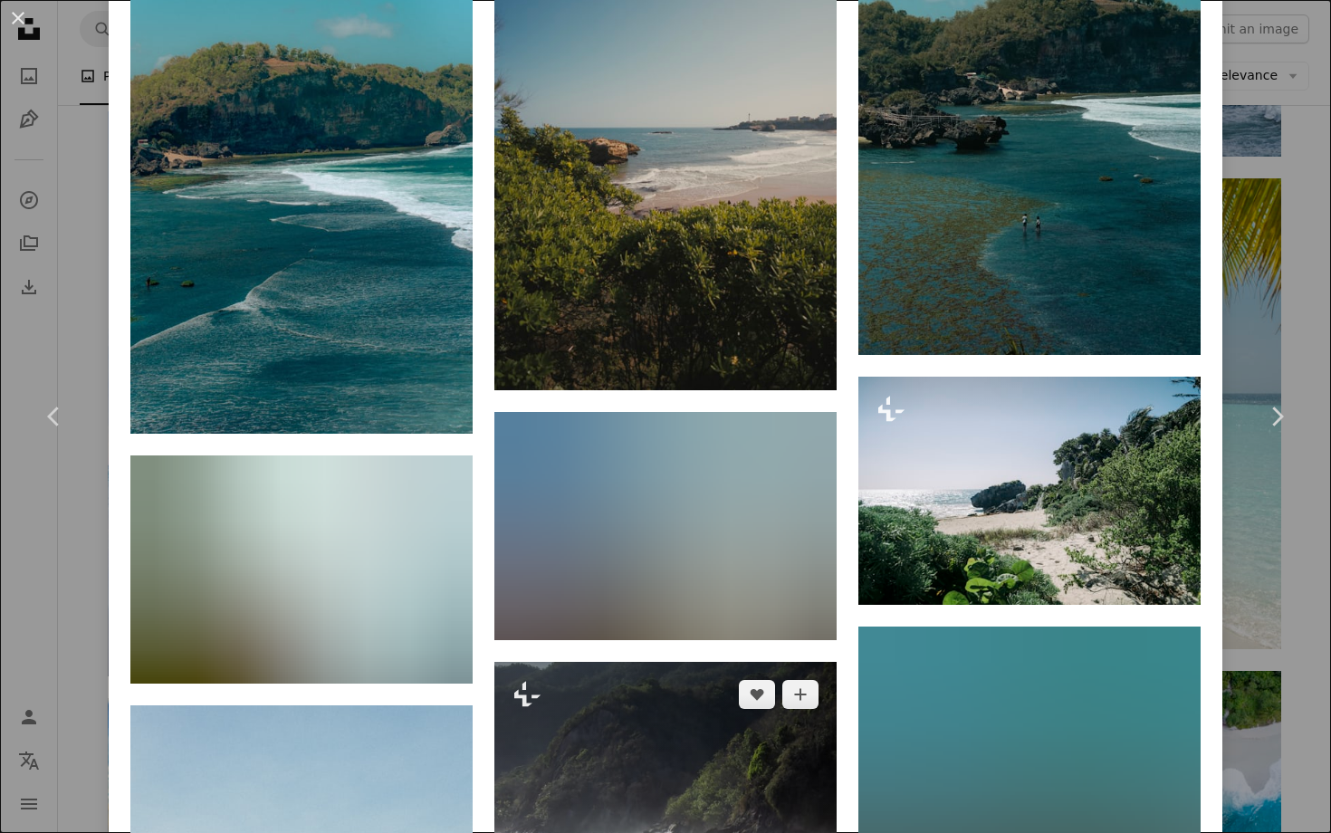
scroll to position [1516, 0]
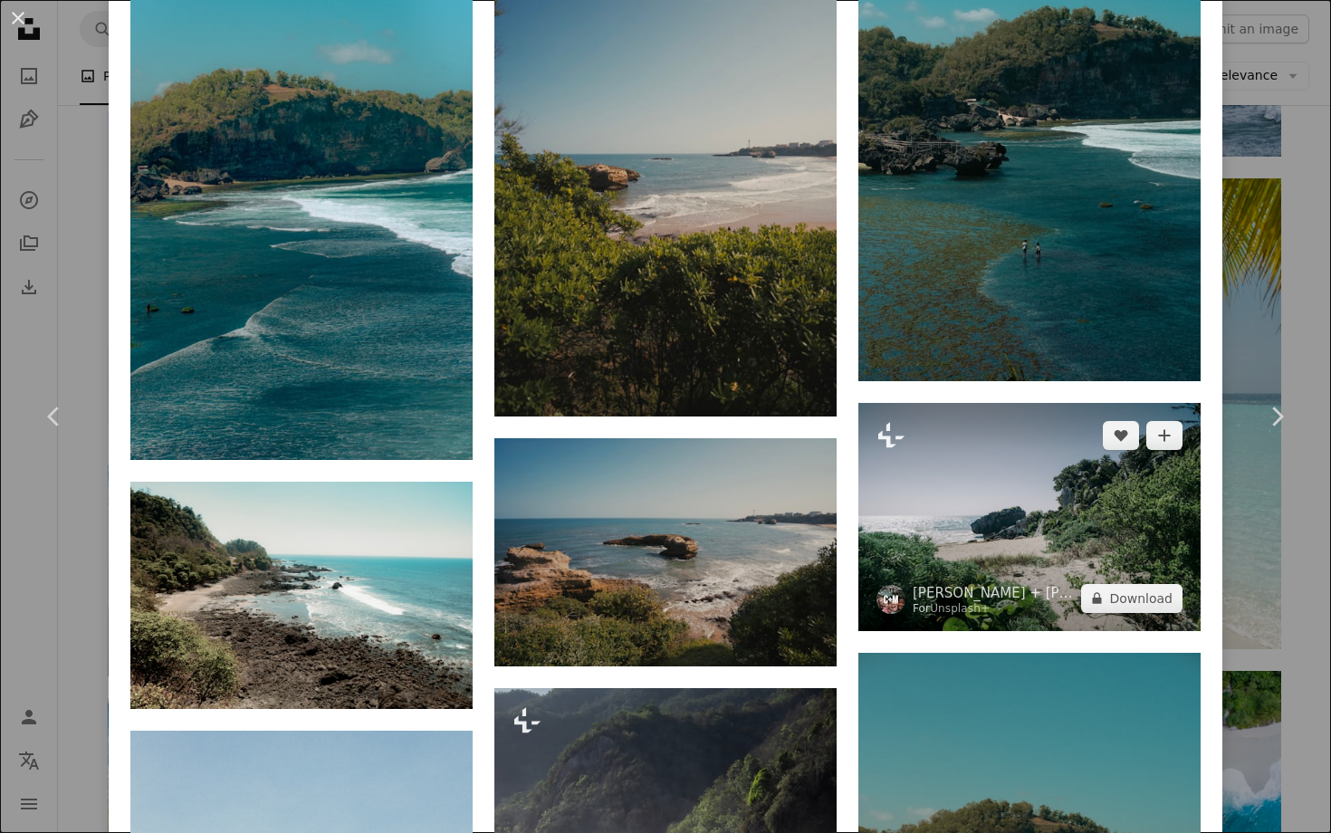
click at [999, 553] on img at bounding box center [1029, 517] width 342 height 228
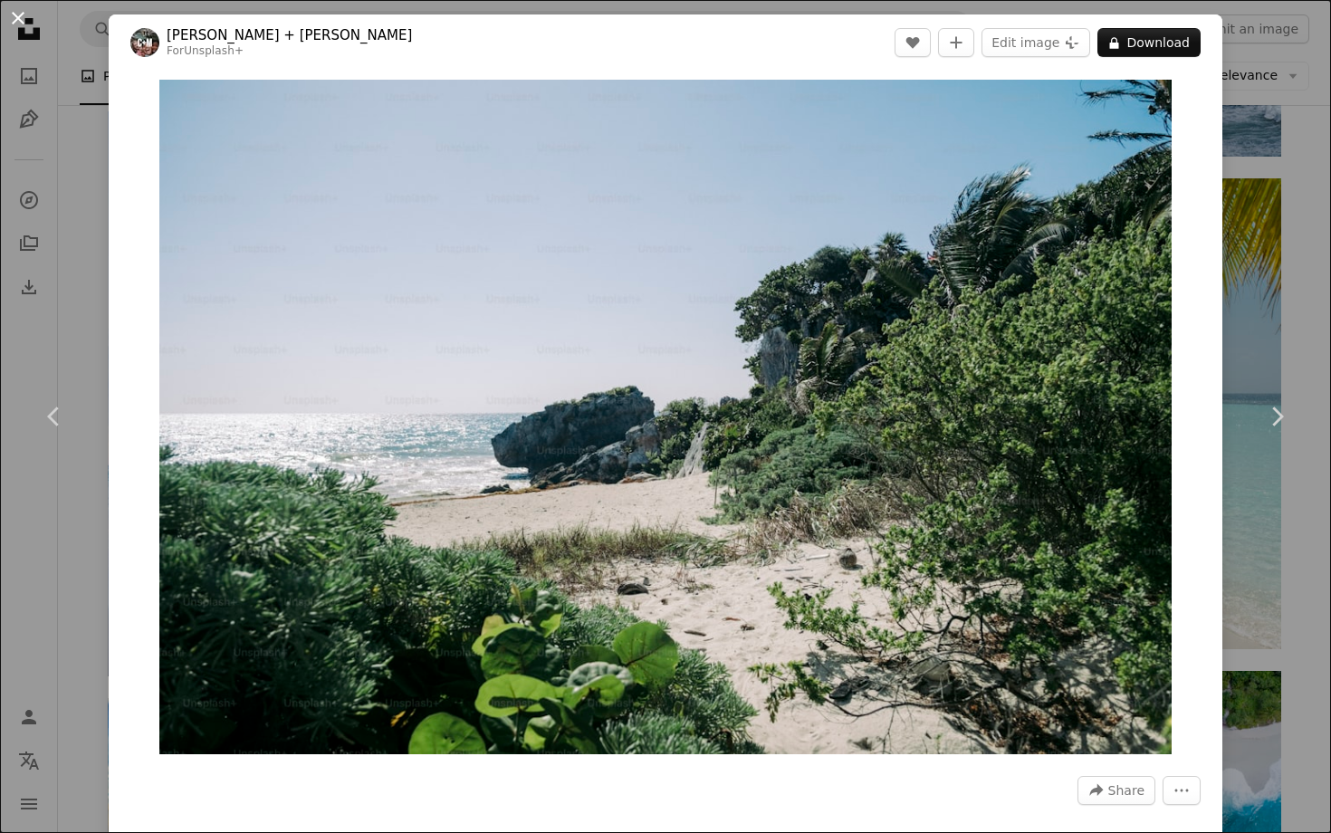
click at [26, 20] on button "An X shape" at bounding box center [18, 18] width 22 height 22
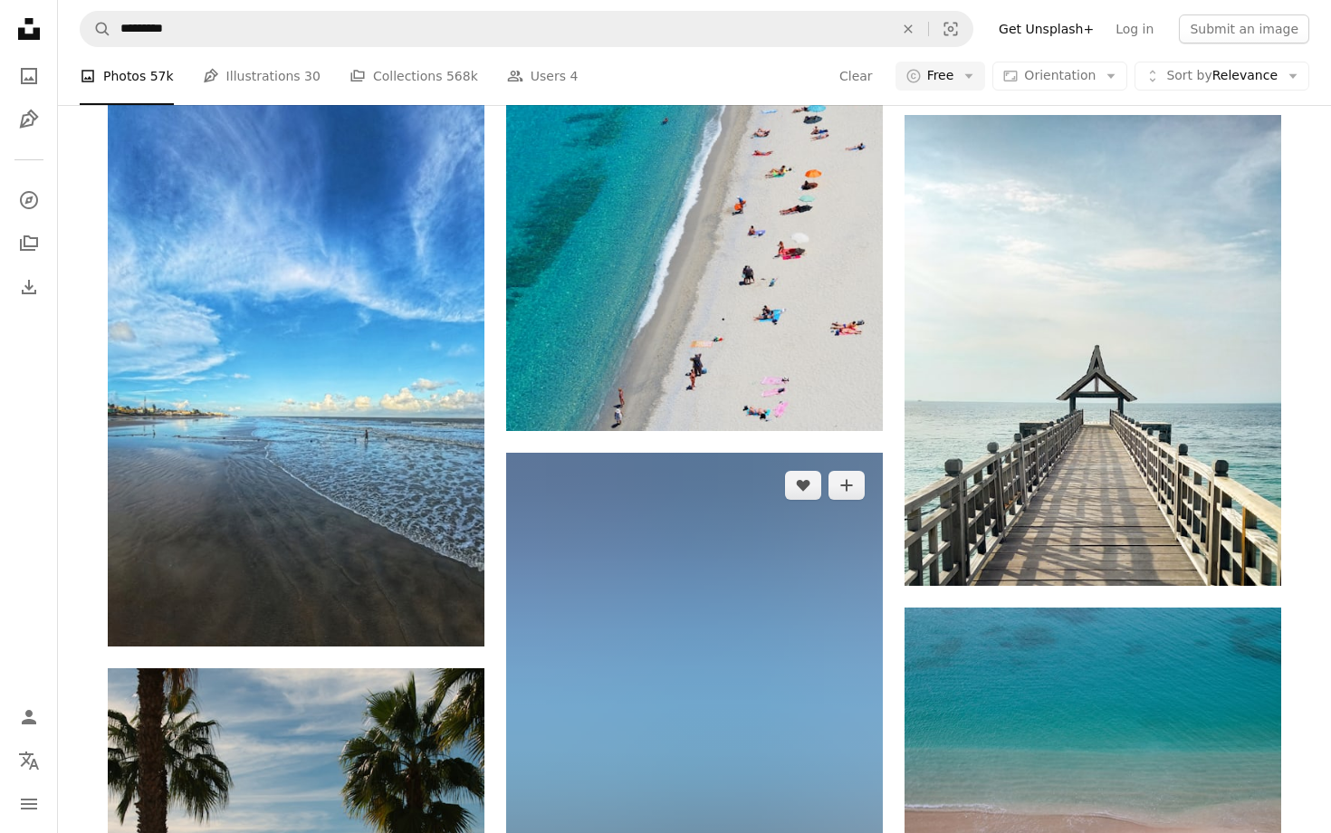
scroll to position [7265, 0]
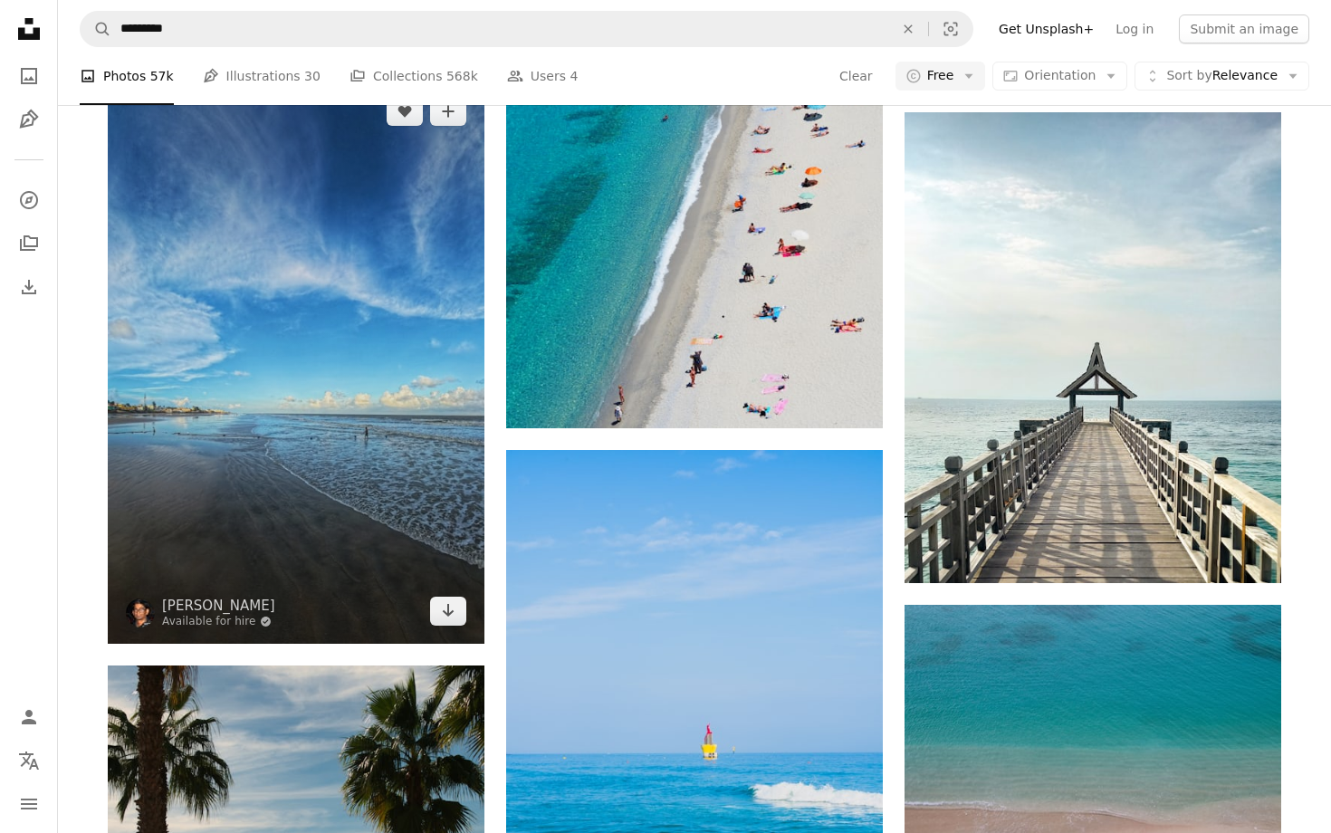
click at [305, 537] on img at bounding box center [296, 361] width 377 height 565
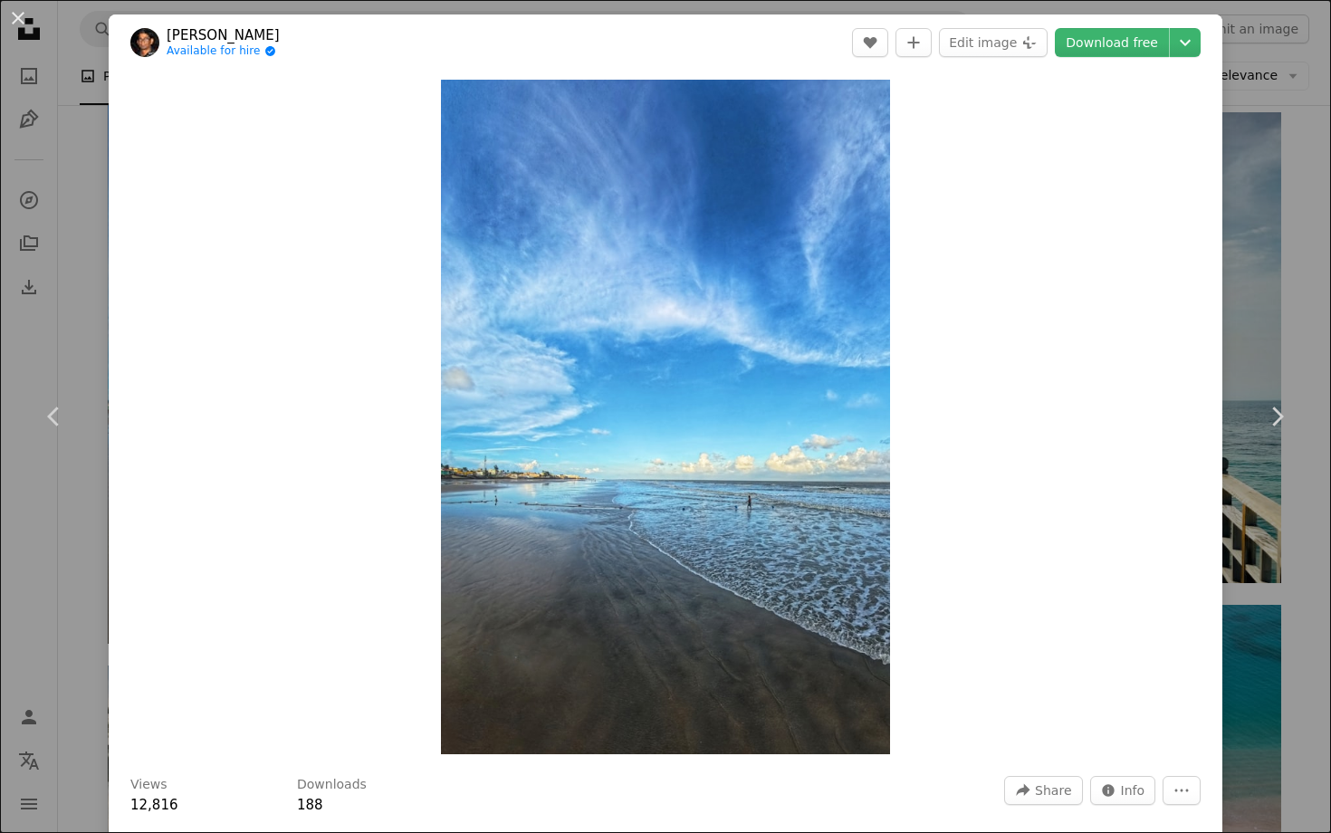
click at [1285, 197] on div "An X shape Chevron left Chevron right [PERSON_NAME] Available for hire A checkm…" at bounding box center [665, 416] width 1331 height 833
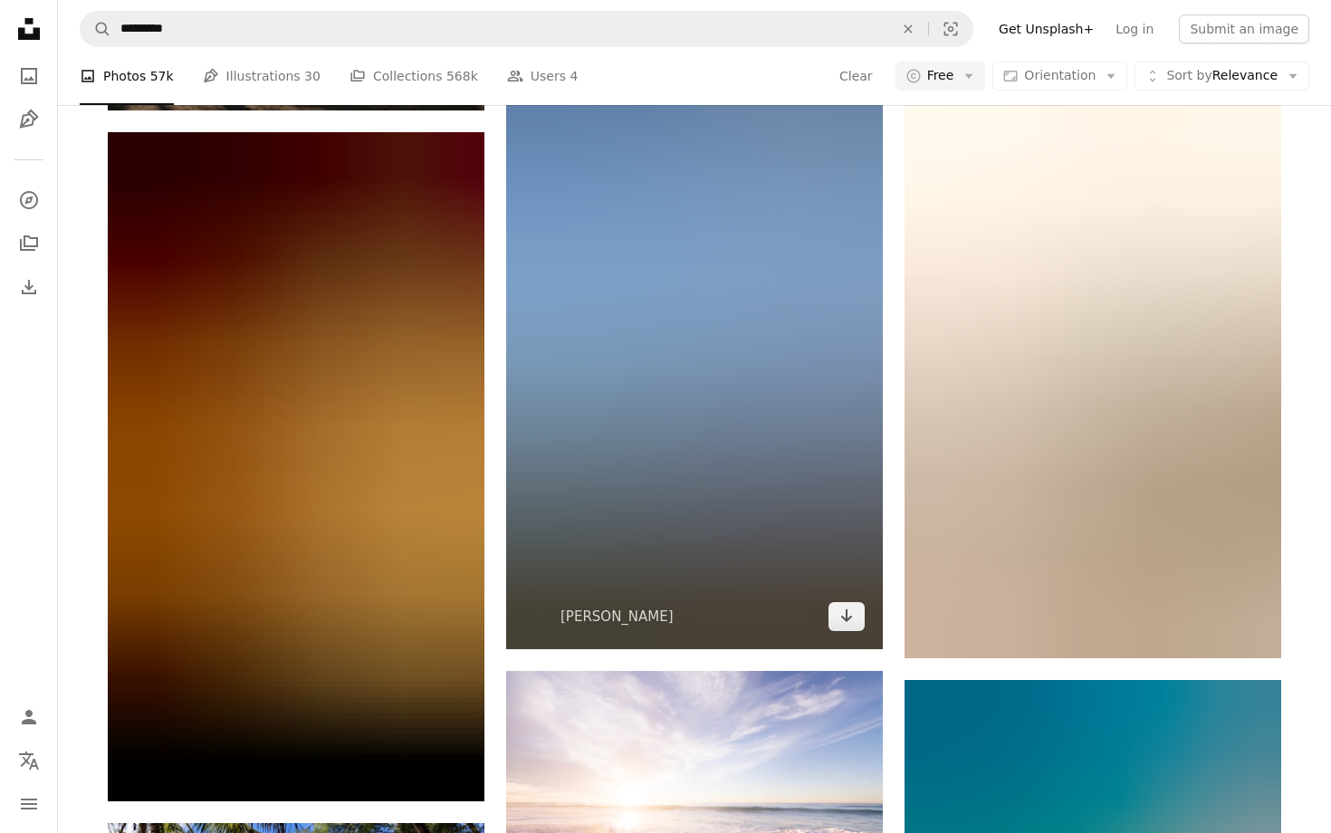
scroll to position [8327, 0]
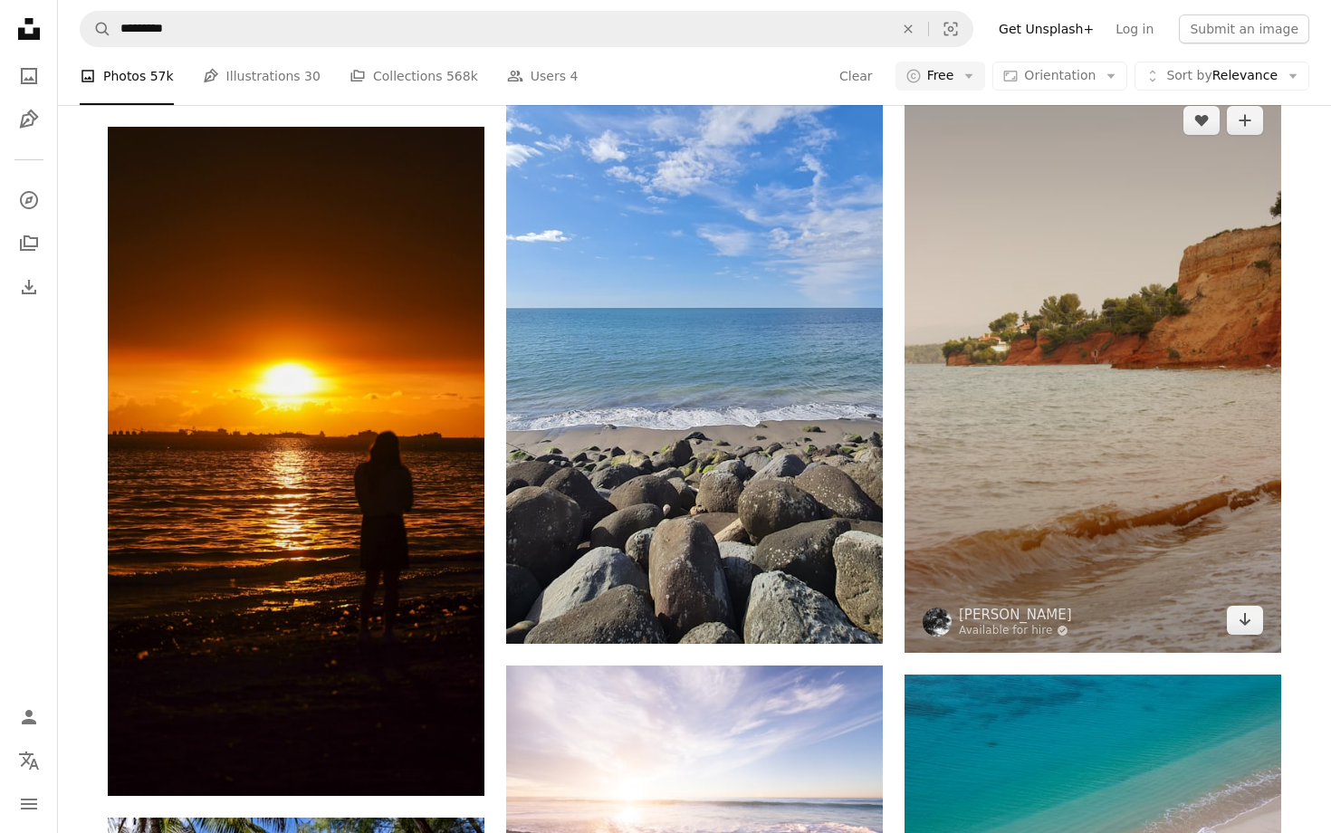
click at [1024, 515] on img at bounding box center [1092, 370] width 377 height 565
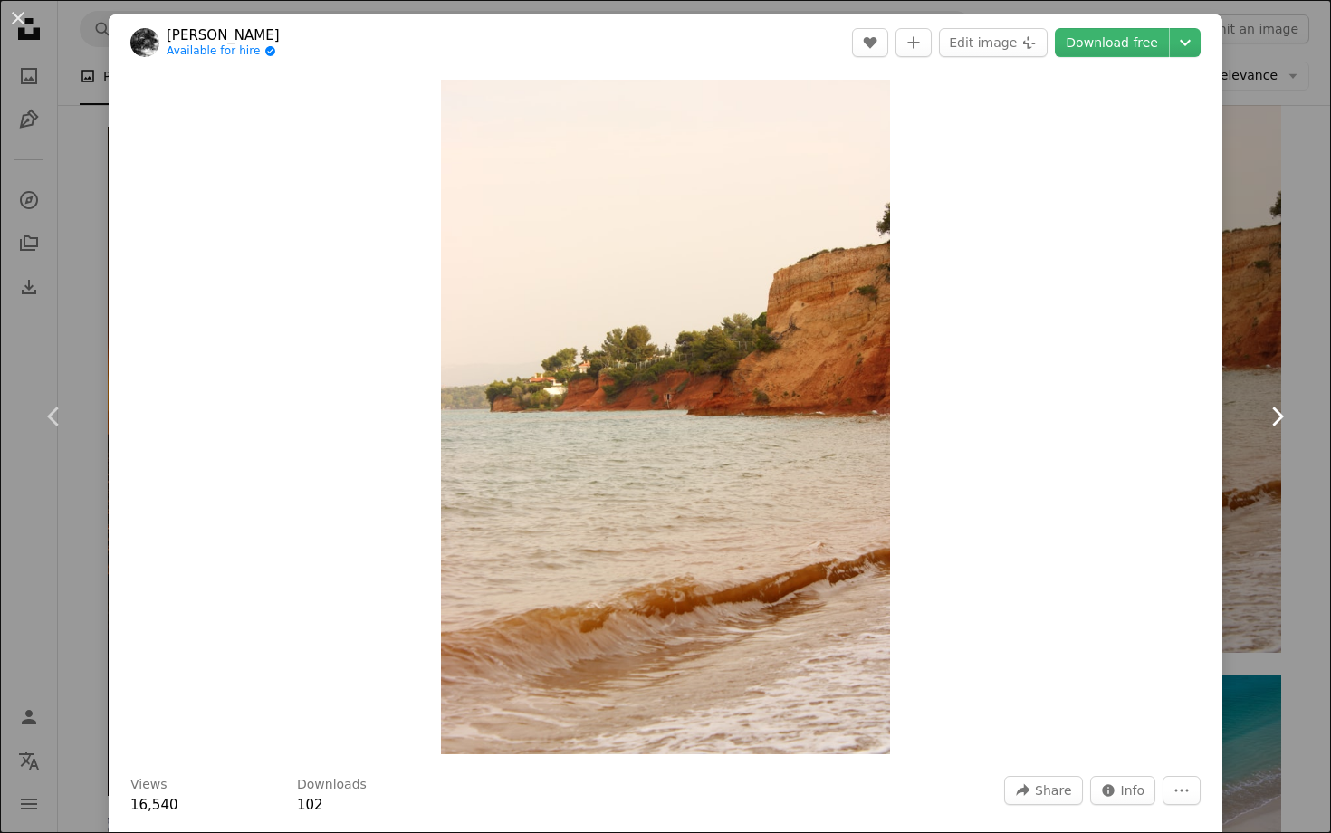
click at [1274, 400] on link "Chevron right" at bounding box center [1276, 417] width 109 height 174
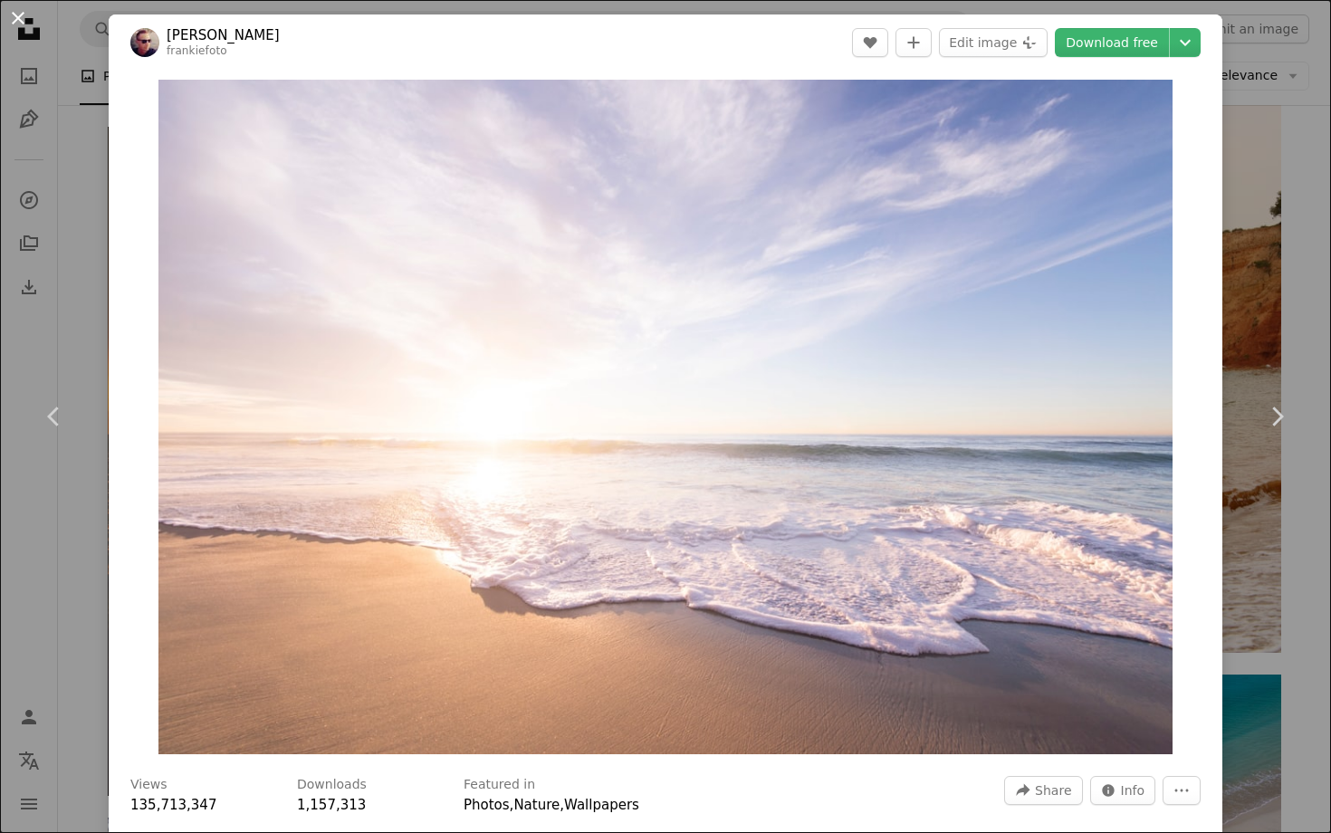
click at [18, 14] on button "An X shape" at bounding box center [18, 18] width 22 height 22
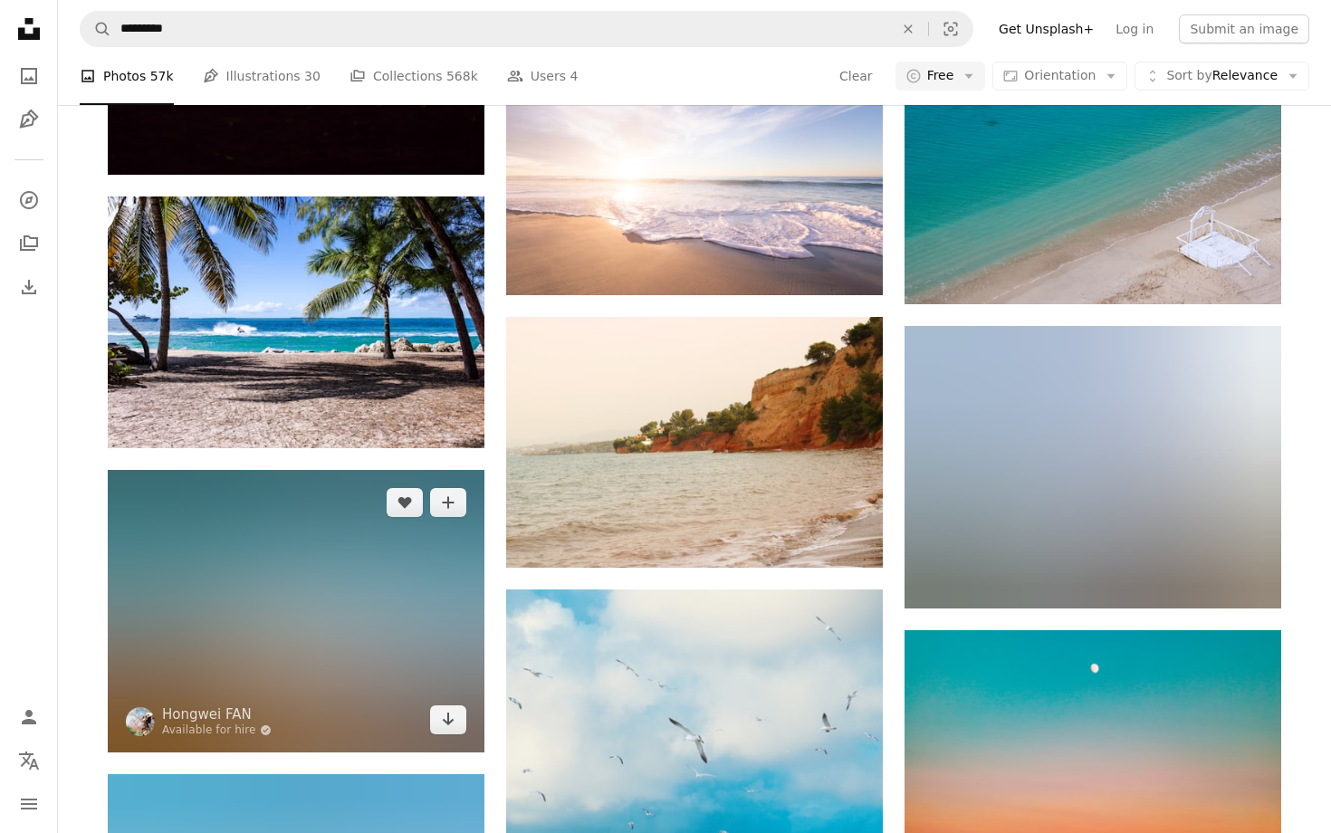
scroll to position [8872, 0]
